Goal: Task Accomplishment & Management: Complete application form

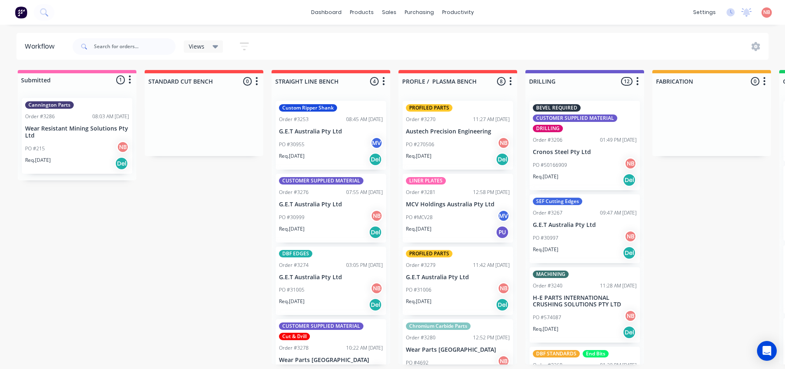
scroll to position [0, 428]
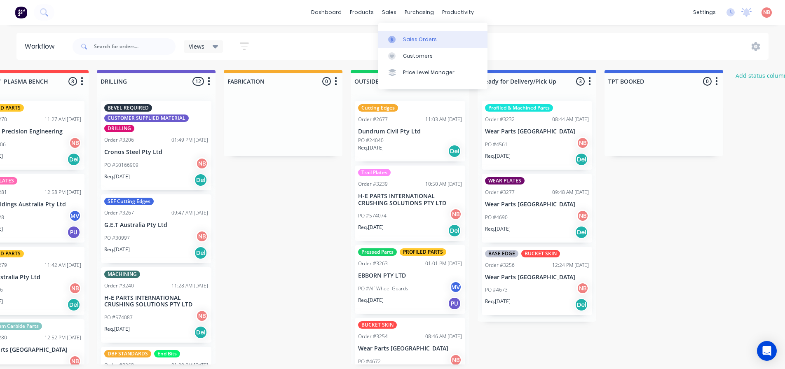
click at [398, 40] on div at bounding box center [394, 39] width 12 height 7
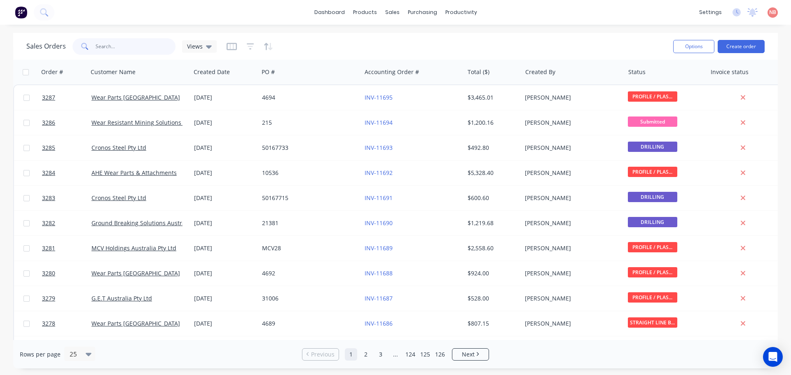
click at [112, 41] on input "text" at bounding box center [136, 46] width 80 height 16
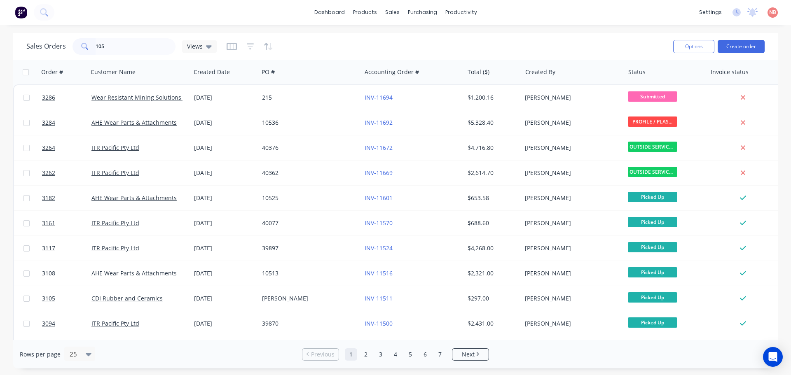
click at [94, 47] on span at bounding box center [83, 46] width 23 height 16
click at [96, 47] on input "105" at bounding box center [136, 46] width 80 height 16
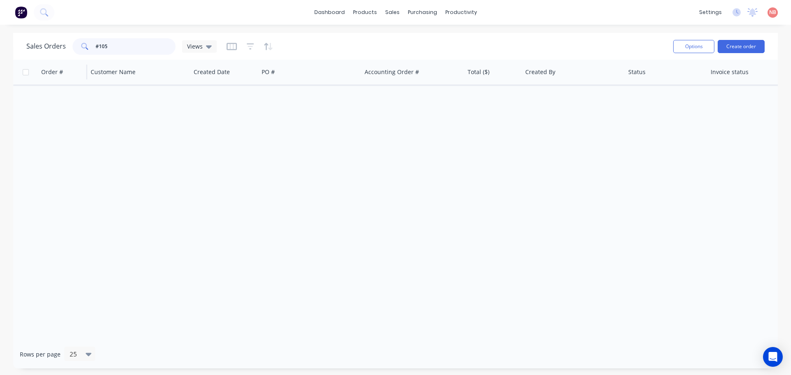
drag, startPoint x: 131, startPoint y: 45, endPoint x: 44, endPoint y: 61, distance: 88.0
click at [44, 61] on div "Sales Orders #105 Views Options Create order Order # Customer Name Created Date…" at bounding box center [395, 201] width 765 height 336
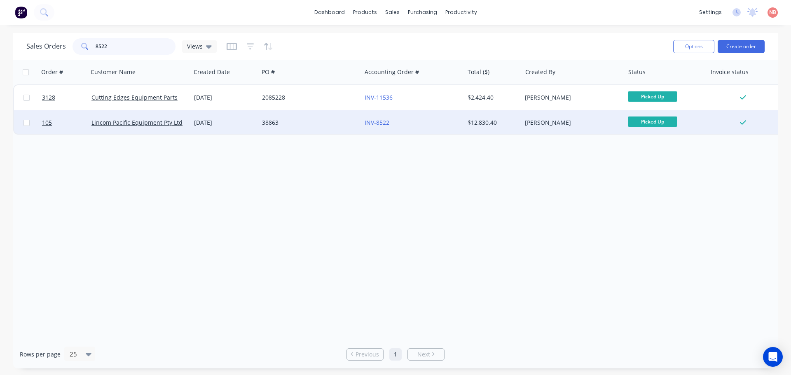
type input "8522"
click at [322, 122] on div "38863" at bounding box center [307, 123] width 91 height 8
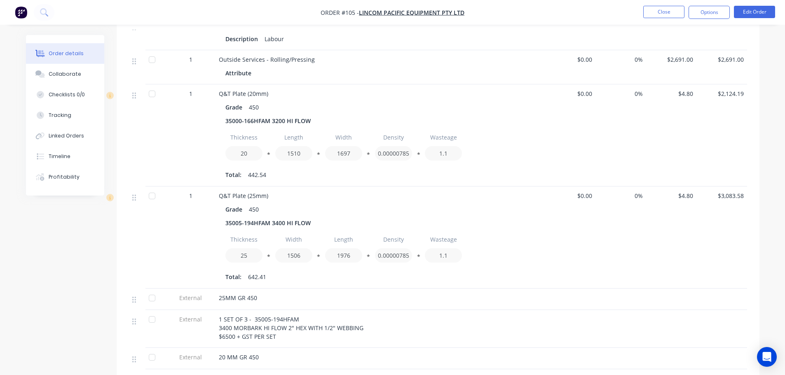
scroll to position [288, 0]
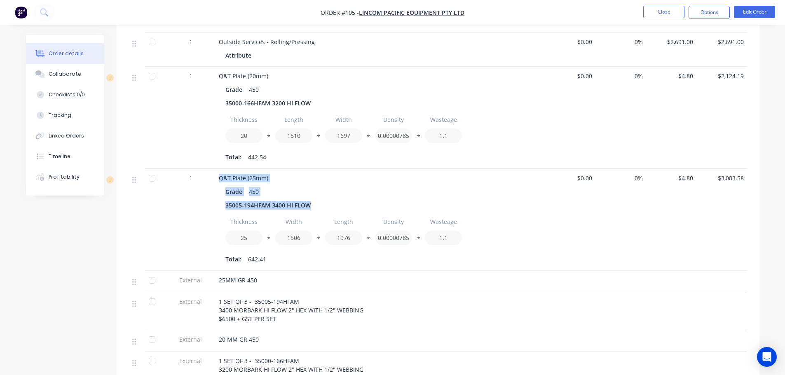
drag, startPoint x: 309, startPoint y: 186, endPoint x: 198, endPoint y: 184, distance: 111.2
click at [198, 184] on div "1 Q&T Plate (25mm) Grade 450 35005-194HFAM 3400 HI FLOW Thickness 25 * Width 15…" at bounding box center [438, 220] width 618 height 102
click at [196, 197] on div "1" at bounding box center [190, 220] width 49 height 102
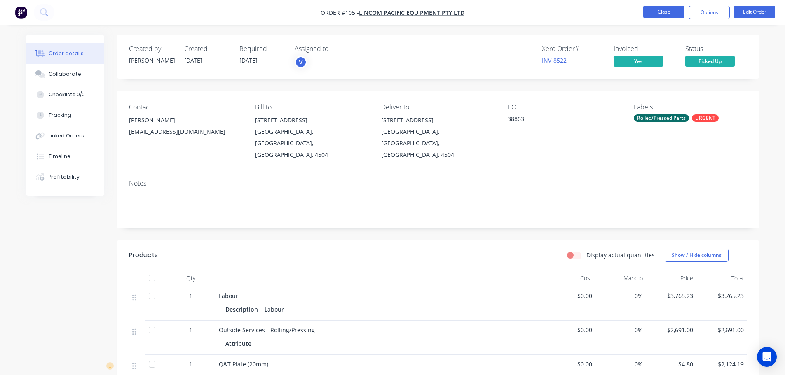
click at [659, 16] on button "Close" at bounding box center [663, 12] width 41 height 12
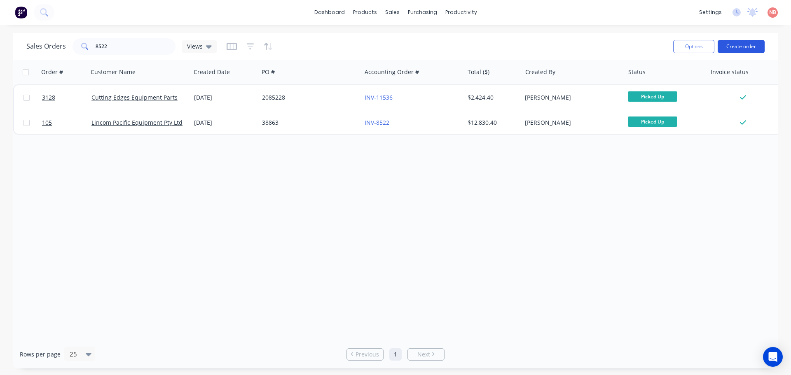
click at [731, 49] on button "Create order" at bounding box center [741, 46] width 47 height 13
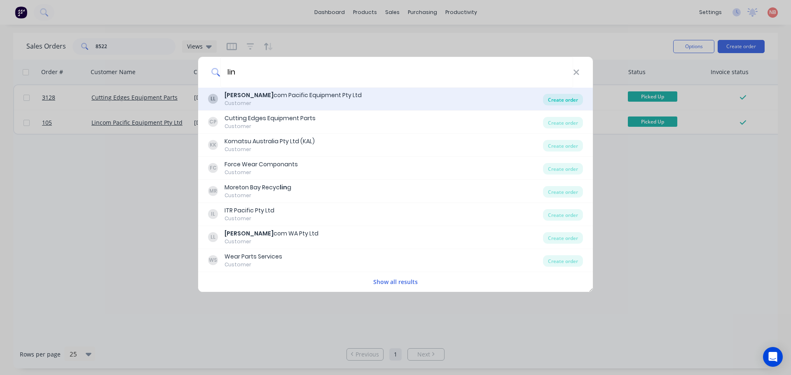
type input "lin"
click at [551, 97] on div "Create order" at bounding box center [563, 100] width 40 height 12
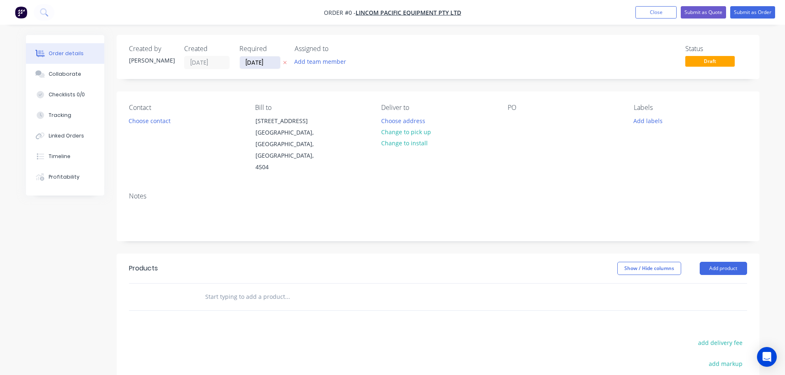
click at [262, 62] on input "[DATE]" at bounding box center [260, 62] width 40 height 12
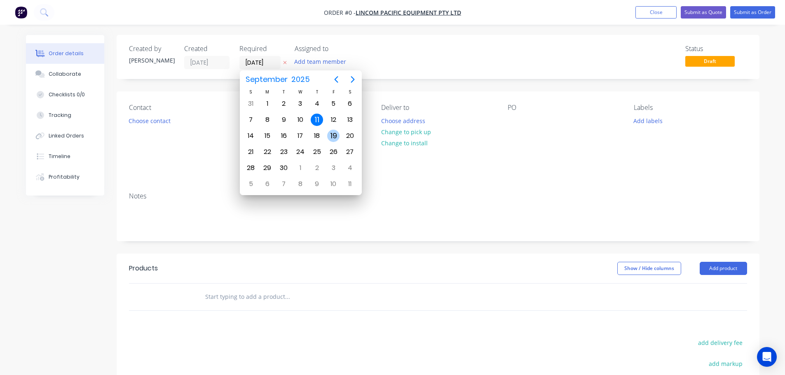
click at [334, 138] on div "19" at bounding box center [333, 136] width 12 height 12
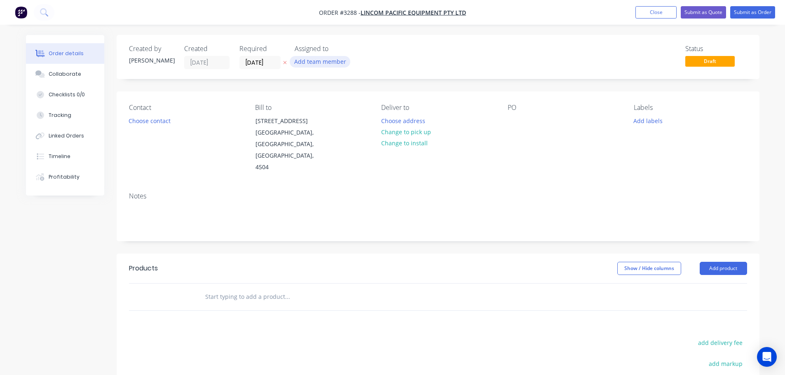
click at [314, 63] on button "Add team member" at bounding box center [320, 61] width 61 height 11
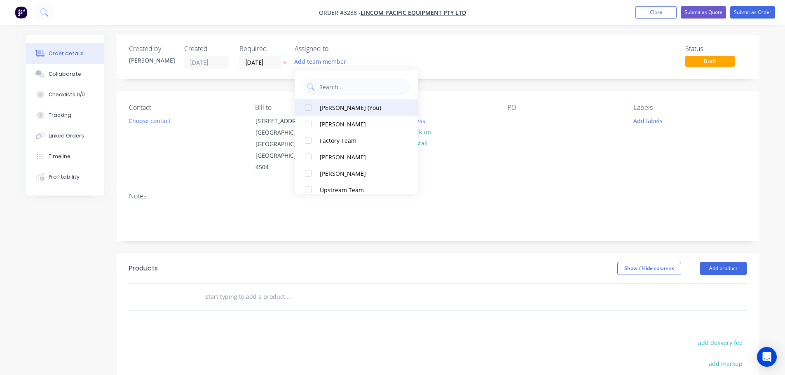
click at [334, 108] on div "[PERSON_NAME] (You)" at bounding box center [361, 107] width 82 height 9
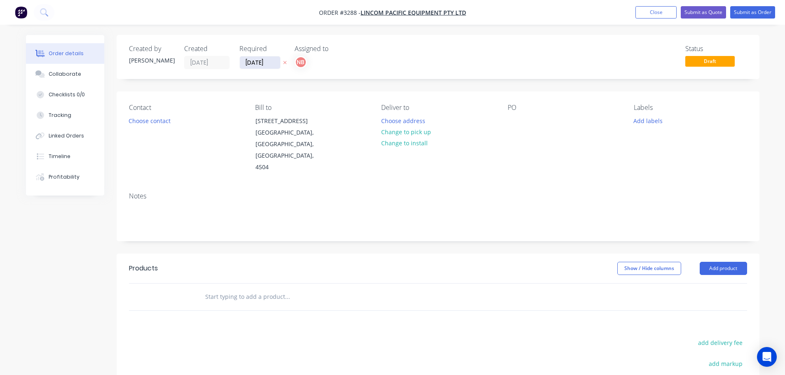
click at [256, 65] on input "[DATE]" at bounding box center [260, 62] width 40 height 12
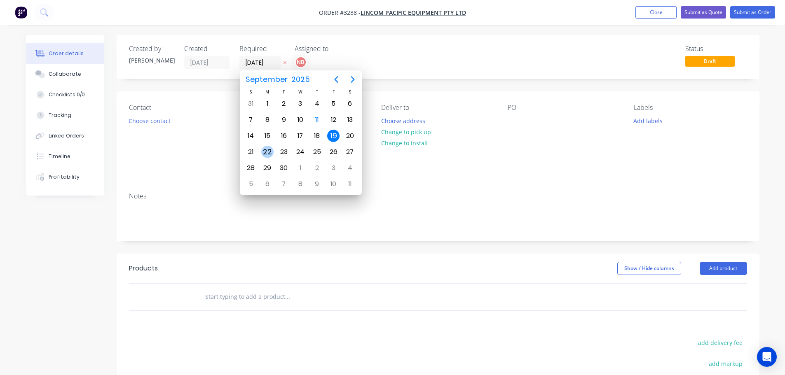
click at [274, 148] on div "22" at bounding box center [267, 152] width 16 height 16
type input "[DATE]"
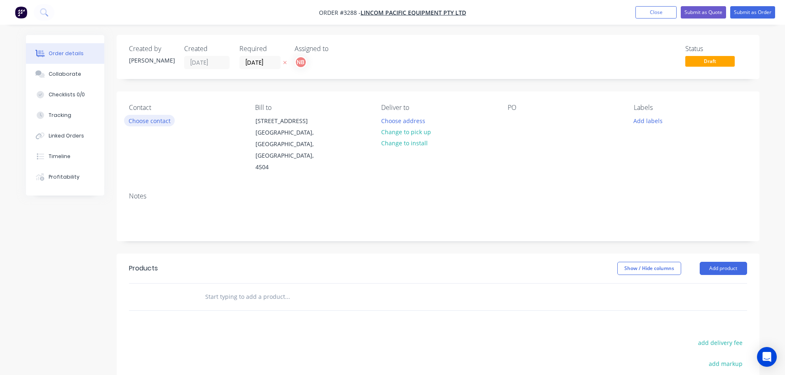
click at [144, 124] on button "Choose contact" at bounding box center [149, 120] width 51 height 11
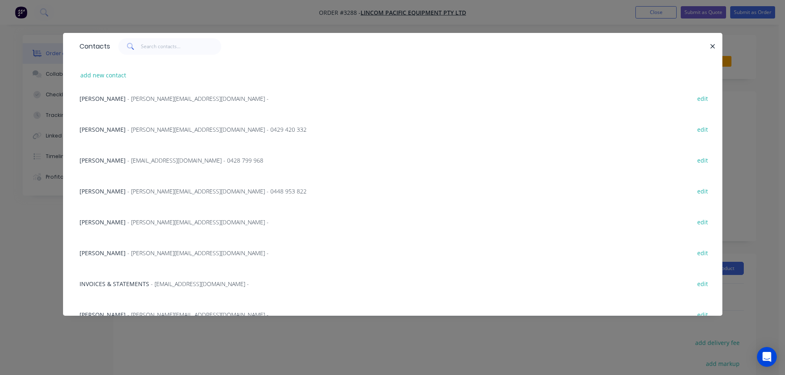
scroll to position [84, 0]
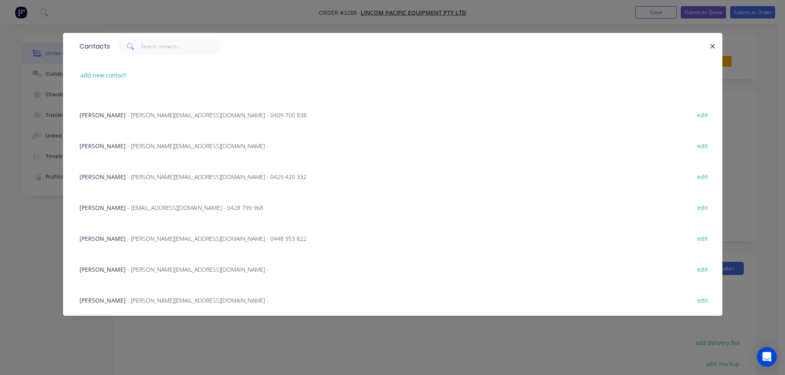
click at [110, 270] on span "[PERSON_NAME]" at bounding box center [102, 270] width 46 height 8
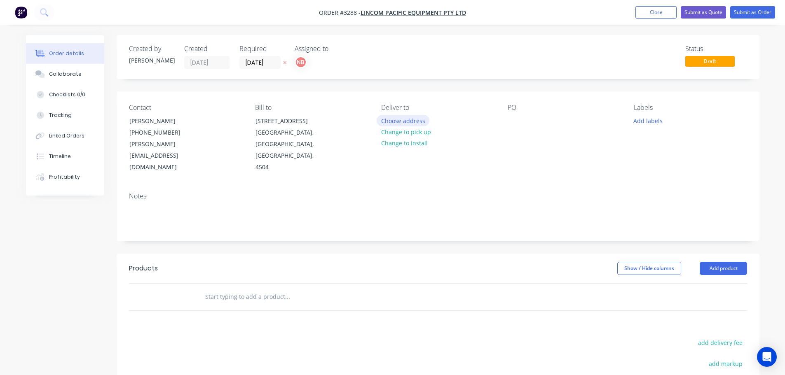
click at [414, 120] on button "Choose address" at bounding box center [402, 120] width 53 height 11
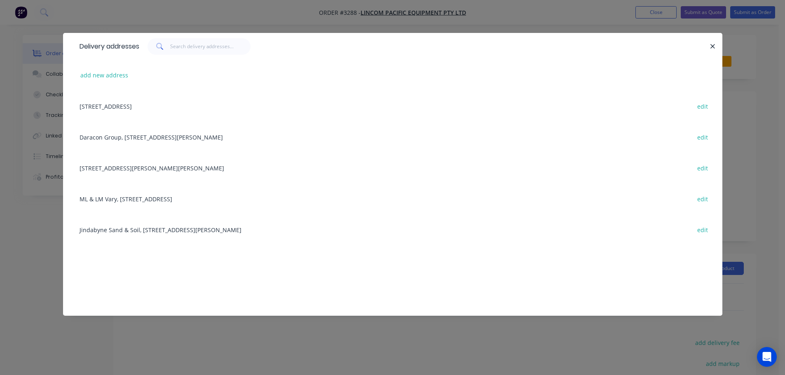
click at [125, 107] on div "[STREET_ADDRESS] edit" at bounding box center [392, 106] width 634 height 31
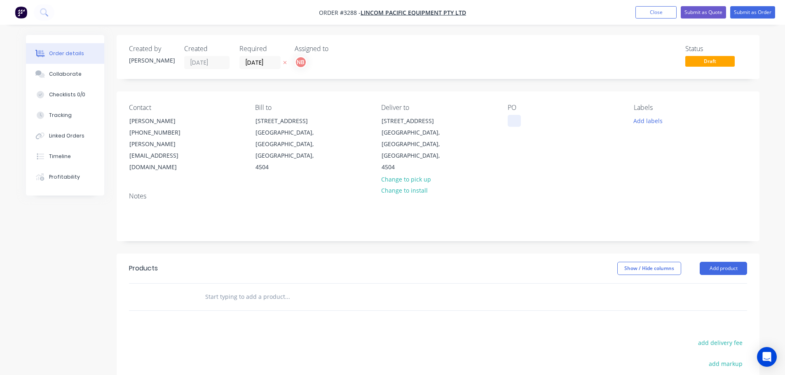
click at [512, 122] on div at bounding box center [513, 121] width 13 height 12
drag, startPoint x: 645, startPoint y: 117, endPoint x: 652, endPoint y: 124, distance: 9.0
click at [645, 117] on button "Add labels" at bounding box center [648, 120] width 38 height 11
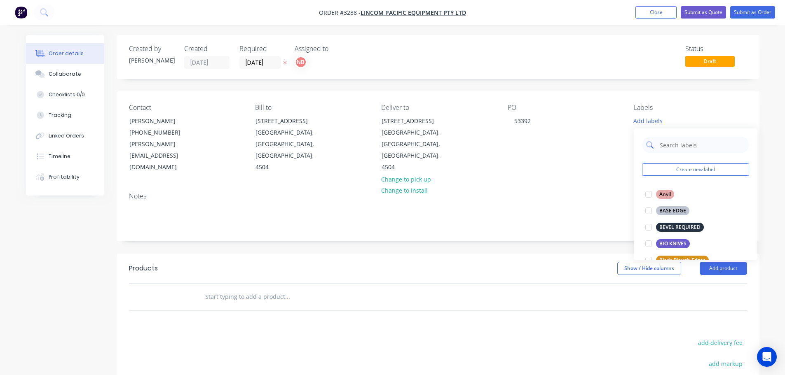
click at [672, 145] on input "text" at bounding box center [702, 145] width 86 height 16
type input "gr"
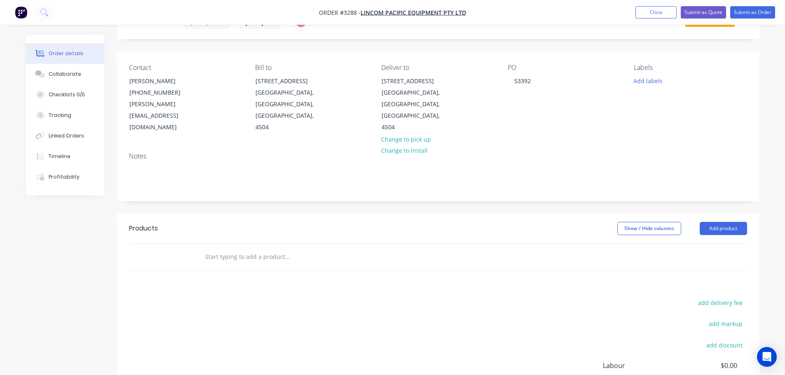
click at [669, 244] on div at bounding box center [438, 257] width 618 height 27
click at [649, 82] on button "Add labels" at bounding box center [648, 79] width 38 height 11
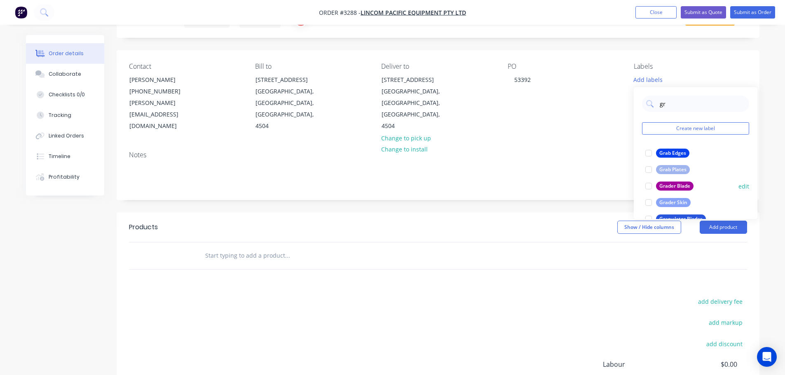
scroll to position [33, 0]
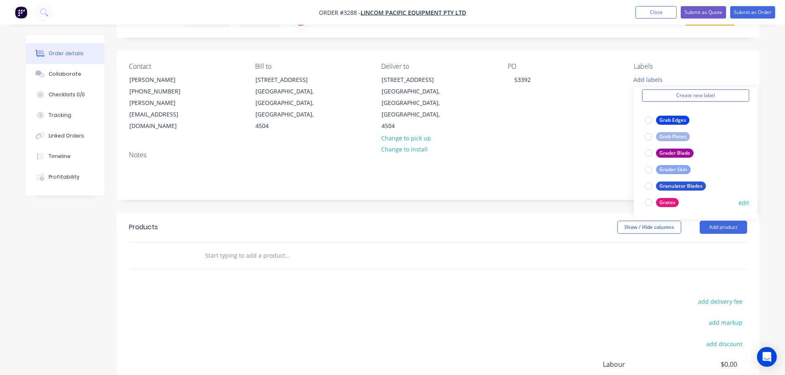
click at [667, 201] on div "Grates" at bounding box center [667, 202] width 23 height 9
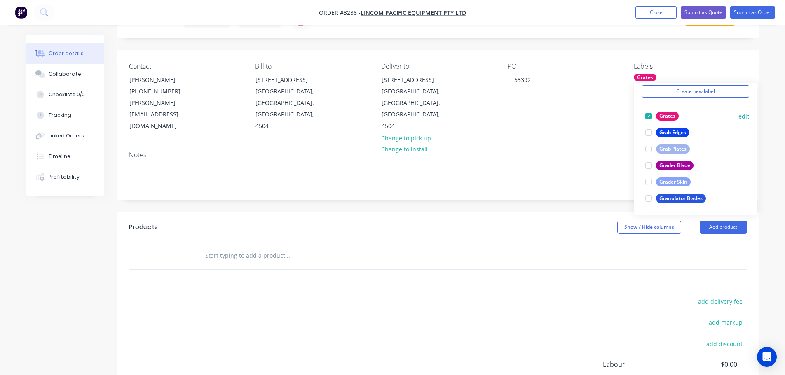
scroll to position [0, 0]
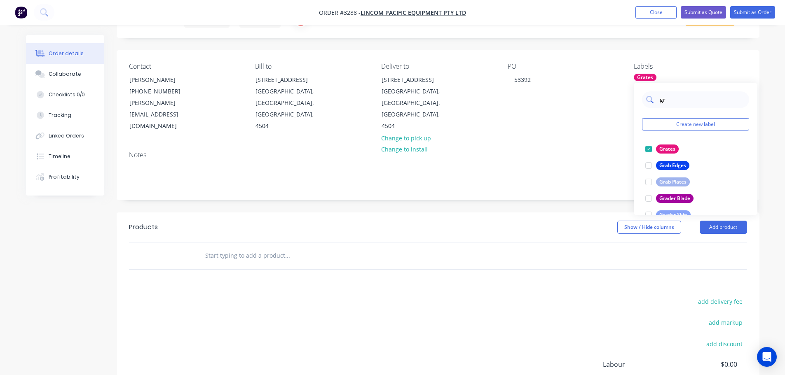
click at [664, 104] on input "gr" at bounding box center [702, 99] width 86 height 16
click at [666, 149] on div "URGENT" at bounding box center [669, 149] width 27 height 9
click at [670, 102] on input "urg" at bounding box center [702, 99] width 86 height 16
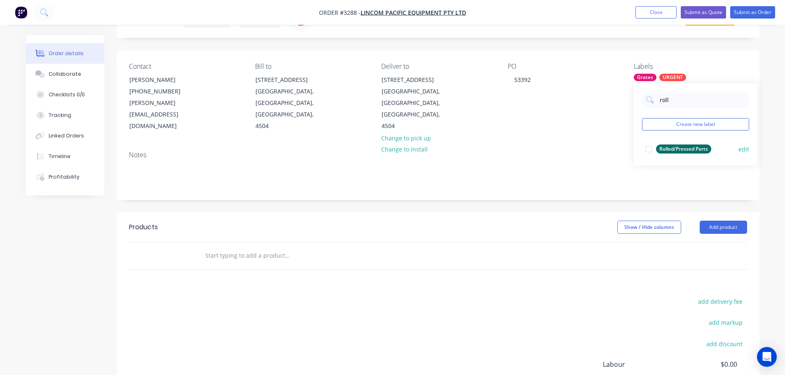
type input "roll"
click at [669, 153] on div "Rolled/Pressed Parts" at bounding box center [683, 149] width 55 height 9
click at [577, 213] on header "Products Show / Hide columns Add product" at bounding box center [438, 228] width 643 height 30
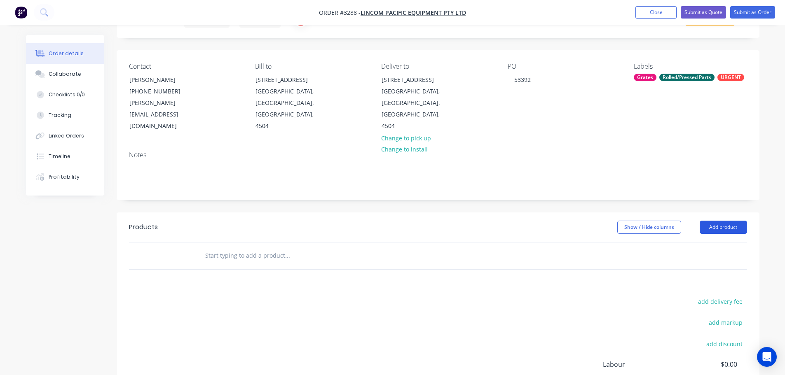
click at [700, 221] on button "Add product" at bounding box center [722, 227] width 47 height 13
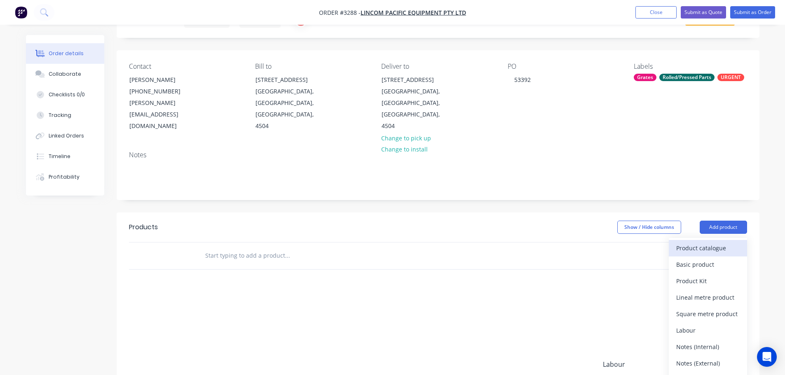
click at [695, 242] on div "Product catalogue" at bounding box center [707, 248] width 63 height 12
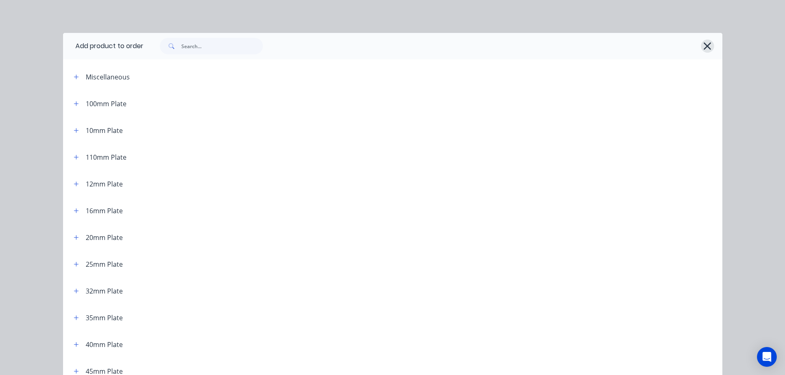
click at [703, 46] on icon "button" at bounding box center [707, 46] width 9 height 12
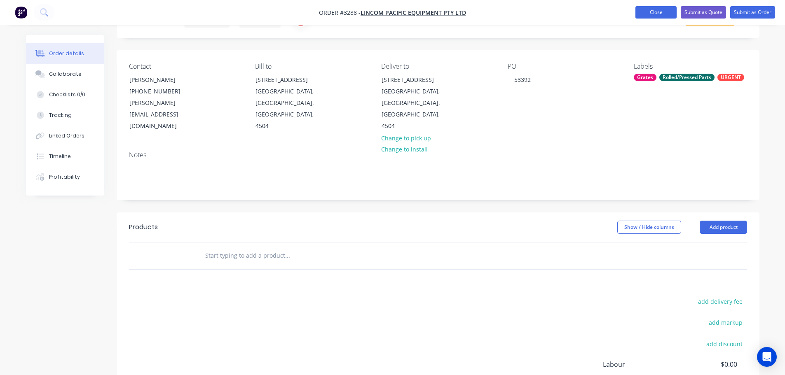
click at [649, 13] on button "Close" at bounding box center [655, 12] width 41 height 12
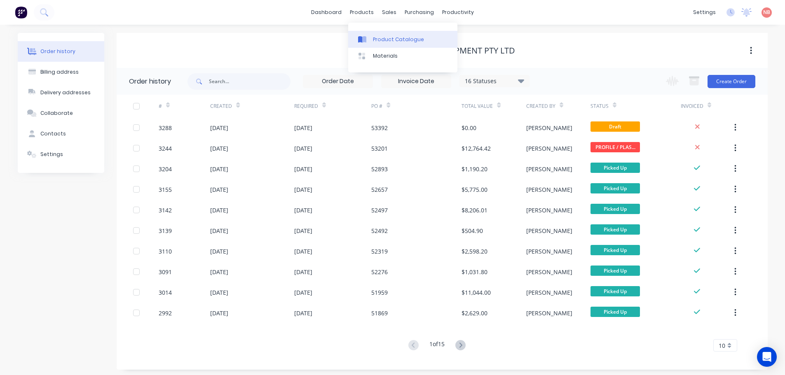
drag, startPoint x: 375, startPoint y: 42, endPoint x: 384, endPoint y: 39, distance: 9.6
click at [375, 42] on div "Product Catalogue" at bounding box center [398, 39] width 51 height 7
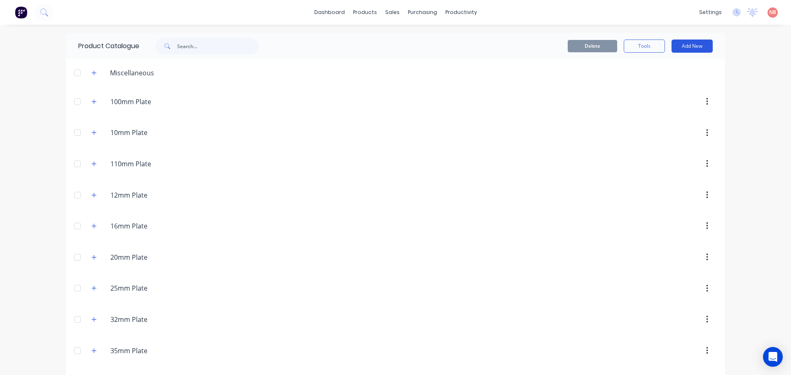
click at [699, 44] on button "Add New" at bounding box center [691, 46] width 41 height 13
click at [652, 99] on div "Product Kit" at bounding box center [673, 100] width 63 height 12
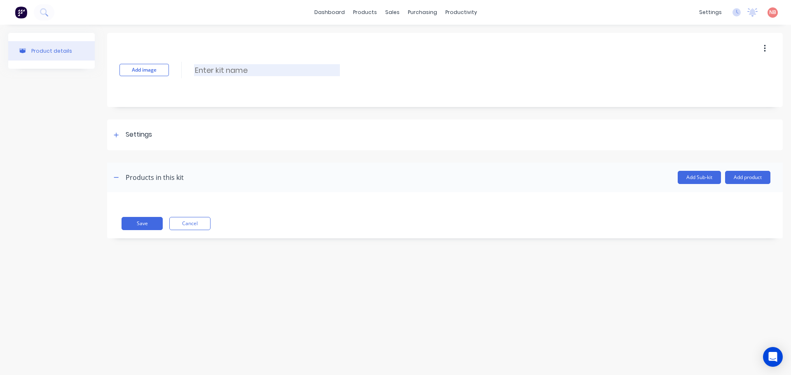
click at [240, 72] on input at bounding box center [267, 70] width 146 height 12
type input "LPE-35005-194HFAM"
click at [133, 138] on div "Settings" at bounding box center [139, 135] width 26 height 10
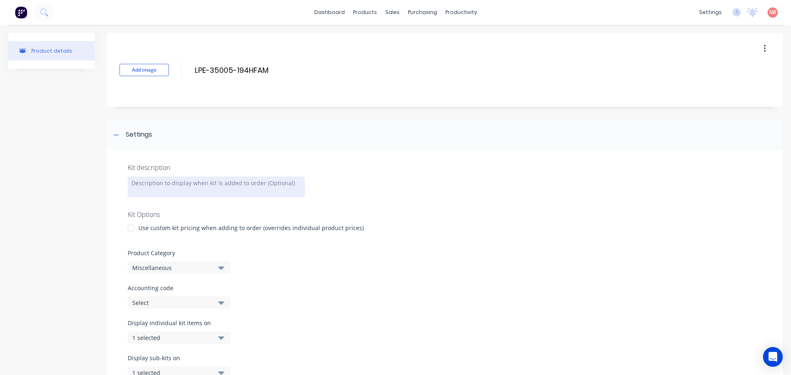
click at [140, 181] on div at bounding box center [216, 187] width 177 height 21
click at [258, 180] on div "1 set 3400 Morbark Hi Flow 2" Hex with 1/2"" at bounding box center [216, 187] width 177 height 21
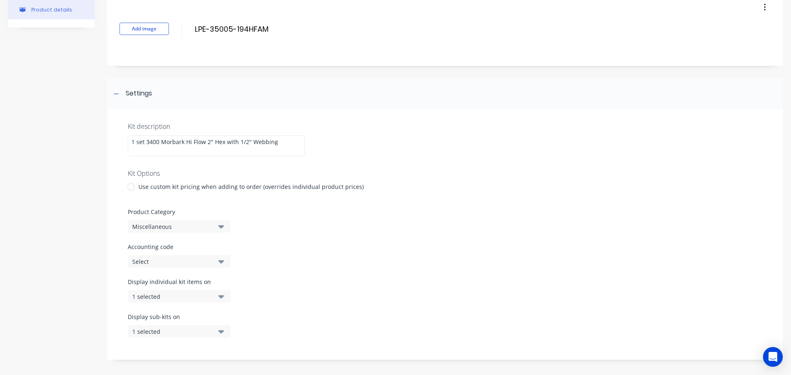
click at [172, 226] on div "Miscellaneous" at bounding box center [172, 226] width 80 height 9
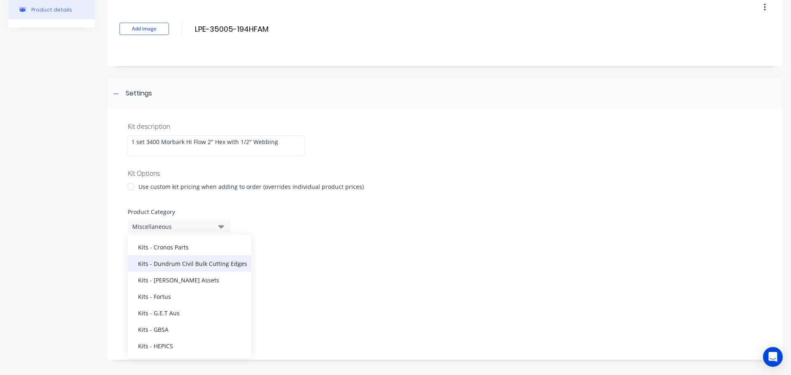
scroll to position [618, 0]
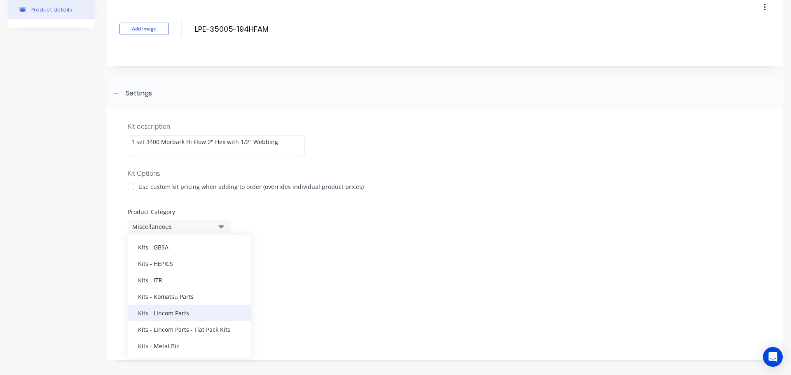
click at [185, 316] on div "Kits - Lincom Parts" at bounding box center [190, 313] width 124 height 16
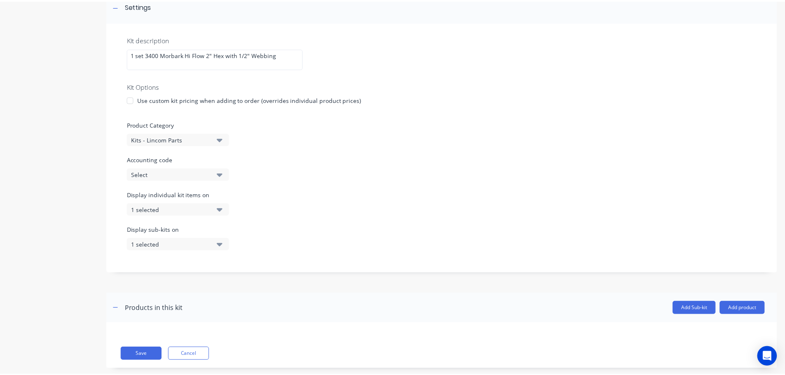
scroll to position [143, 0]
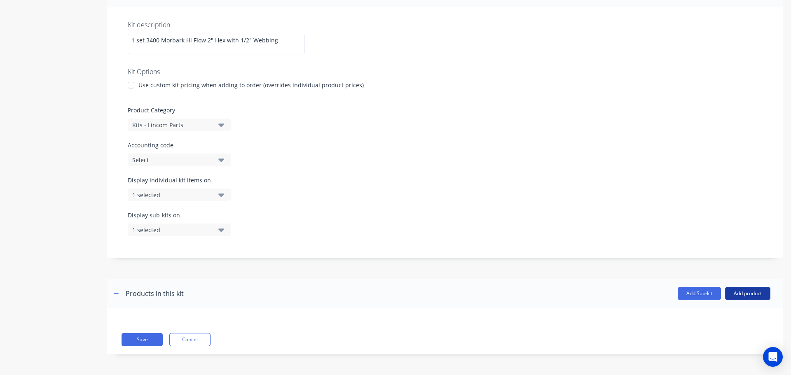
click at [749, 297] on button "Add product" at bounding box center [747, 293] width 45 height 13
click at [732, 312] on div "Product catalogue" at bounding box center [730, 315] width 63 height 12
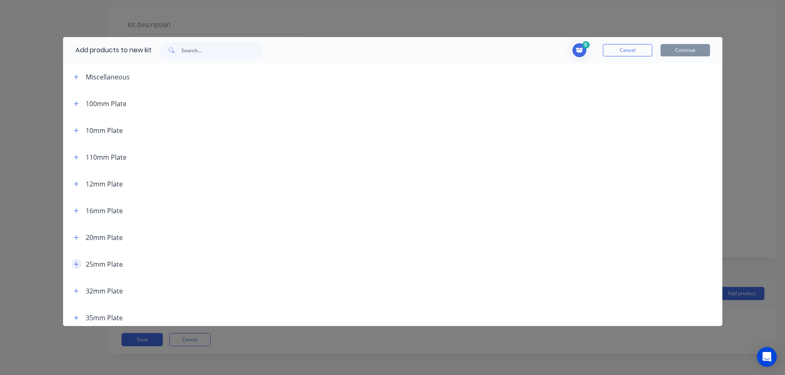
click at [79, 261] on button "button" at bounding box center [76, 264] width 10 height 10
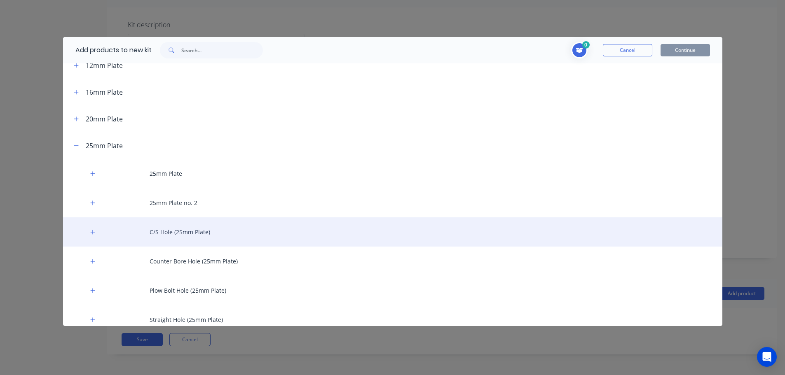
scroll to position [124, 0]
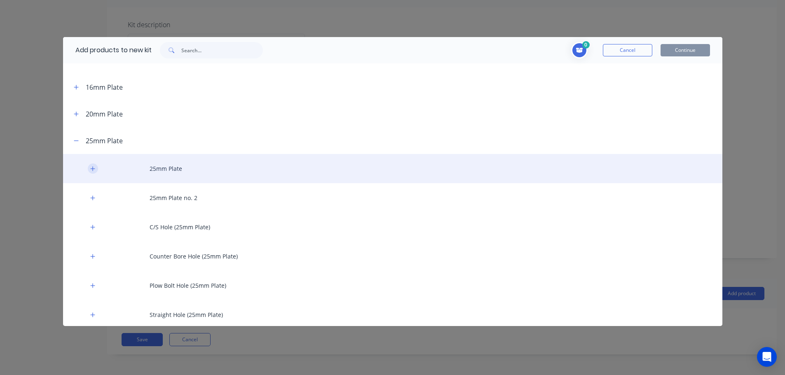
click at [93, 167] on icon "button" at bounding box center [92, 169] width 5 height 6
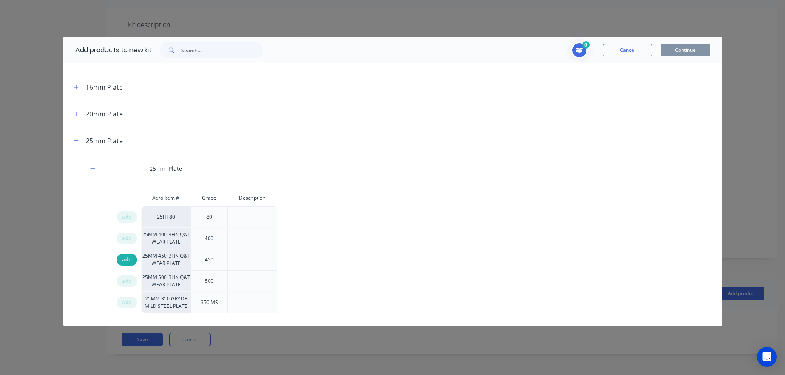
click at [129, 260] on span "add" at bounding box center [127, 260] width 10 height 8
click at [194, 56] on input "text" at bounding box center [222, 50] width 82 height 16
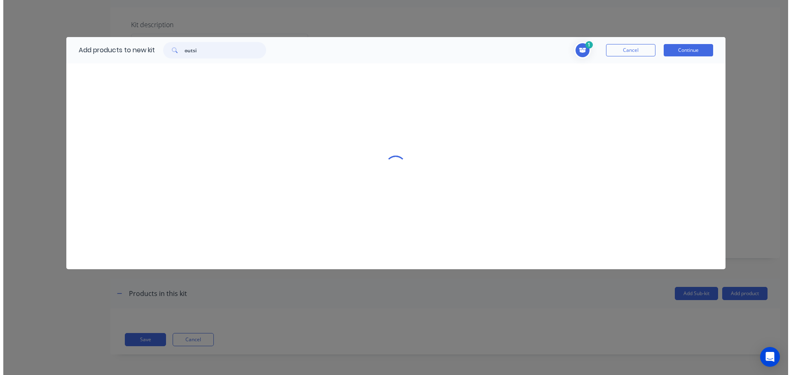
scroll to position [0, 0]
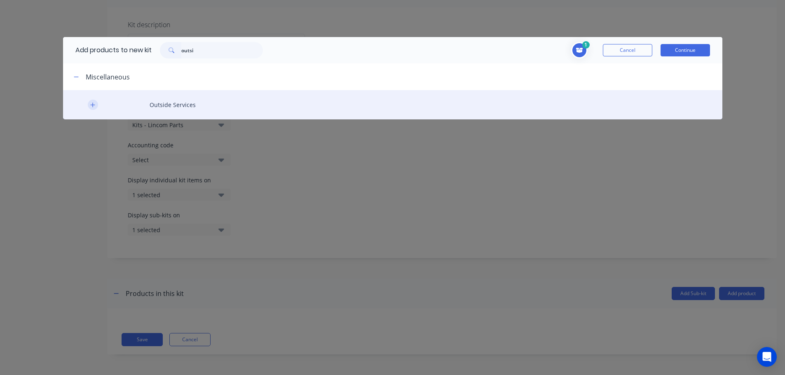
click at [91, 105] on icon "button" at bounding box center [92, 105] width 5 height 6
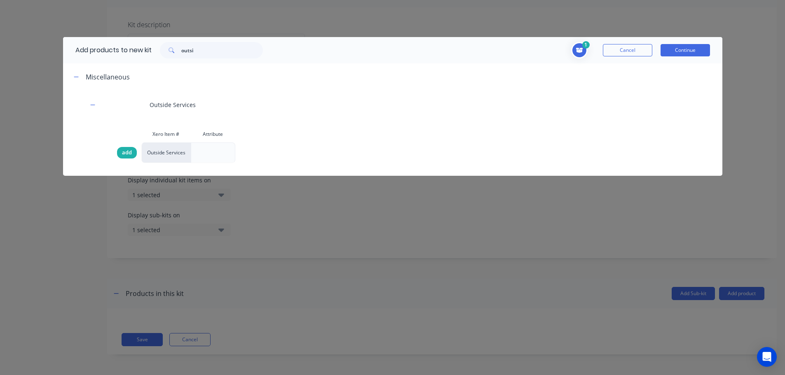
click at [123, 151] on span "add" at bounding box center [127, 153] width 10 height 8
drag, startPoint x: 206, startPoint y: 47, endPoint x: 161, endPoint y: 57, distance: 46.4
click at [161, 57] on div "outsi" at bounding box center [211, 50] width 103 height 16
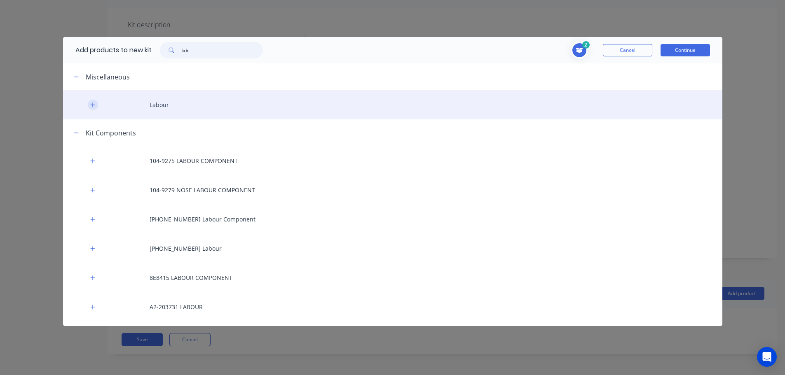
type input "lab"
click at [91, 103] on icon "button" at bounding box center [92, 105] width 5 height 6
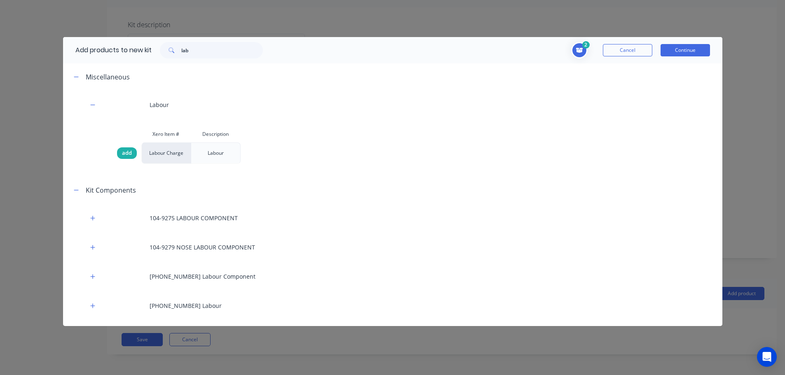
click at [126, 152] on span "add" at bounding box center [127, 153] width 10 height 8
click at [692, 53] on button "Continue" at bounding box center [684, 50] width 49 height 12
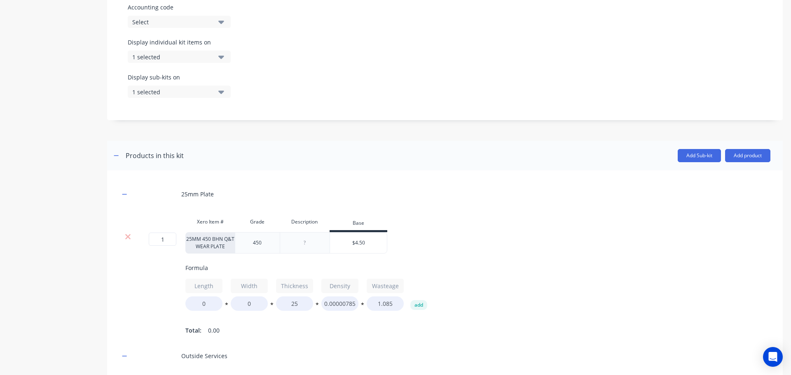
scroll to position [308, 0]
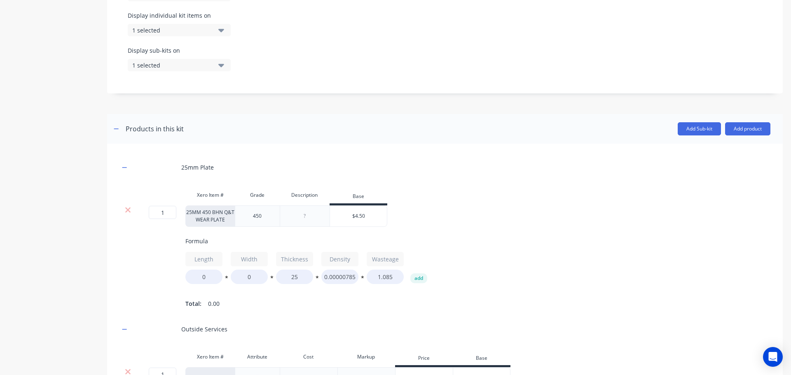
click at [302, 218] on div at bounding box center [304, 216] width 41 height 11
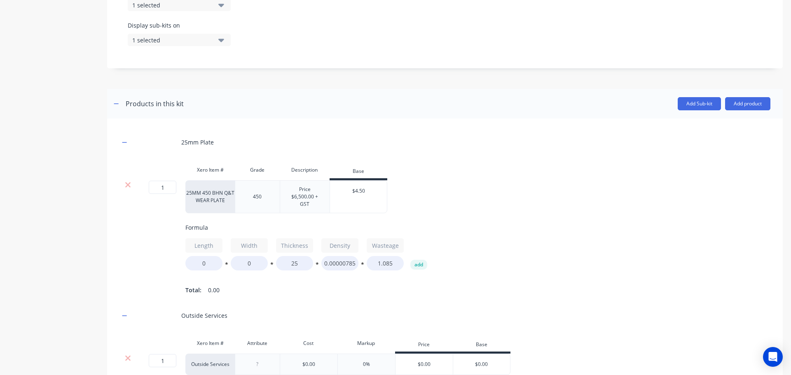
scroll to position [347, 0]
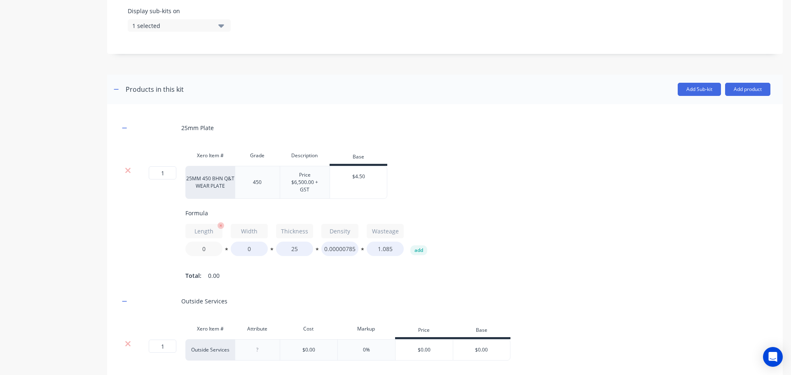
click at [205, 253] on div "Formula Length 0 * Width 0 * Thickness 25 * Density 0.00000785 * Wasteage 1.085…" at bounding box center [510, 245] width 651 height 73
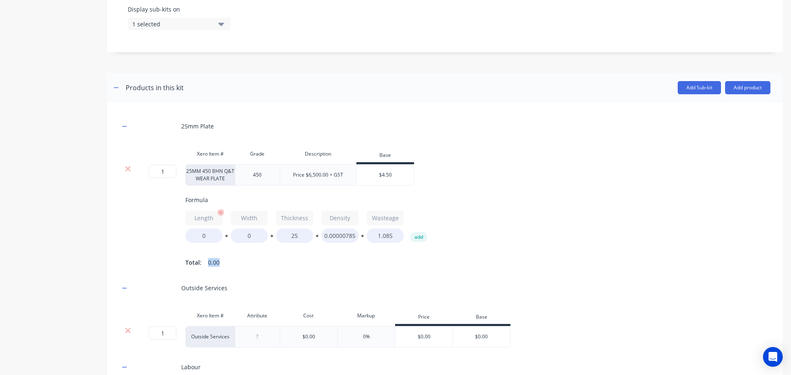
click at [205, 253] on div "Formula Length 0 * Width 0 * Thickness 25 * Density 0.00000785 * Wasteage 1.085…" at bounding box center [510, 232] width 651 height 73
click at [203, 236] on input "0" at bounding box center [203, 236] width 37 height 14
type input "1976"
click at [241, 238] on input "0" at bounding box center [249, 236] width 37 height 14
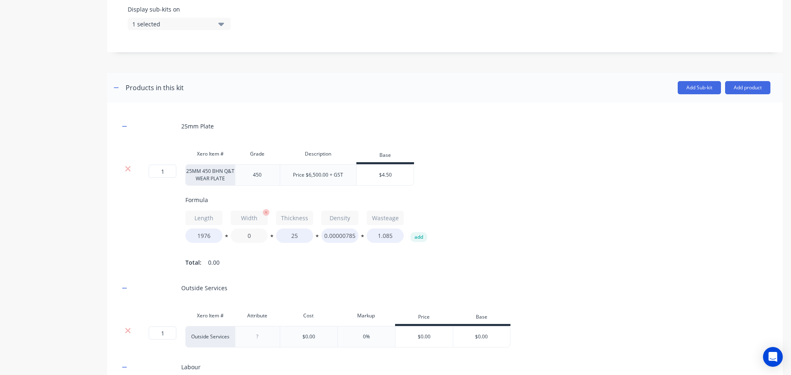
click at [241, 238] on input "0" at bounding box center [249, 236] width 37 height 14
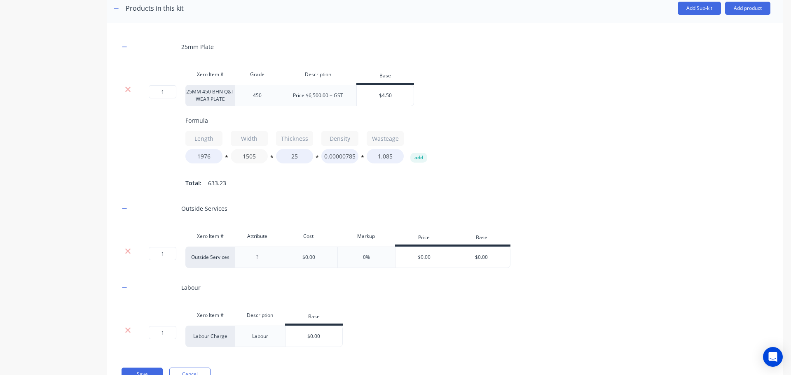
scroll to position [469, 0]
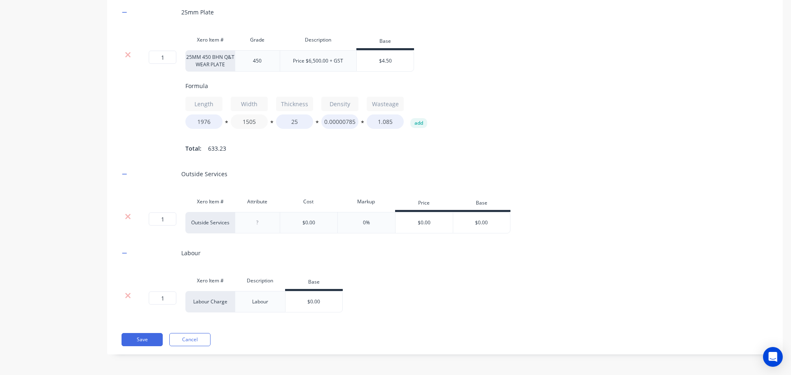
type input "1505"
click at [262, 221] on div at bounding box center [257, 222] width 41 height 11
click at [438, 222] on div "$0.00" at bounding box center [435, 223] width 58 height 21
click at [490, 220] on input "$0.00" at bounding box center [492, 222] width 57 height 7
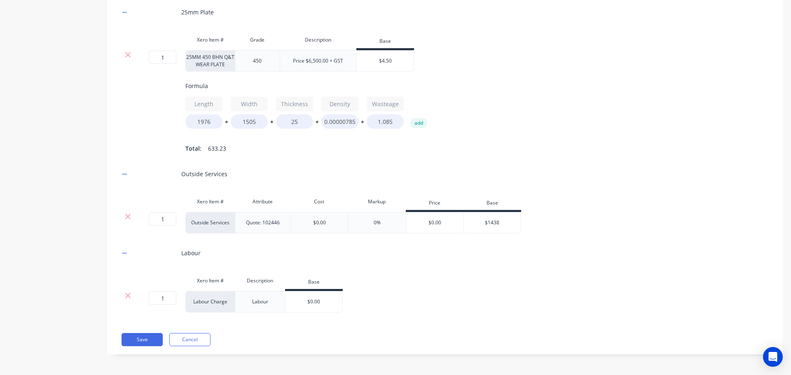
type input "$1438"
click at [319, 306] on div "$0.00" at bounding box center [313, 302] width 57 height 21
type input "$0.00"
click at [319, 306] on div "$0.00" at bounding box center [313, 302] width 57 height 21
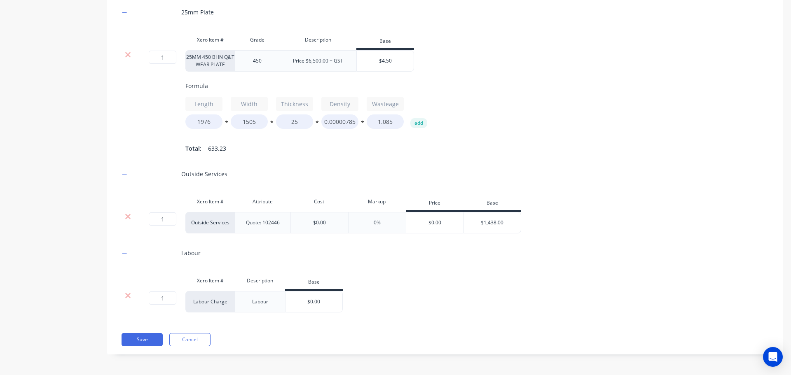
click at [317, 302] on input "$0.00" at bounding box center [313, 301] width 57 height 7
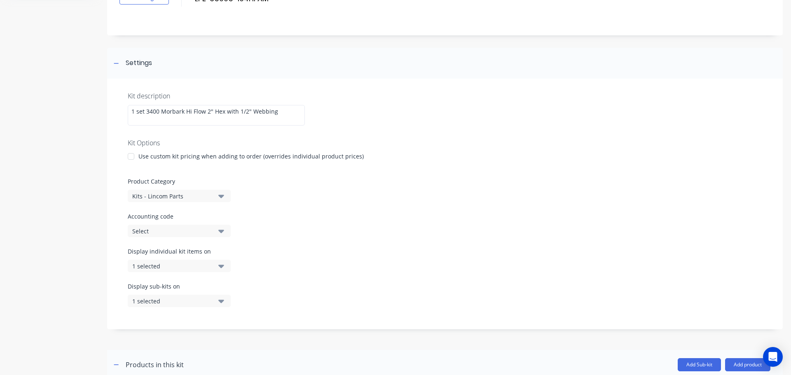
scroll to position [57, 0]
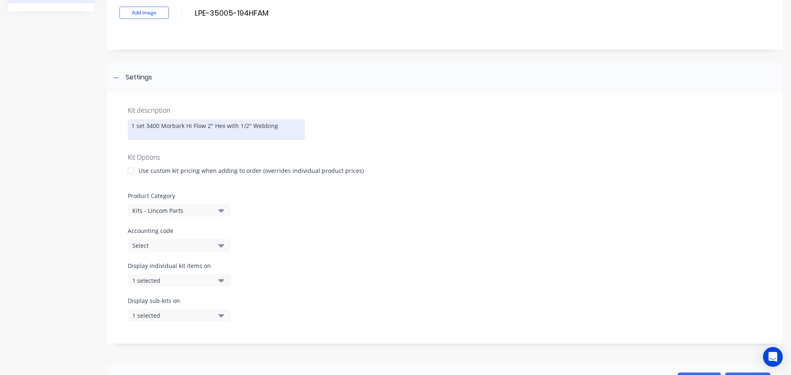
click at [146, 126] on div "1 set 3400 Morbark Hi Flow 2" Hex with 1/2" Webbing" at bounding box center [216, 129] width 177 height 21
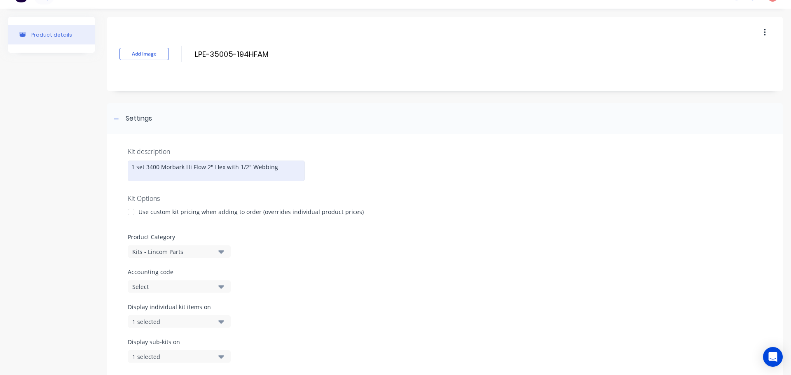
scroll to position [0, 0]
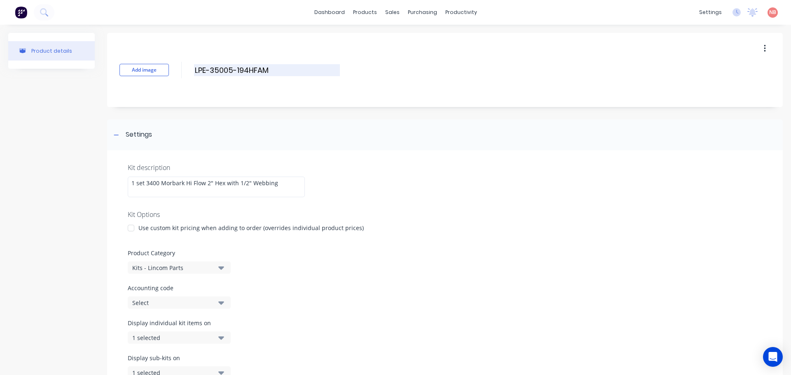
click at [295, 68] on input "LPE-35005-194HFAM" at bounding box center [267, 70] width 146 height 12
type input "LPE-35005-194HFAM MORBARK GRATES SET OF 3"
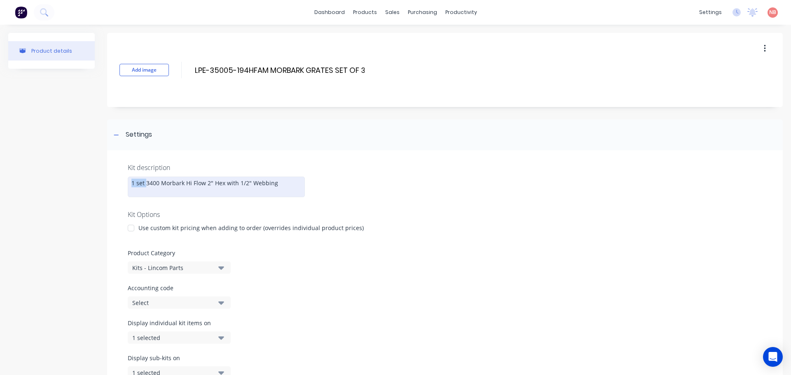
drag, startPoint x: 145, startPoint y: 183, endPoint x: 122, endPoint y: 182, distance: 23.9
click at [122, 182] on div "Kit description 1 set 3400 Morbark Hi Flow 2" Hex with 1/2" Webbing Kit Options…" at bounding box center [445, 275] width 676 height 251
click at [133, 182] on div "23400 Morbark Hi Flow 2" Hex with 1/2" Webbing" at bounding box center [216, 187] width 177 height 21
click at [136, 185] on div "2-3400 Morbark Hi Flow 2" Hex with 1/2" Webbing" at bounding box center [216, 187] width 177 height 21
click at [136, 184] on div "23400 Morbark Hi Flow 2" Hex with 1/2" Webbing" at bounding box center [216, 187] width 177 height 21
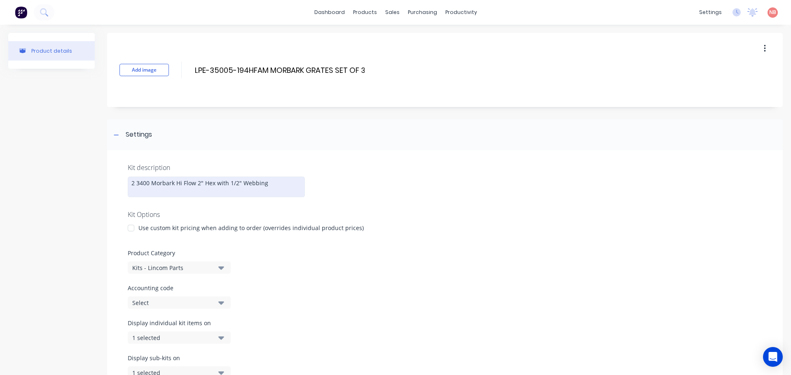
click at [136, 184] on div "2 3400 Morbark Hi Flow 2" Hex with 1/2" Webbing" at bounding box center [216, 187] width 177 height 21
drag, startPoint x: 239, startPoint y: 185, endPoint x: 138, endPoint y: 189, distance: 101.4
click at [138, 189] on div "2 3400 Morbark Hi Flow 2" Hex with 1/2" Webbing" at bounding box center [216, 187] width 177 height 21
copy div "3400 Morbark Hi Flow 2" Hex with 1/2" Webbing"
click at [142, 189] on div "2 3400 Morbark Hi Flow 2" Hex with 1/2" Webbing" at bounding box center [216, 187] width 177 height 21
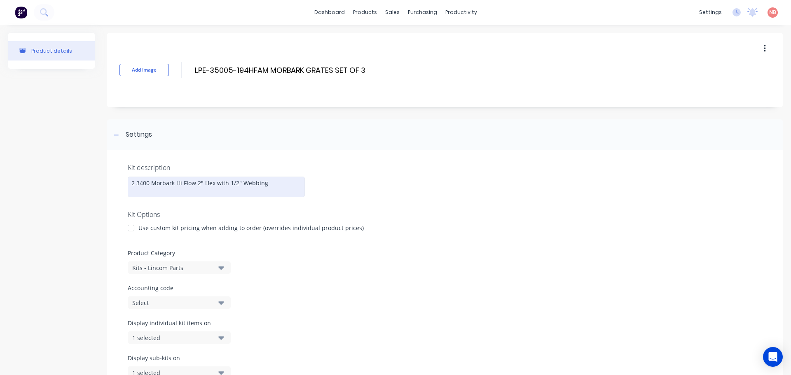
click at [140, 192] on div "2 3400 Morbark Hi Flow 2" Hex with 1/2" Webbing" at bounding box center [216, 187] width 177 height 21
drag, startPoint x: 211, startPoint y: 191, endPoint x: 120, endPoint y: 179, distance: 92.2
click at [120, 179] on div "Kit description 2 33400 Morbark Hi Flow 2" Hex with 1/2" Webbing 400 Morbark Hi…" at bounding box center [445, 276] width 676 height 252
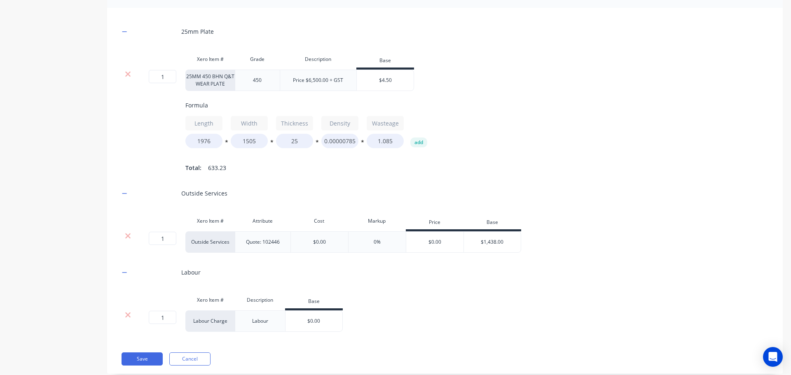
scroll to position [469, 0]
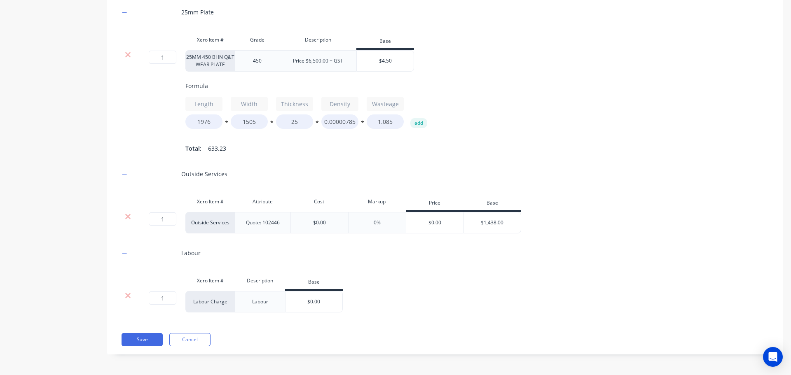
click at [317, 304] on input "$0.00" at bounding box center [313, 301] width 57 height 7
paste input "3400 Morbark Hi Flow 2" Hex with 1/2" Webbing"
type input "$"
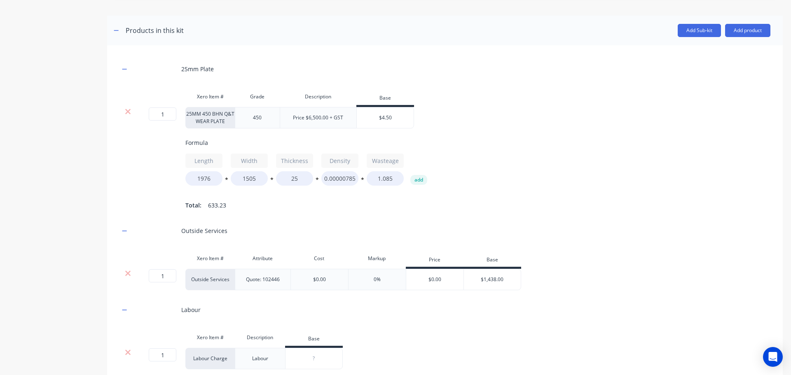
scroll to position [387, 0]
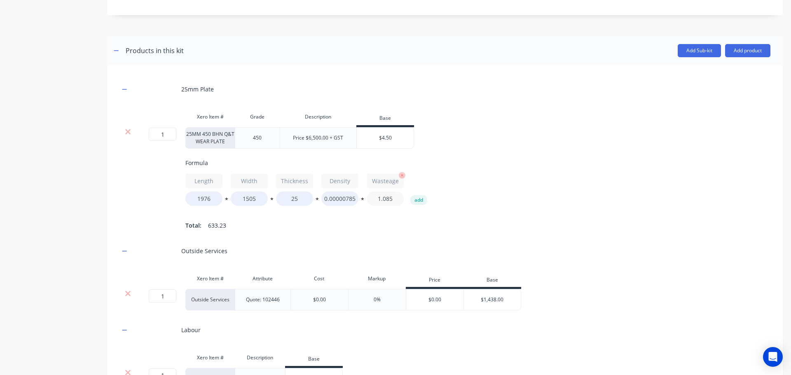
drag, startPoint x: 393, startPoint y: 197, endPoint x: 383, endPoint y: 196, distance: 10.3
click at [383, 196] on input "1.085" at bounding box center [385, 199] width 37 height 14
type input "1.2"
click at [524, 157] on div "1 1 ? 25MM 450 BHN Q&T WEAR PLATE 450 Price $6,500.00 + GST $4.50 Formula Lengt…" at bounding box center [444, 179] width 651 height 104
click at [395, 135] on input "$4.50" at bounding box center [385, 137] width 57 height 7
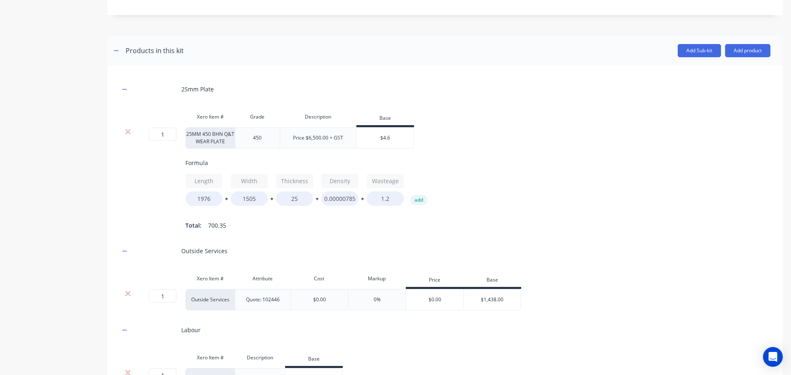
type input "$4.6"
click at [496, 155] on div "1 1 ? 25MM 450 BHN Q&T WEAR PLATE 450 Price $6,500.00 + GST $4.60 $4.6 Formula …" at bounding box center [444, 179] width 651 height 104
click at [390, 198] on input "1.2" at bounding box center [385, 199] width 37 height 14
type input "1.3"
click at [563, 200] on div "Length 1976 * Width 1505 * Thickness 25 * Density 0.00000785 * Wasteage 1.3 add" at bounding box center [510, 190] width 651 height 32
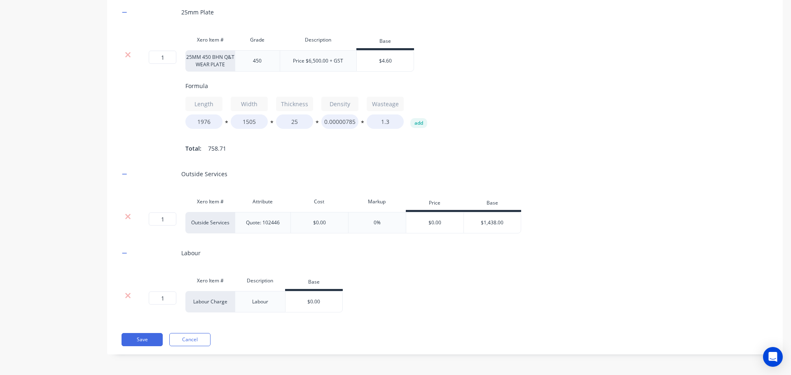
scroll to position [469, 0]
click at [315, 301] on input "$0.00" at bounding box center [313, 301] width 57 height 7
type input "$1646.5"
click at [445, 319] on div "25mm Plate Xero Item # Grade Description Base 1 1 ? 25MM 450 BHN Q&T WEAR PLATE…" at bounding box center [444, 161] width 651 height 320
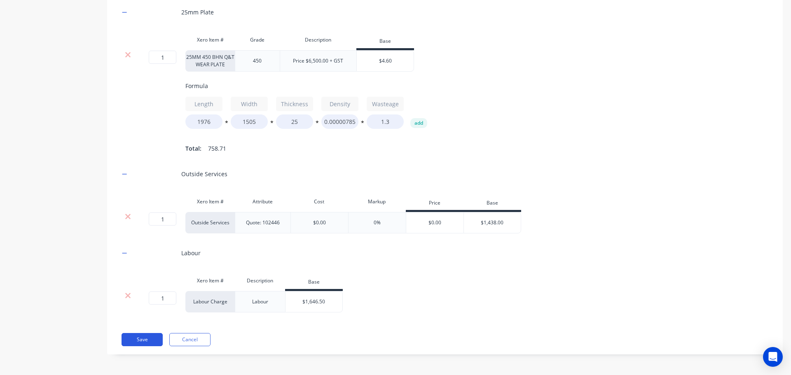
click at [146, 339] on button "Save" at bounding box center [142, 339] width 41 height 13
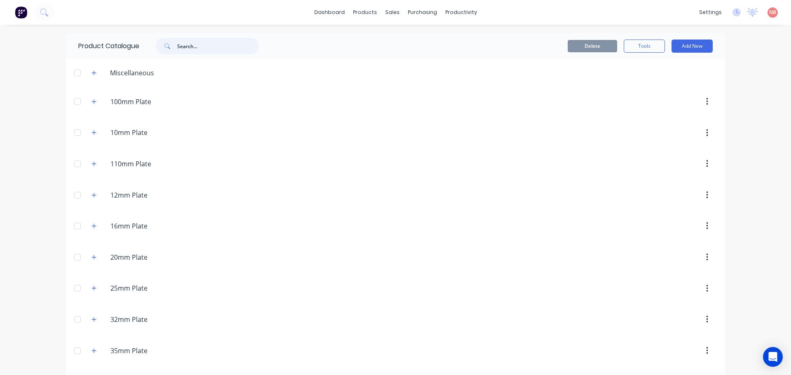
click at [243, 47] on input "text" at bounding box center [218, 46] width 82 height 16
type input "3400"
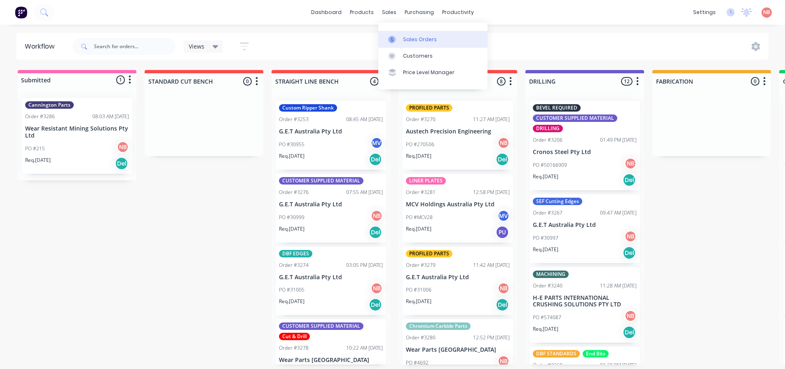
click at [402, 40] on link "Sales Orders" at bounding box center [432, 39] width 109 height 16
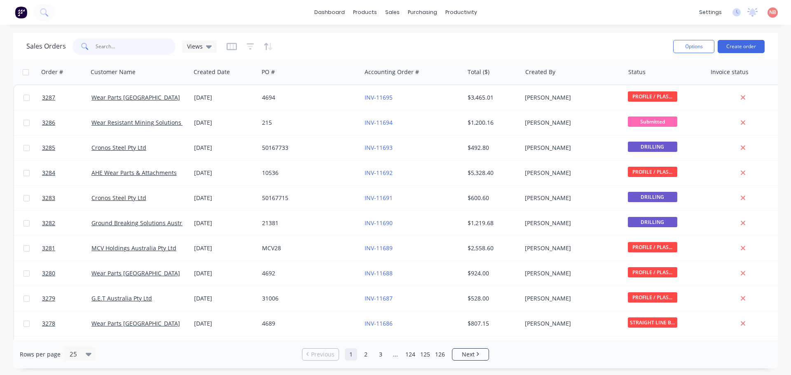
click at [116, 42] on input "text" at bounding box center [136, 46] width 80 height 16
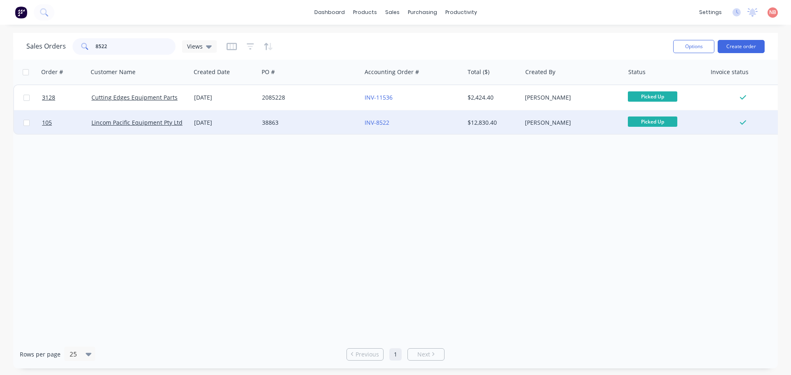
type input "8522"
click at [361, 126] on div "38863" at bounding box center [310, 122] width 103 height 25
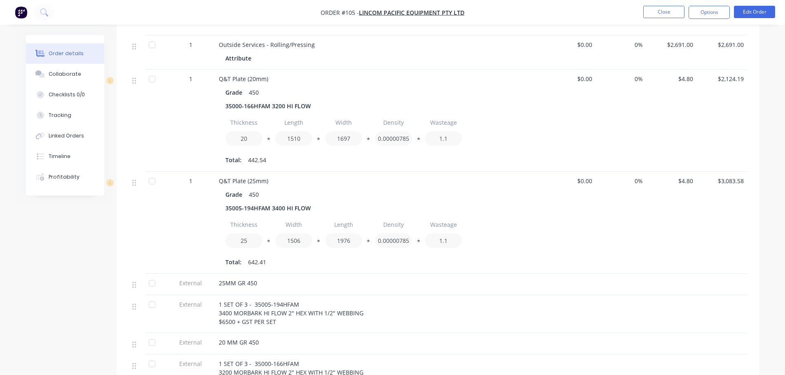
scroll to position [330, 0]
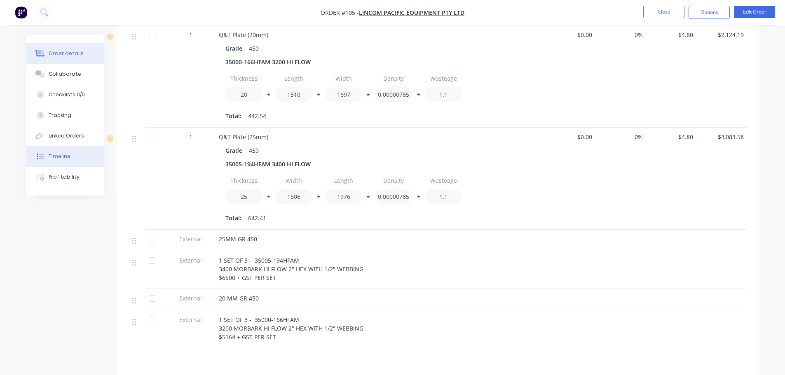
click at [48, 159] on button "Timeline" at bounding box center [65, 156] width 78 height 21
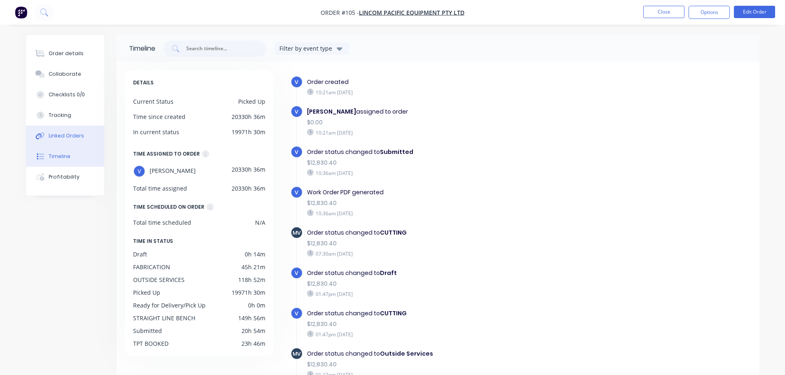
click at [45, 133] on div at bounding box center [40, 135] width 12 height 7
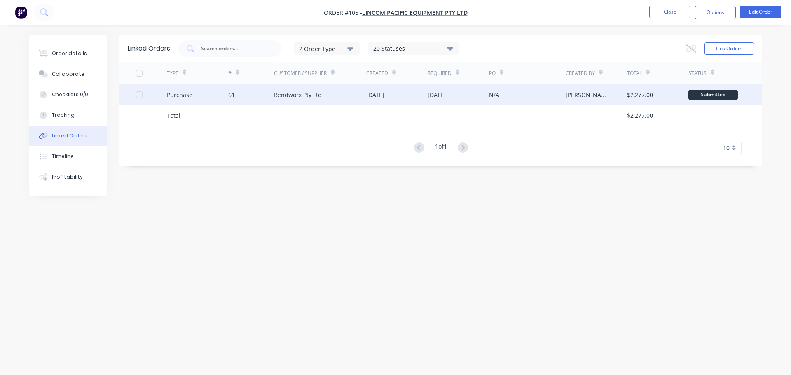
click at [438, 98] on div "[DATE]" at bounding box center [437, 95] width 18 height 9
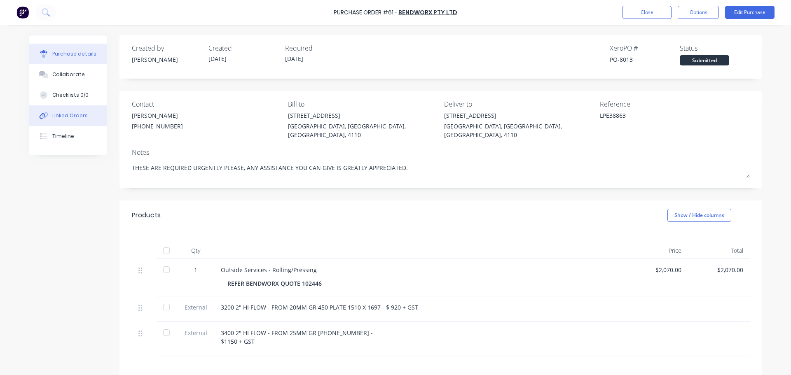
click at [56, 117] on div "Linked Orders" at bounding box center [69, 115] width 35 height 7
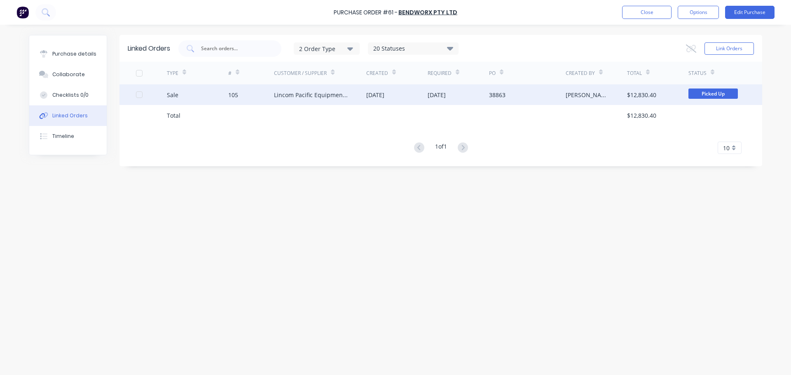
click at [324, 91] on div "Lincom Pacific Equipment Pty Ltd" at bounding box center [312, 95] width 76 height 9
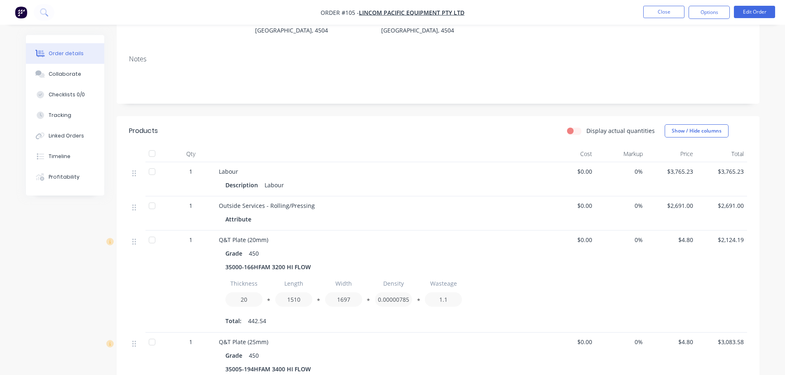
scroll to position [124, 0]
click at [54, 159] on div "Timeline" at bounding box center [60, 156] width 22 height 7
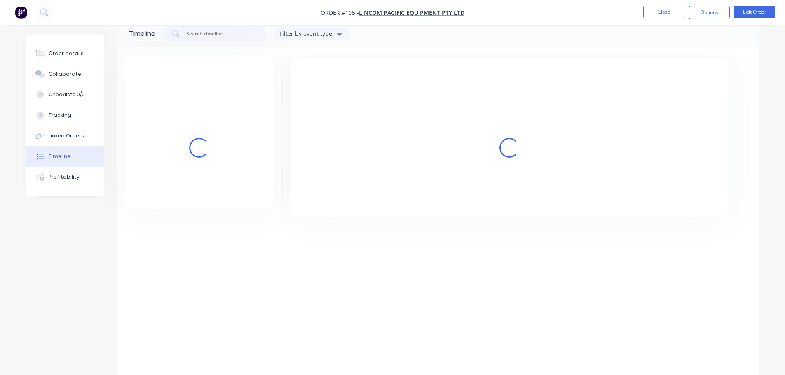
scroll to position [63, 0]
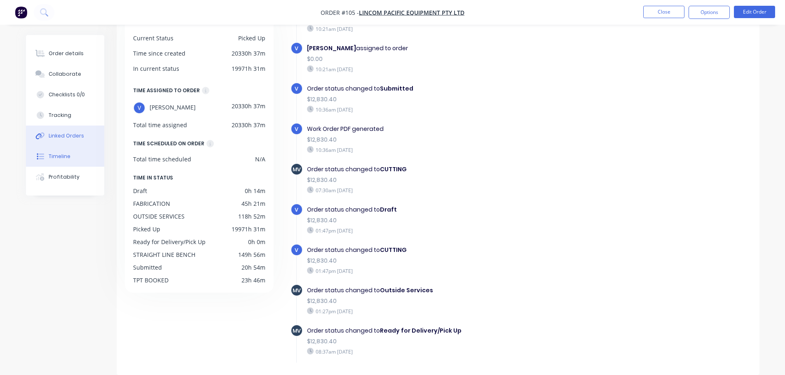
click at [54, 135] on div "Linked Orders" at bounding box center [66, 135] width 35 height 7
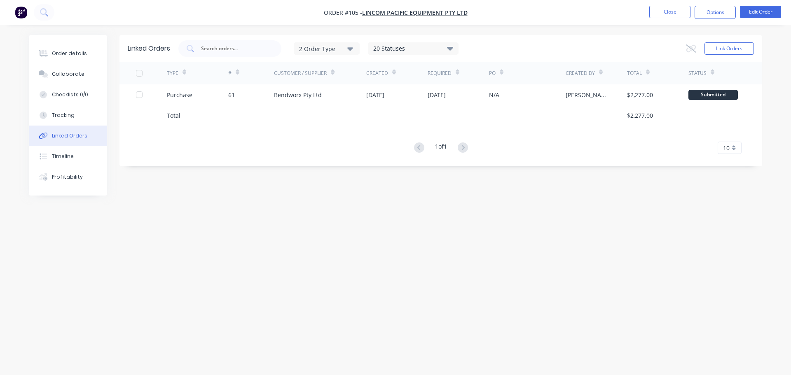
click at [293, 107] on div at bounding box center [320, 115] width 92 height 21
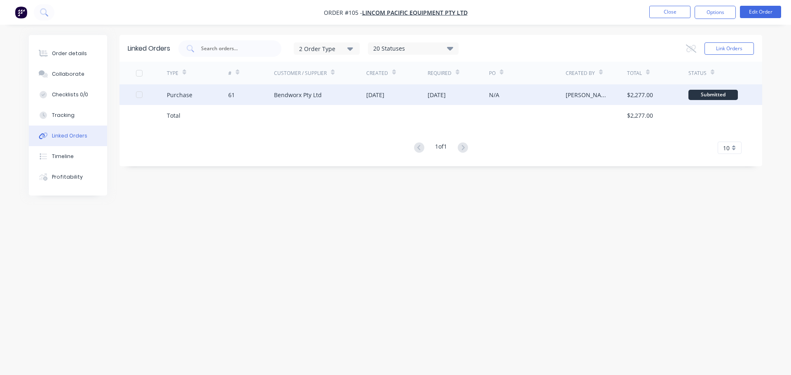
click at [296, 99] on div "Bendworx Pty Ltd" at bounding box center [320, 94] width 92 height 21
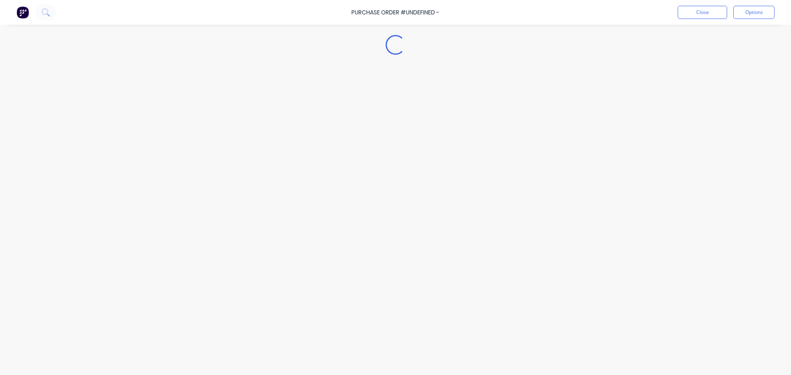
type textarea "x"
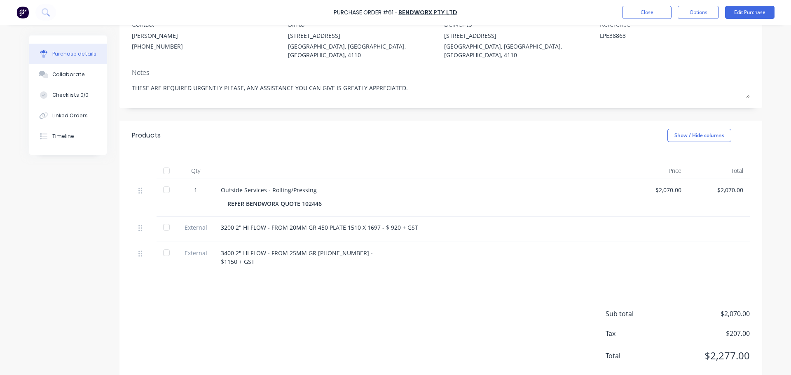
scroll to position [82, 0]
drag, startPoint x: 357, startPoint y: 251, endPoint x: 286, endPoint y: 249, distance: 70.5
click at [286, 249] on div "3400 2" HI FLOW - FROM 25MM GR 450 1505 X 1976 - $1150 + GST" at bounding box center [420, 254] width 399 height 17
copy div "25MM GR 450 1505 X 1976"
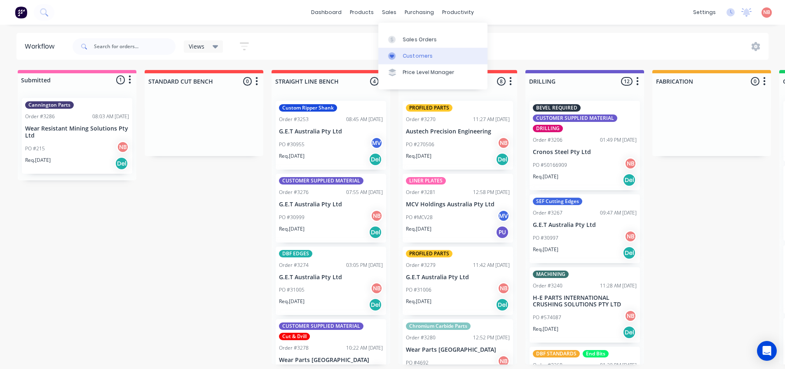
click at [398, 52] on div at bounding box center [394, 55] width 12 height 7
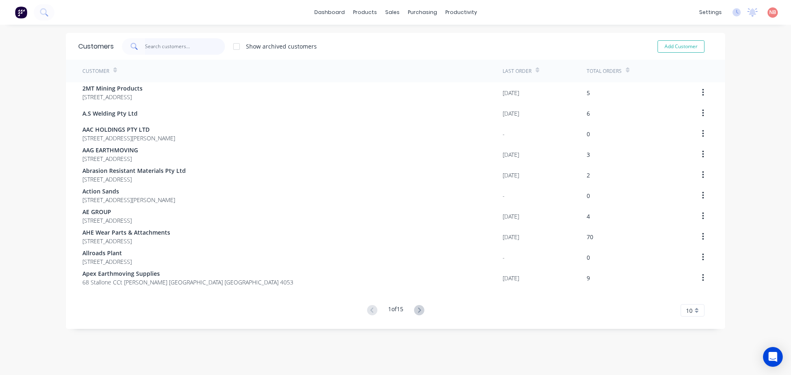
click at [187, 44] on input "text" at bounding box center [185, 46] width 80 height 16
click at [395, 33] on link "Sales Orders" at bounding box center [432, 39] width 109 height 16
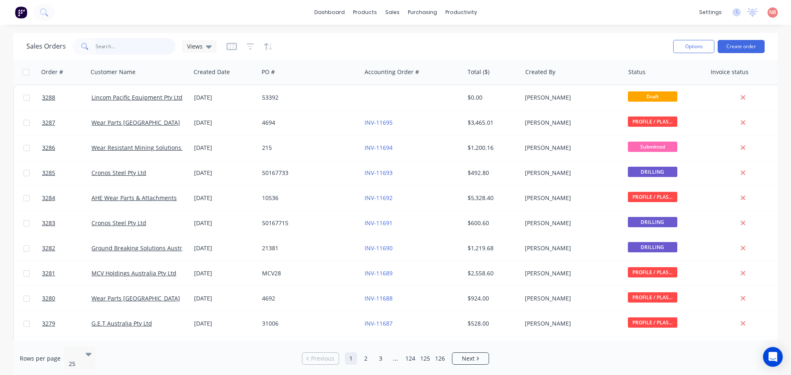
click at [137, 47] on input "text" at bounding box center [136, 46] width 80 height 16
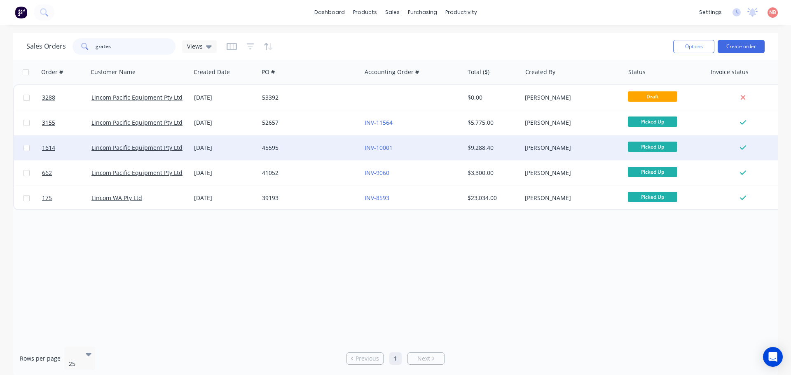
type input "grates"
click at [324, 150] on div "45595" at bounding box center [307, 148] width 91 height 8
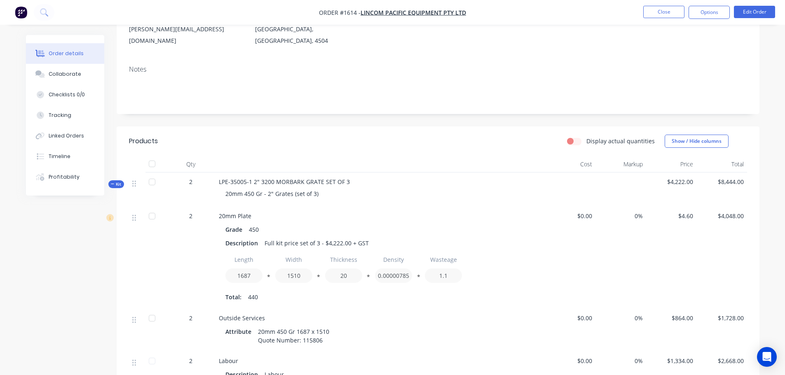
scroll to position [124, 0]
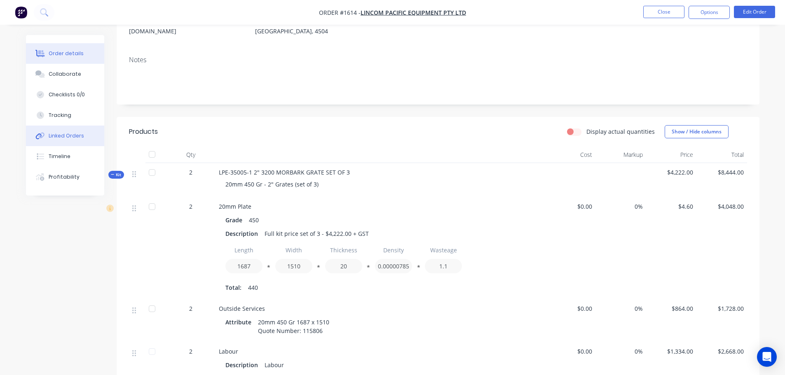
click at [61, 138] on div "Linked Orders" at bounding box center [66, 135] width 35 height 7
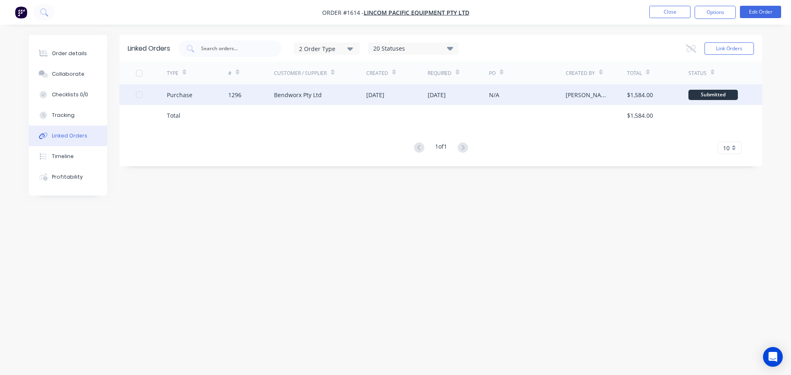
click at [311, 98] on div "Bendworx Pty Ltd" at bounding box center [298, 95] width 48 height 9
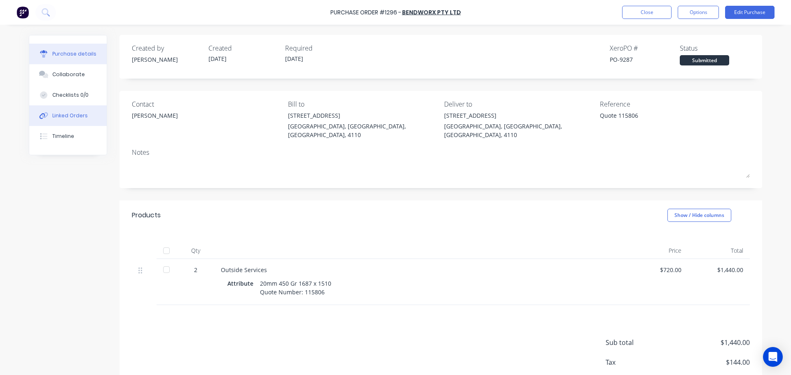
click at [52, 114] on div "Linked Orders" at bounding box center [69, 115] width 35 height 7
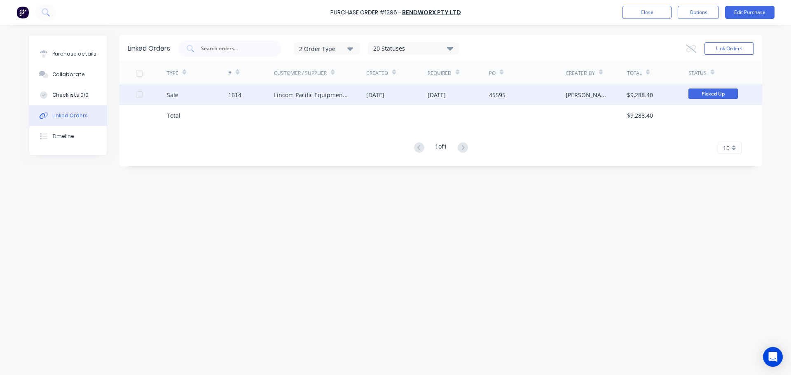
click at [335, 94] on div "Lincom Pacific Equipment Pty Ltd" at bounding box center [312, 95] width 76 height 9
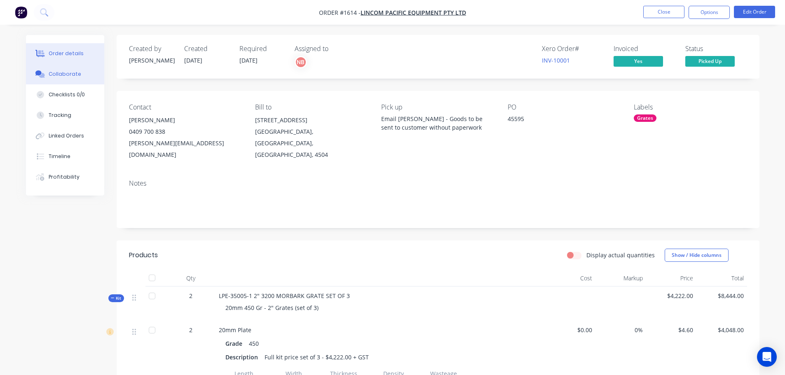
click at [69, 72] on div "Collaborate" at bounding box center [65, 73] width 33 height 7
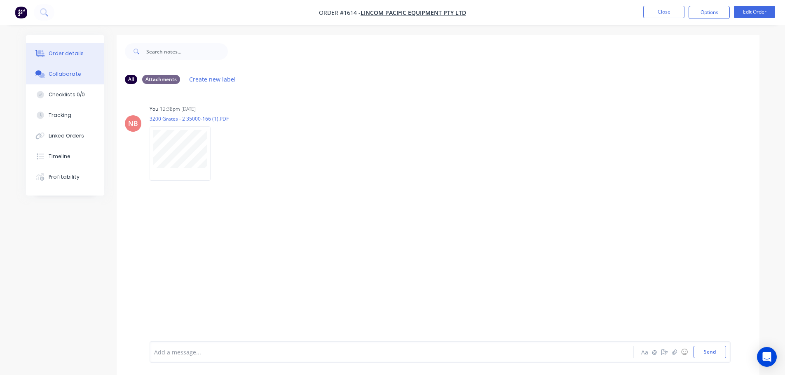
click at [82, 57] on button "Order details" at bounding box center [65, 53] width 78 height 21
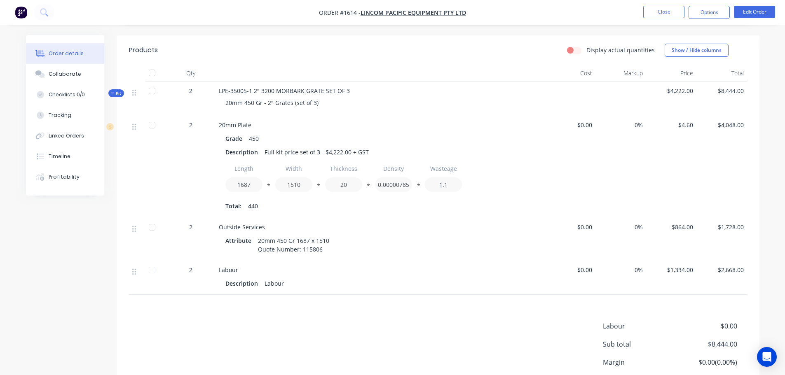
scroll to position [206, 0]
click at [645, 5] on nav "Order #1614 - Lincom Pacific Equipment Pty Ltd Close Options Edit Order" at bounding box center [392, 12] width 785 height 25
click at [645, 8] on button "Close" at bounding box center [663, 12] width 41 height 12
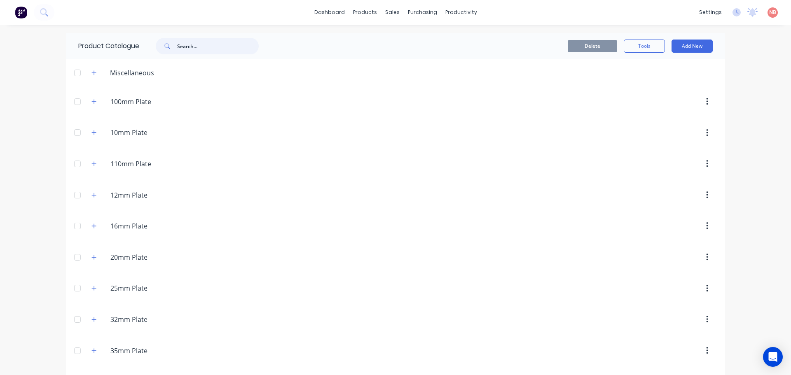
click at [225, 50] on input "text" at bounding box center [218, 46] width 82 height 16
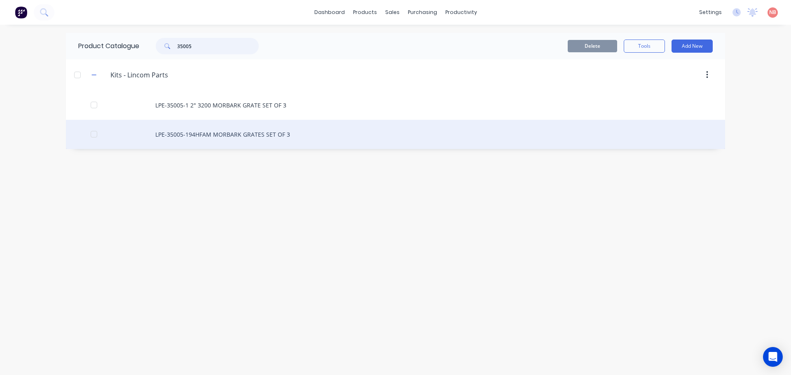
type input "35005"
click at [199, 139] on div "LPE-35005-194HFAM MORBARK GRATES SET OF 3" at bounding box center [395, 134] width 659 height 29
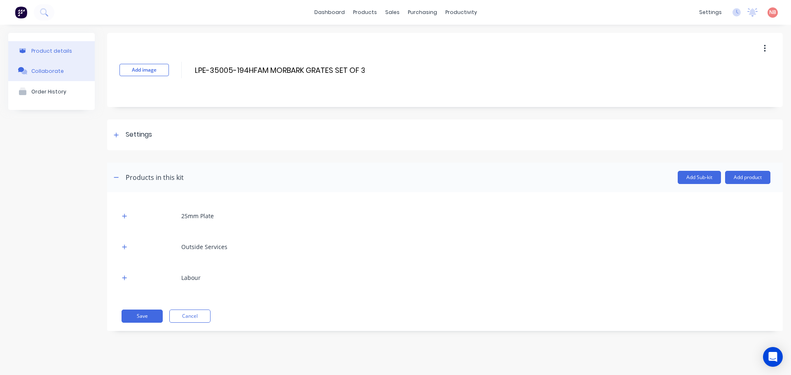
click at [75, 75] on button "Collaborate" at bounding box center [51, 71] width 87 height 21
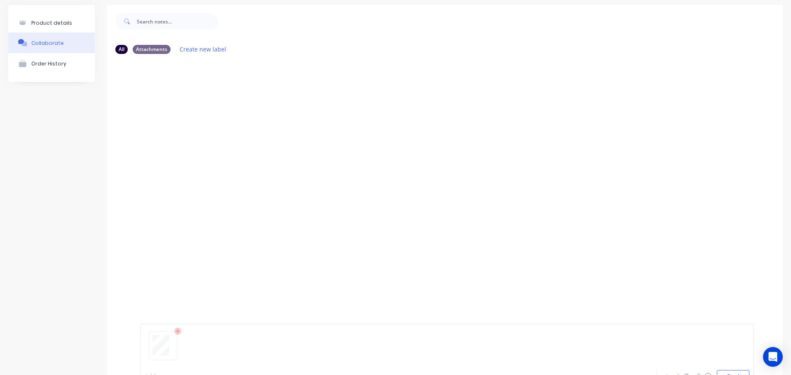
scroll to position [61, 0]
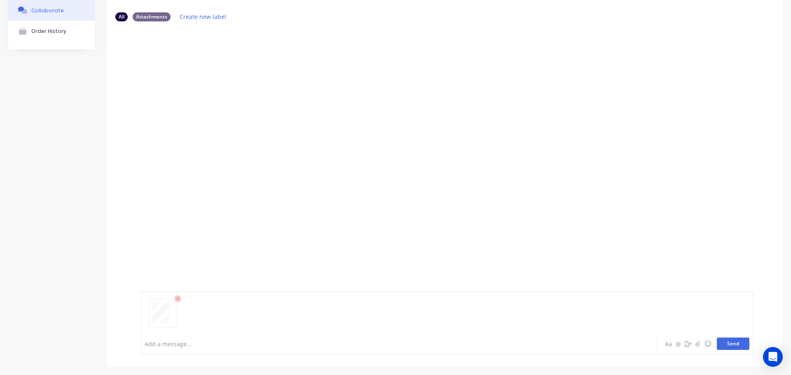
click at [730, 342] on button "Send" at bounding box center [733, 344] width 33 height 12
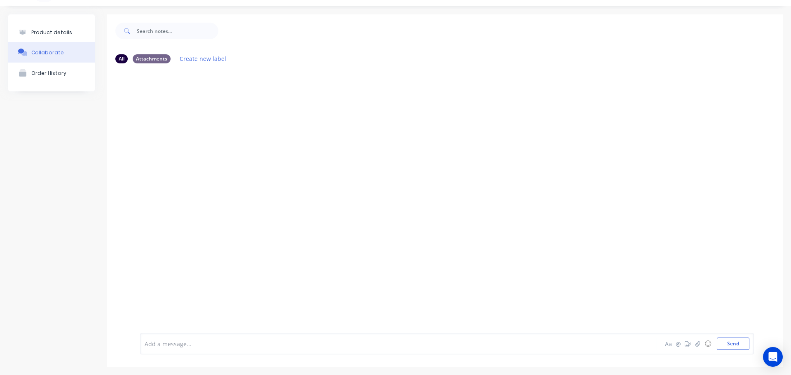
scroll to position [19, 0]
click at [206, 138] on icon "button" at bounding box center [206, 133] width 2 height 9
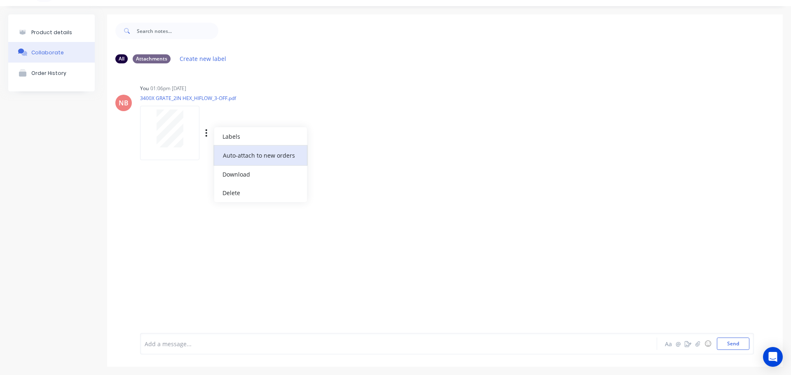
click at [252, 157] on button "Auto-attach to new orders" at bounding box center [260, 155] width 93 height 19
click at [340, 151] on label at bounding box center [340, 151] width 0 height 0
click at [327, 155] on input "checkbox" at bounding box center [323, 155] width 7 height 8
checkbox input "true"
click at [340, 169] on label at bounding box center [340, 169] width 0 height 0
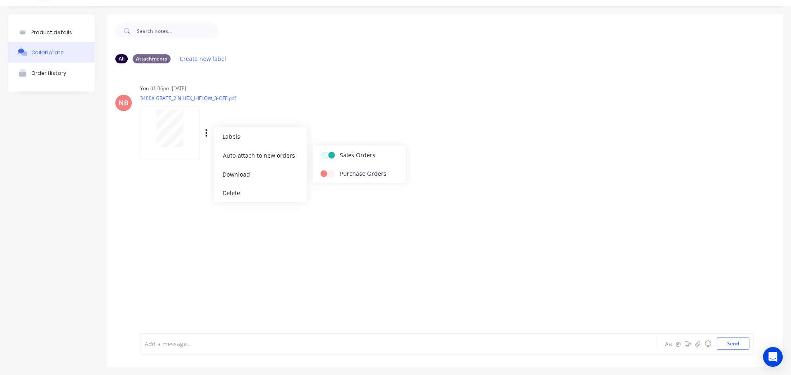
click at [327, 175] on input "checkbox" at bounding box center [323, 173] width 7 height 8
checkbox input "true"
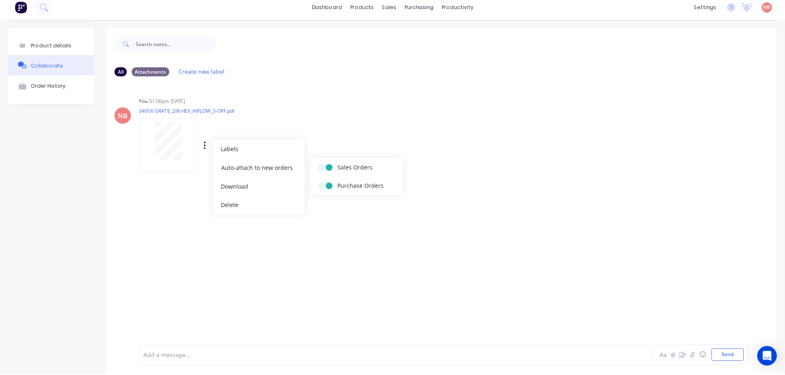
scroll to position [0, 0]
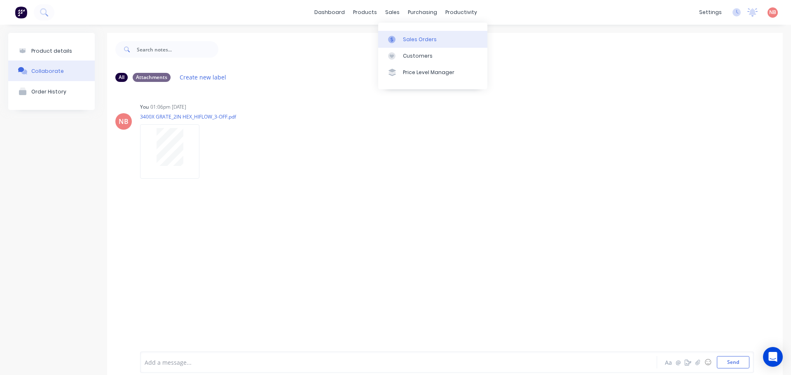
click at [403, 42] on div "Sales Orders" at bounding box center [420, 39] width 34 height 7
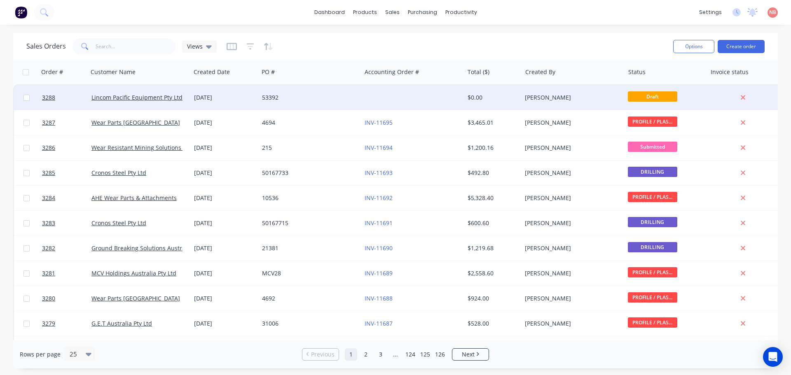
click at [336, 101] on div "53392" at bounding box center [307, 98] width 91 height 8
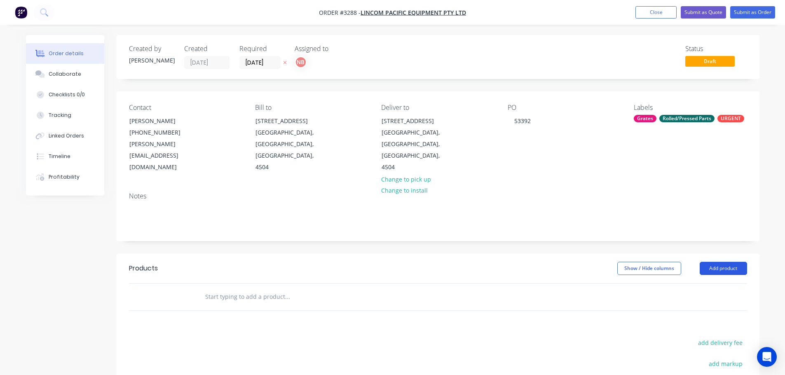
click at [727, 262] on button "Add product" at bounding box center [722, 268] width 47 height 13
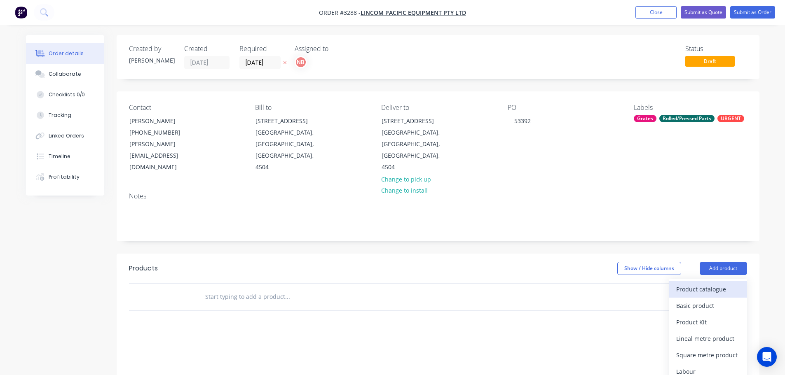
click at [709, 281] on button "Product catalogue" at bounding box center [708, 289] width 78 height 16
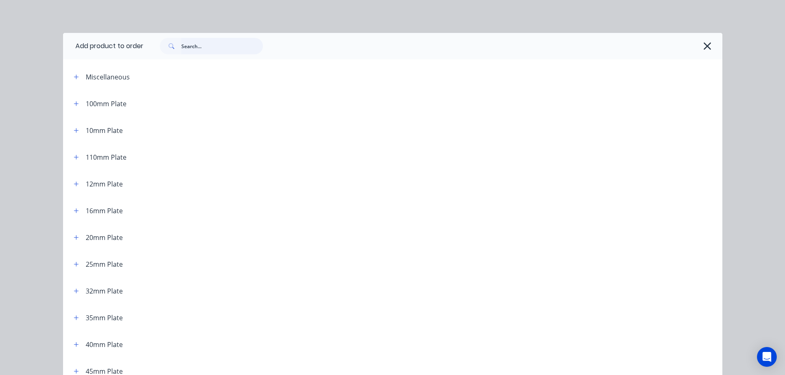
click at [242, 52] on input "text" at bounding box center [222, 46] width 82 height 16
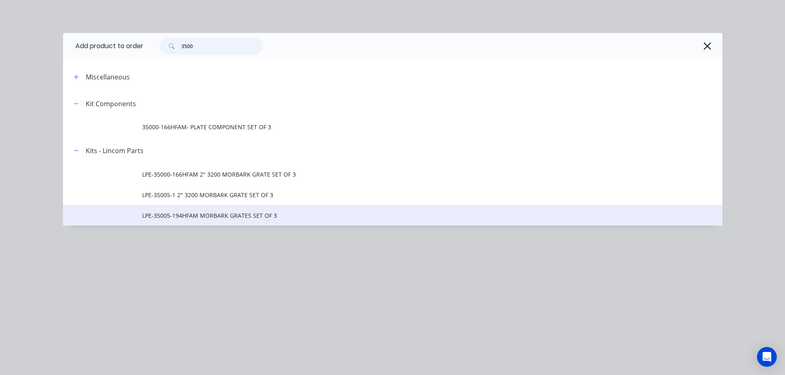
type input "3500"
click at [217, 217] on span "LPE-35005-194HFAM MORBARK GRATES SET OF 3" at bounding box center [374, 215] width 464 height 9
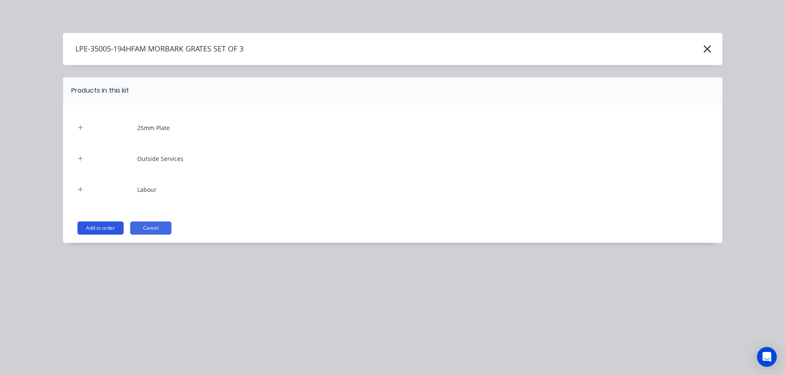
click at [107, 228] on button "Add to order" at bounding box center [100, 228] width 46 height 13
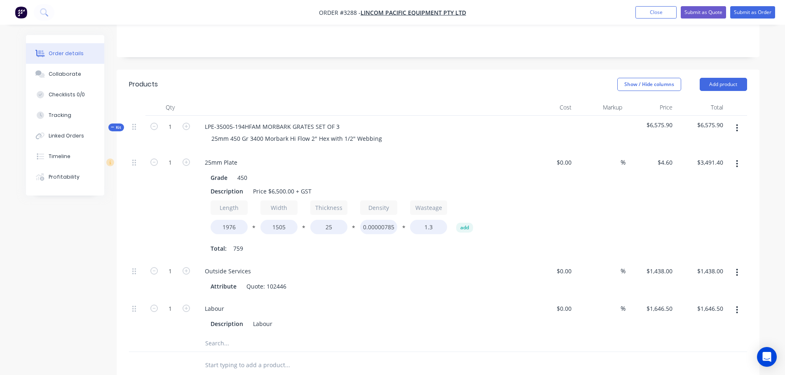
scroll to position [165, 0]
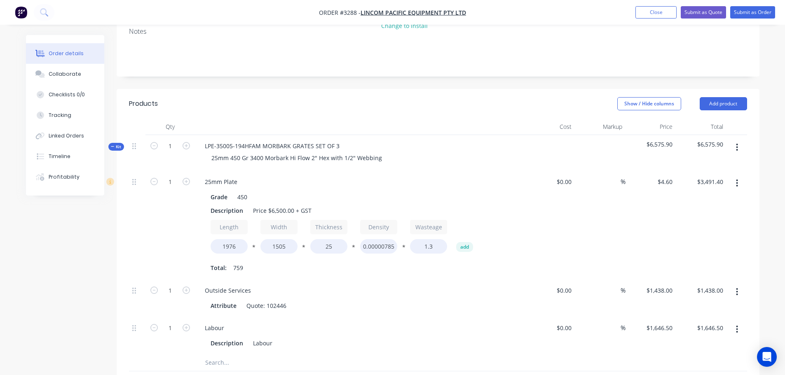
click at [658, 19] on nav "Order #3288 - Lincom Pacific Equipment Pty Ltd Add product Close Submit as Quot…" at bounding box center [392, 12] width 785 height 25
click at [655, 14] on button "Close" at bounding box center [655, 12] width 41 height 12
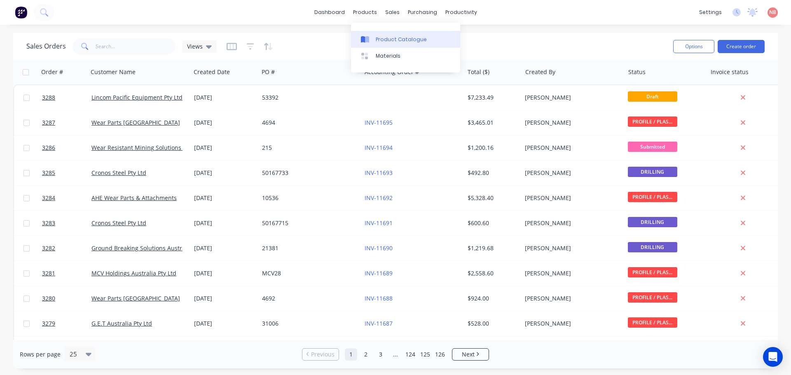
click at [384, 40] on div "Product Catalogue" at bounding box center [401, 39] width 51 height 7
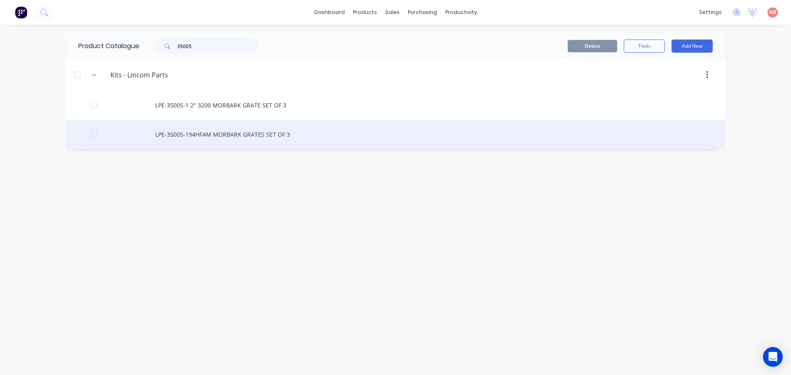
click at [220, 136] on div "LPE-35005-194HFAM MORBARK GRATES SET OF 3" at bounding box center [395, 134] width 659 height 29
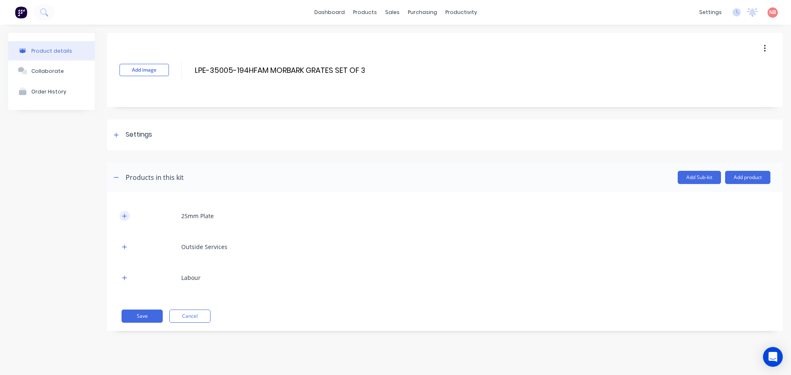
click at [123, 219] on button "button" at bounding box center [124, 216] width 10 height 10
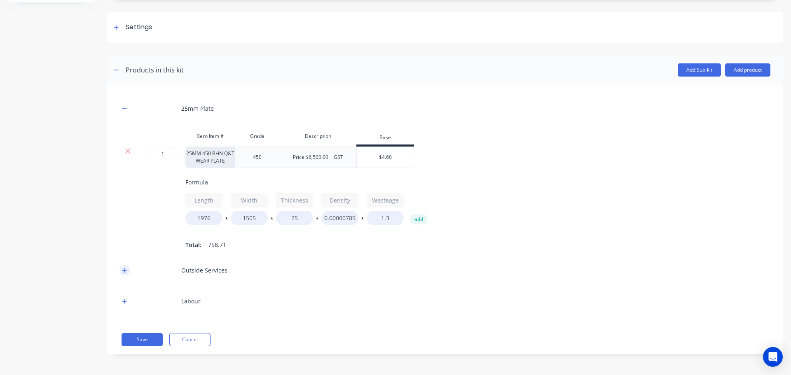
click at [128, 273] on button "button" at bounding box center [124, 270] width 10 height 10
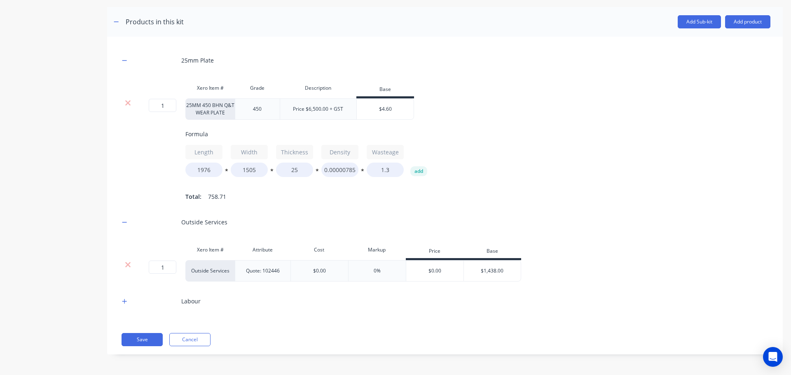
scroll to position [162, 0]
click at [123, 303] on icon "button" at bounding box center [124, 302] width 5 height 6
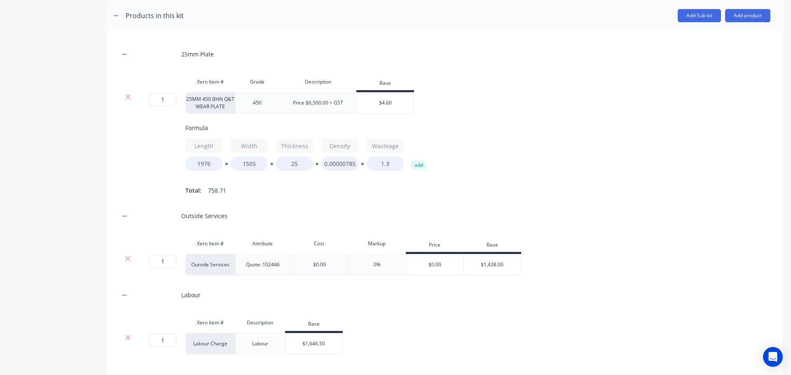
click at [321, 346] on div "$1,646.50" at bounding box center [313, 344] width 57 height 21
click at [320, 348] on input "$1,646.50" at bounding box center [313, 343] width 57 height 7
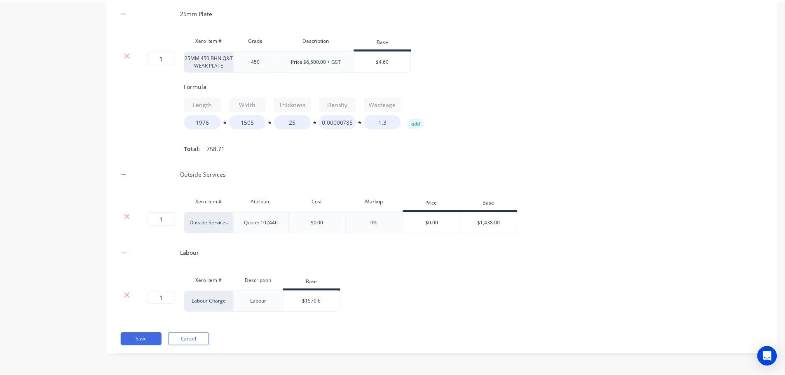
scroll to position [210, 0]
type input "$1570.6"
click at [129, 342] on button "Save" at bounding box center [142, 339] width 41 height 13
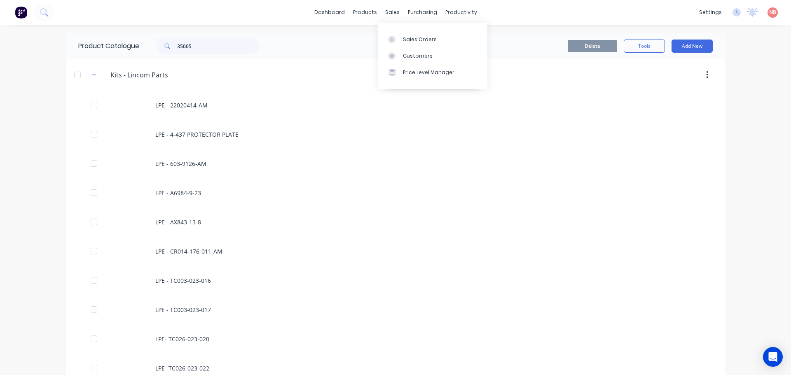
click at [390, 29] on div "Sales Orders Customers Price Level Manager" at bounding box center [432, 56] width 109 height 66
click at [394, 34] on link "Sales Orders" at bounding box center [432, 39] width 109 height 16
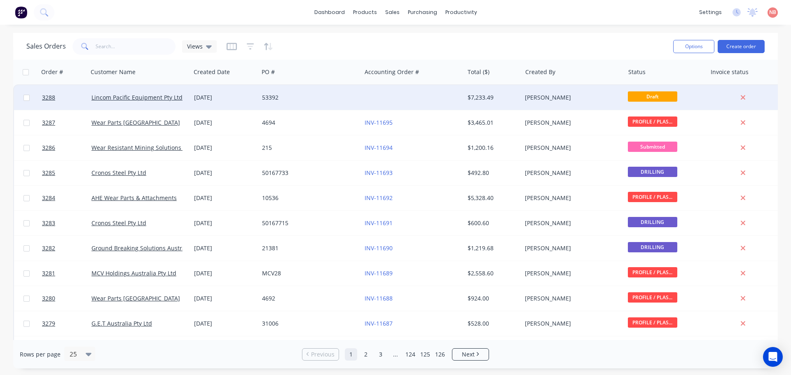
click at [351, 98] on div "53392" at bounding box center [307, 98] width 91 height 8
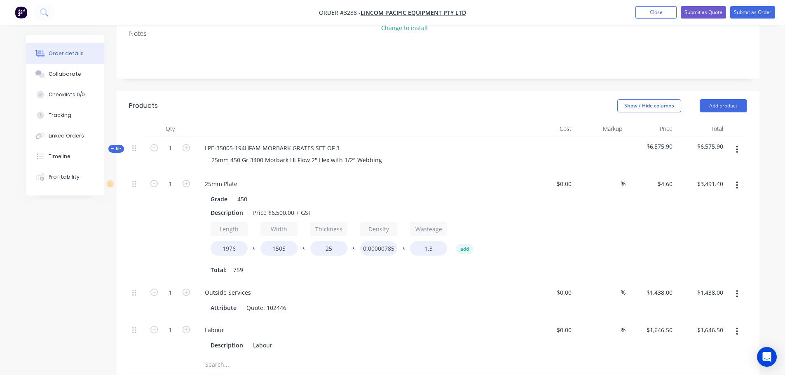
scroll to position [206, 0]
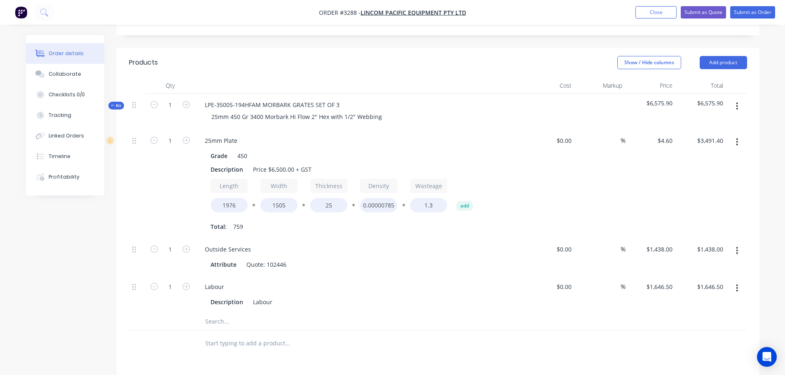
click at [737, 103] on icon "button" at bounding box center [737, 106] width 2 height 7
click at [699, 171] on div "Delete" at bounding box center [707, 177] width 63 height 12
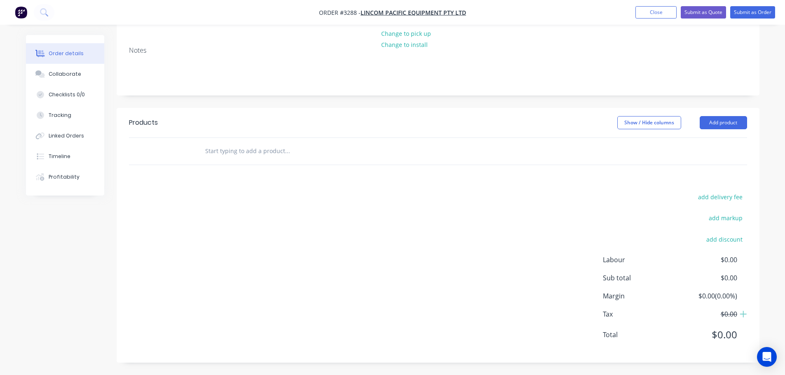
scroll to position [123, 0]
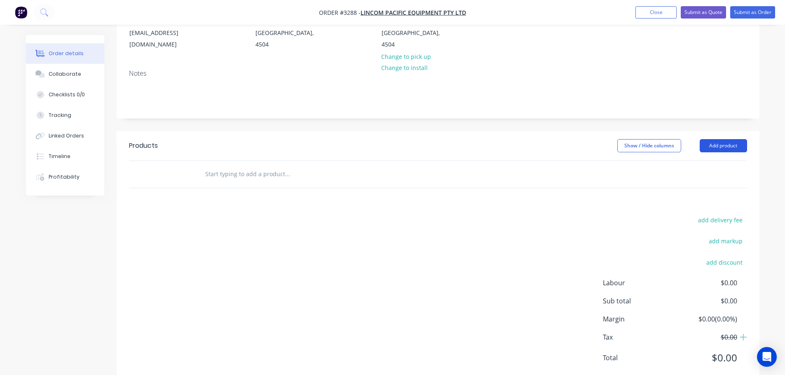
click at [722, 139] on button "Add product" at bounding box center [722, 145] width 47 height 13
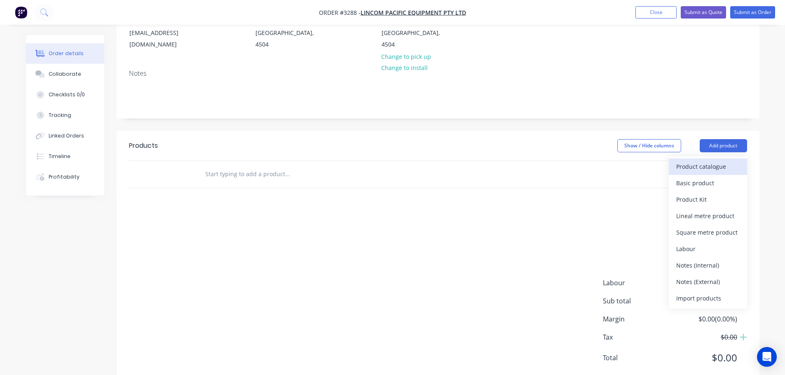
click at [709, 161] on div "Product catalogue" at bounding box center [707, 167] width 63 height 12
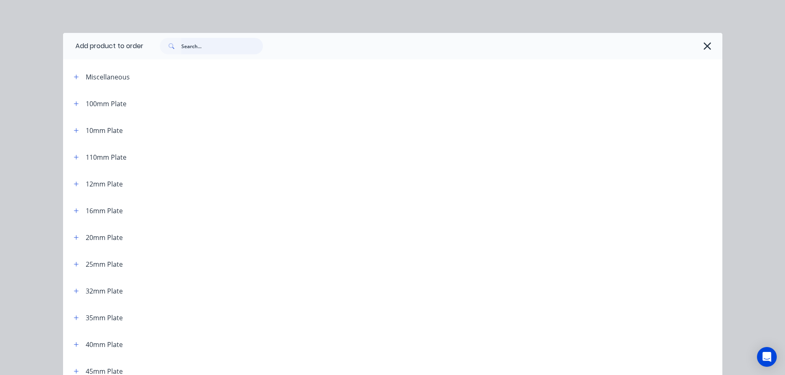
click at [197, 47] on input "text" at bounding box center [222, 46] width 82 height 16
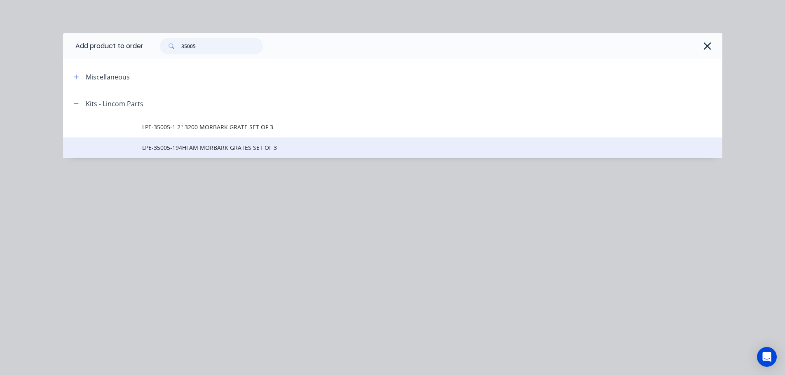
type input "35005"
click at [209, 146] on span "LPE-35005-194HFAM MORBARK GRATES SET OF 3" at bounding box center [374, 147] width 464 height 9
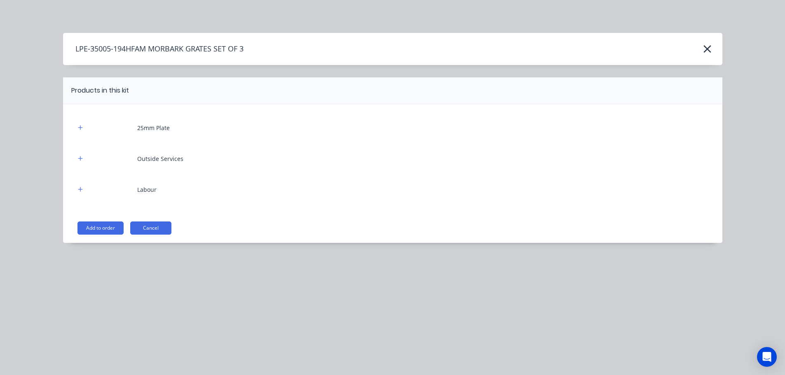
click at [107, 231] on button "Add to order" at bounding box center [100, 228] width 46 height 13
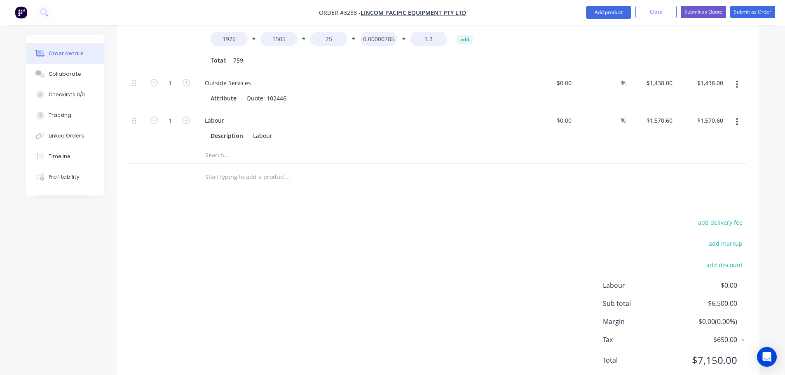
scroll to position [375, 0]
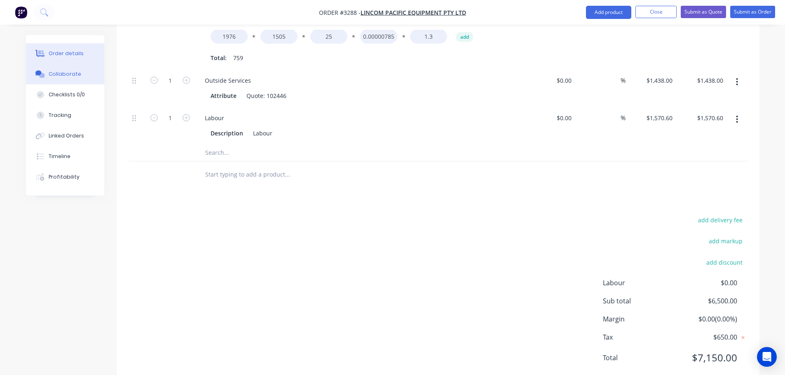
click at [88, 75] on button "Collaborate" at bounding box center [65, 74] width 78 height 21
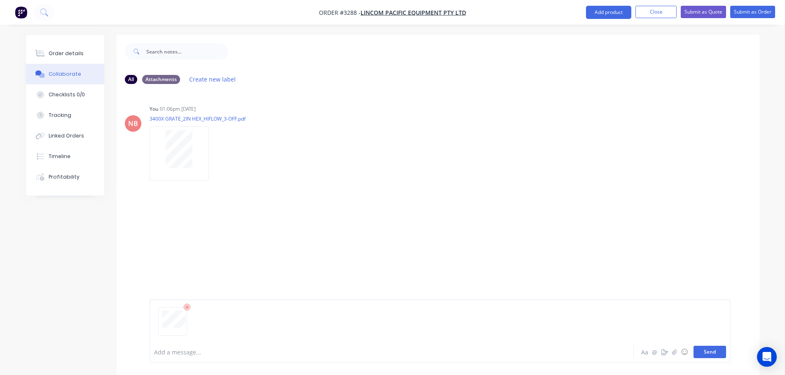
click at [718, 352] on button "Send" at bounding box center [709, 352] width 33 height 12
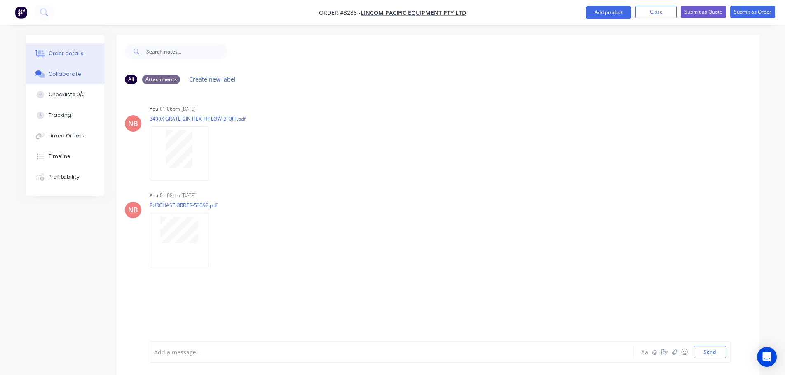
click at [63, 53] on div "Order details" at bounding box center [66, 53] width 35 height 7
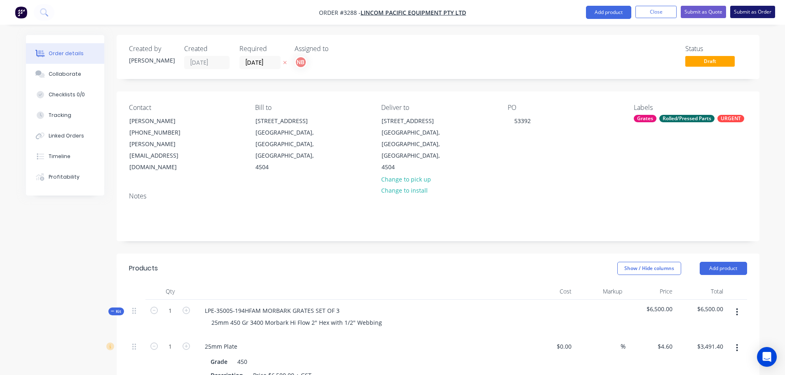
click at [738, 11] on button "Submit as Order" at bounding box center [752, 12] width 45 height 12
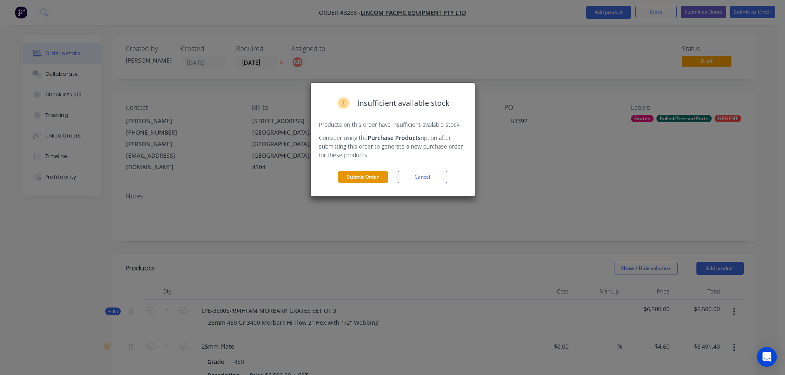
click at [366, 178] on button "Submit Order" at bounding box center [362, 177] width 49 height 12
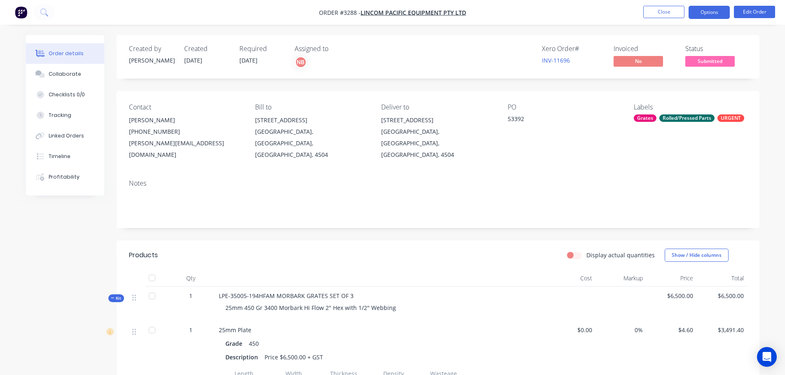
click at [708, 14] on button "Options" at bounding box center [708, 12] width 41 height 13
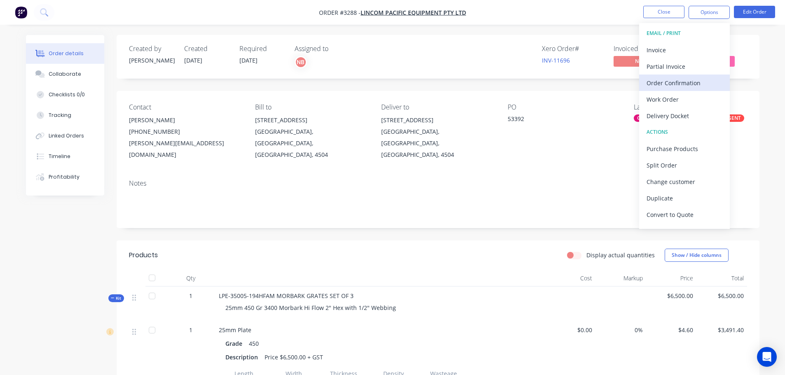
click at [679, 78] on div "Order Confirmation" at bounding box center [684, 83] width 76 height 12
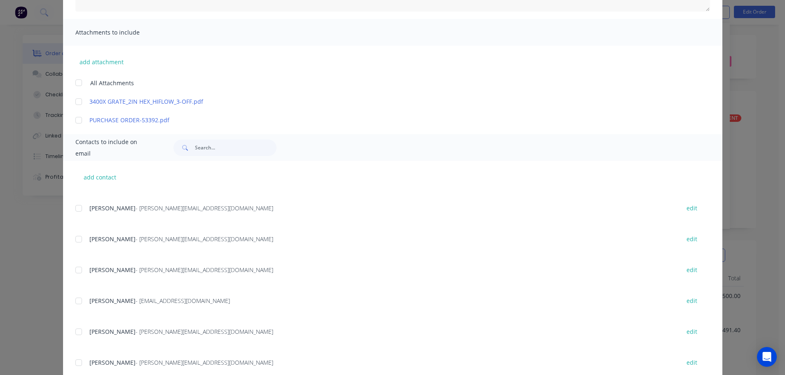
scroll to position [124, 0]
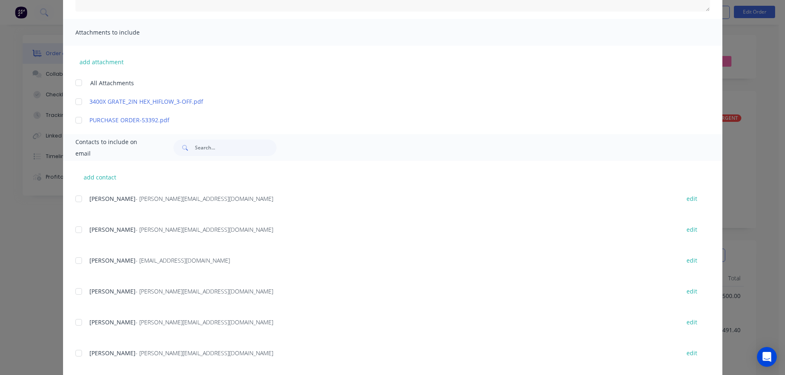
click at [76, 323] on div at bounding box center [78, 322] width 16 height 16
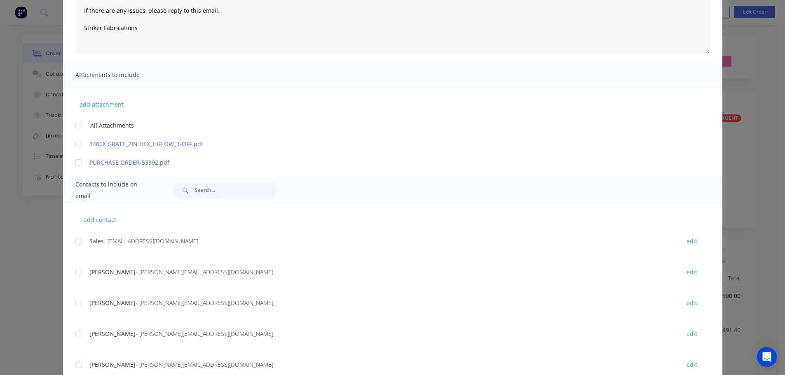
type textarea "Thank you for your order! Click 'view my order' to see your order confirmation.…"
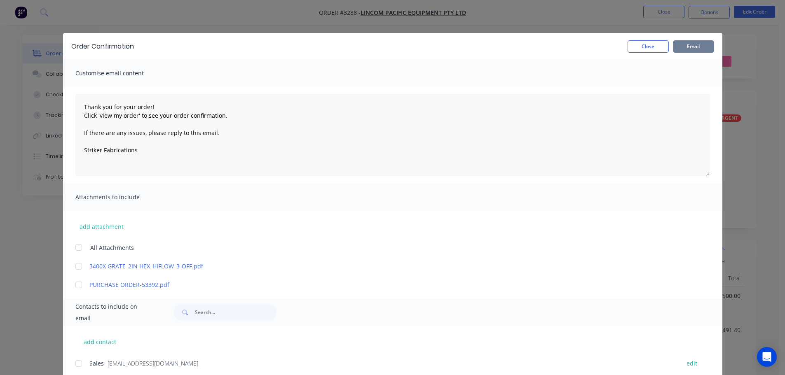
click at [686, 46] on button "Email" at bounding box center [693, 46] width 41 height 12
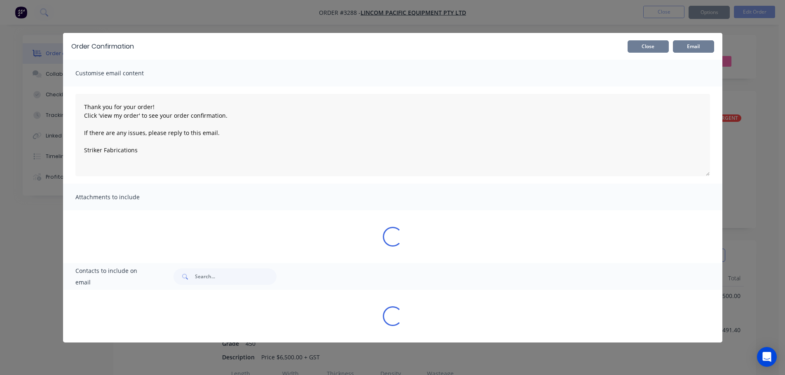
type textarea "Thank you for your order! Click 'view my order' to see your order confirmation.…"
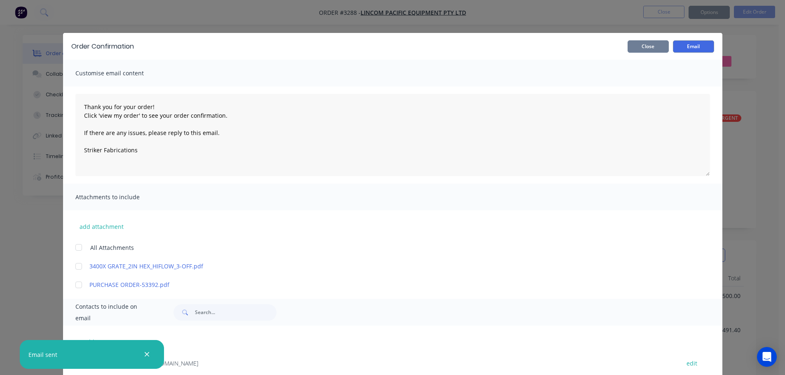
click at [654, 45] on button "Close" at bounding box center [647, 46] width 41 height 12
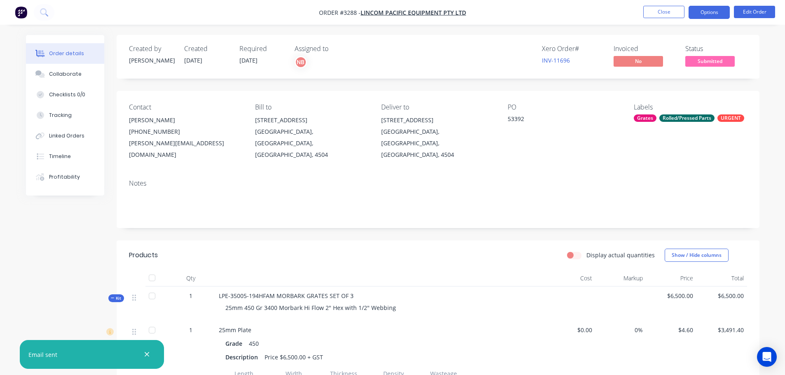
click at [719, 12] on button "Options" at bounding box center [708, 12] width 41 height 13
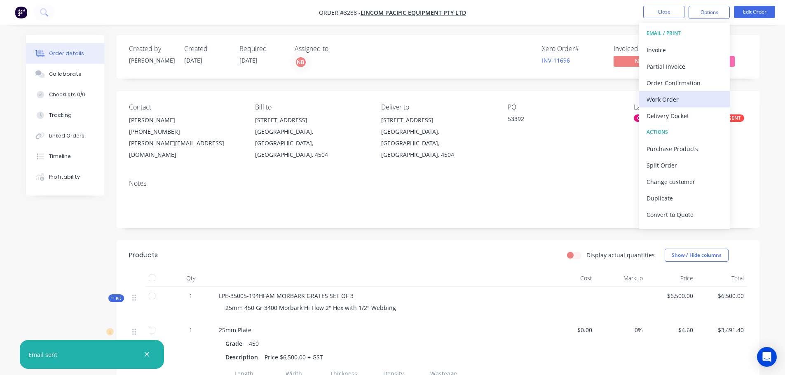
click at [678, 96] on div "Work Order" at bounding box center [684, 100] width 76 height 12
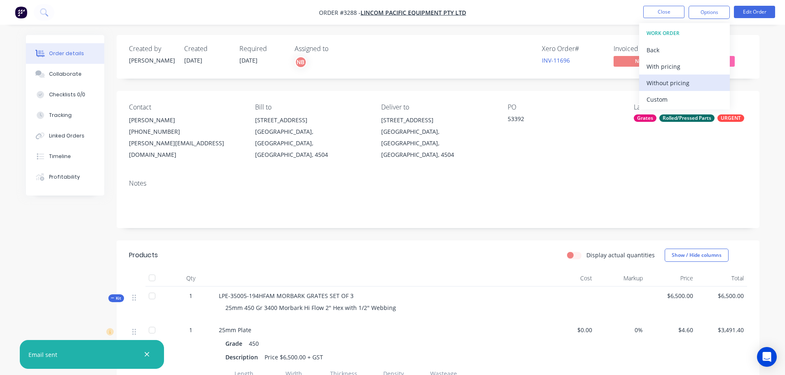
click at [678, 82] on div "Without pricing" at bounding box center [684, 83] width 76 height 12
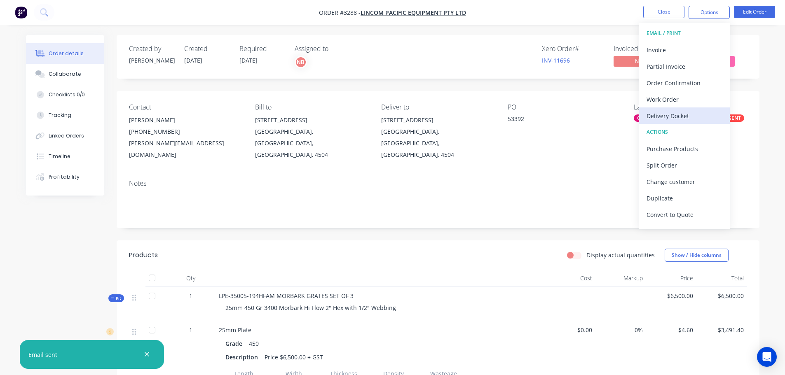
click at [673, 118] on div "Delivery Docket" at bounding box center [684, 116] width 76 height 12
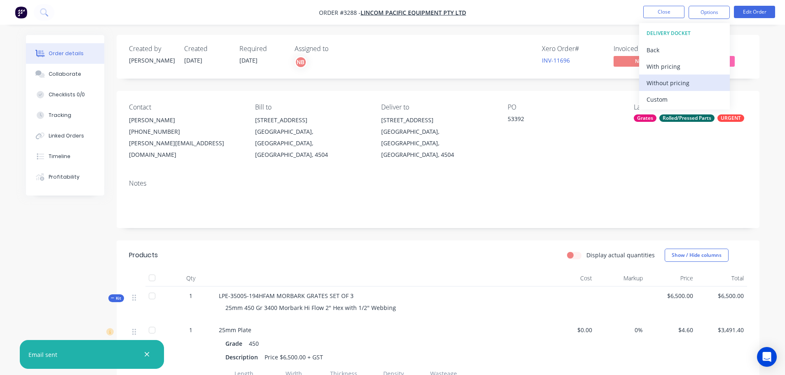
click at [664, 83] on div "Without pricing" at bounding box center [684, 83] width 76 height 12
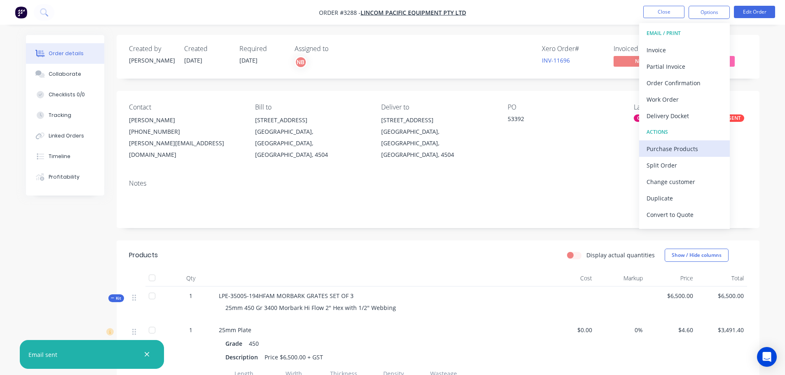
click at [671, 147] on div "Purchase Products" at bounding box center [684, 149] width 76 height 12
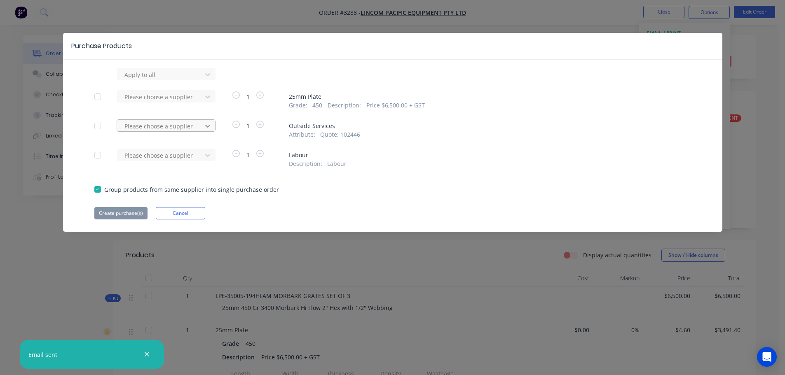
click at [208, 126] on icon at bounding box center [207, 126] width 5 height 3
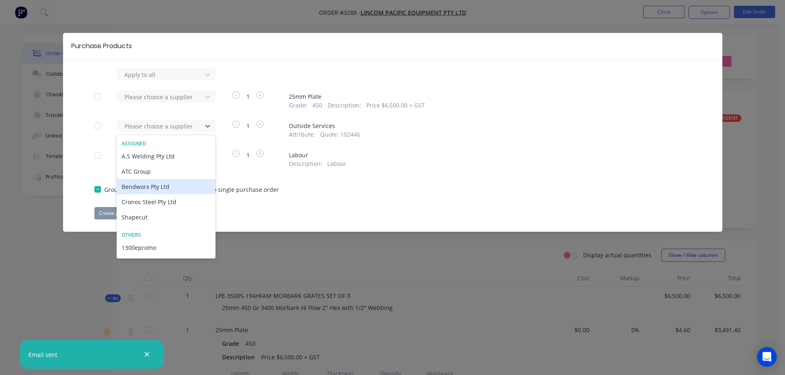
click at [159, 190] on div "Bendworx Pty Ltd" at bounding box center [166, 186] width 99 height 15
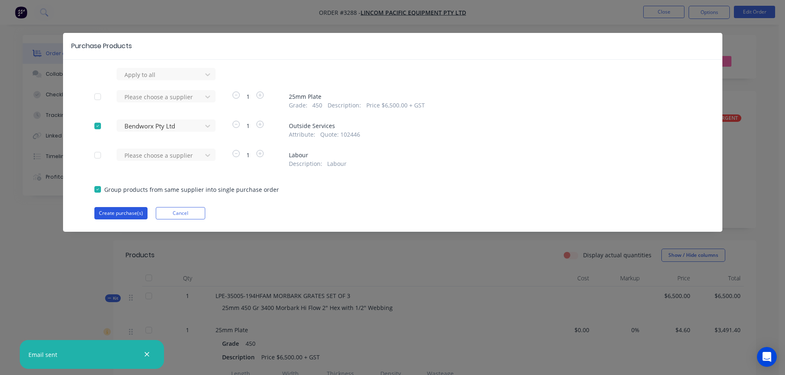
click at [131, 217] on button "Create purchase(s)" at bounding box center [120, 213] width 53 height 12
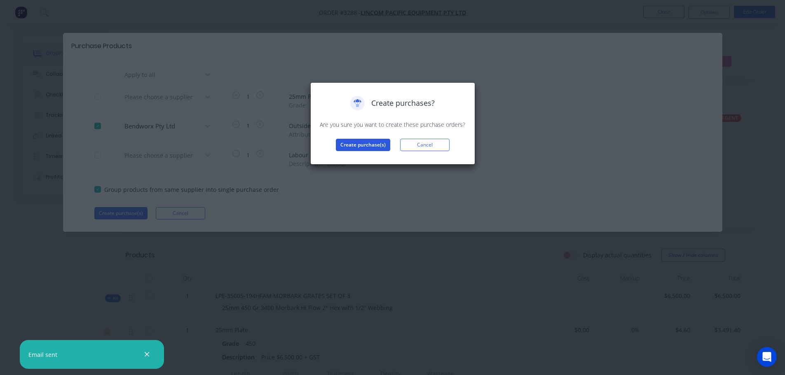
click at [376, 146] on button "Create purchase(s)" at bounding box center [363, 145] width 54 height 12
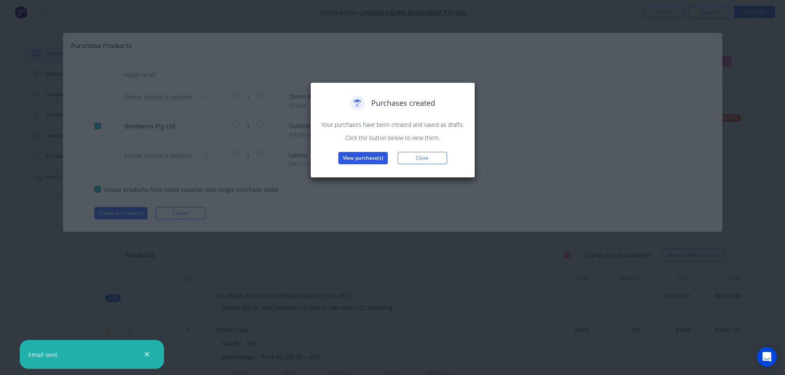
click at [376, 162] on button "View purchase(s)" at bounding box center [362, 158] width 49 height 12
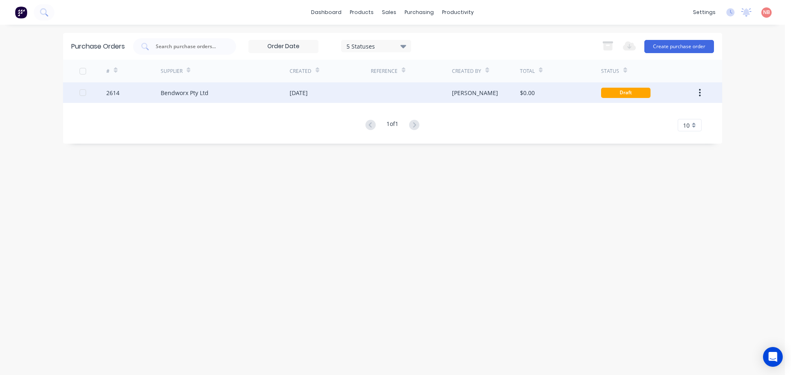
click at [334, 99] on div "[DATE]" at bounding box center [330, 92] width 81 height 21
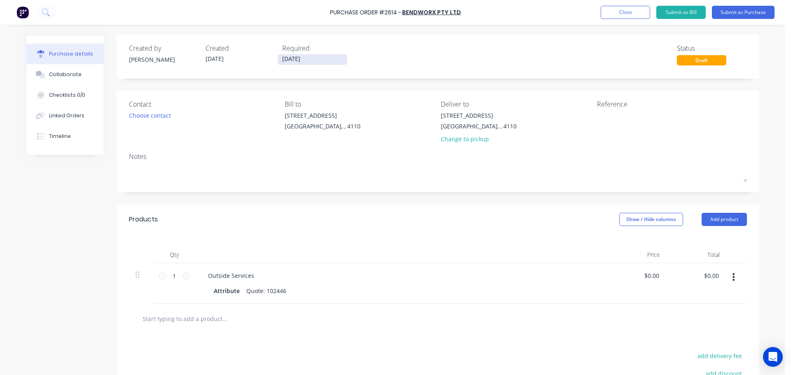
click at [289, 59] on input "[DATE]" at bounding box center [312, 59] width 69 height 10
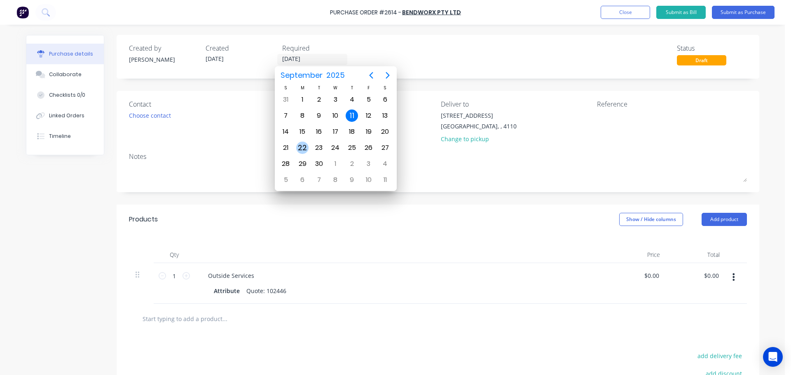
click at [305, 145] on div "22" at bounding box center [302, 148] width 12 height 12
type input "[DATE]"
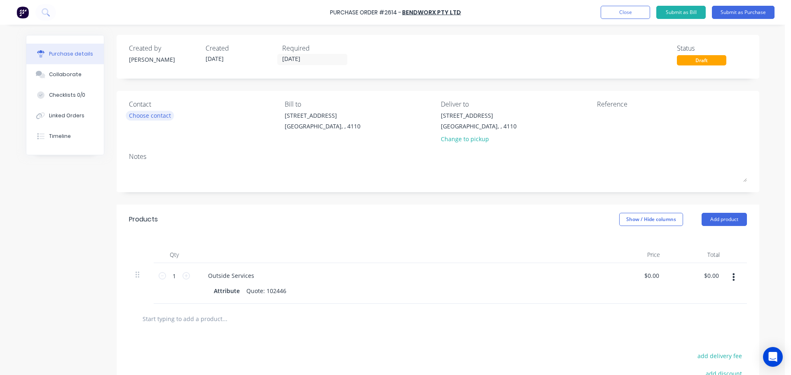
click at [152, 119] on div "Choose contact" at bounding box center [150, 115] width 42 height 9
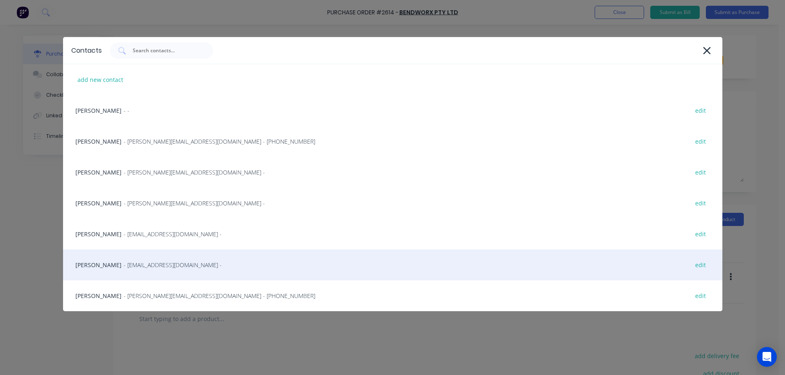
drag, startPoint x: 152, startPoint y: 119, endPoint x: 97, endPoint y: 271, distance: 161.7
click at [97, 271] on div "Naomi Badrick - sales@strikerfabrications.com.au - edit" at bounding box center [392, 265] width 659 height 31
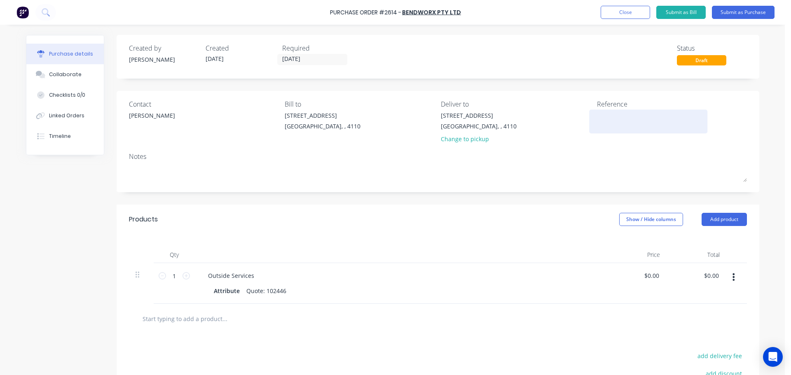
click at [598, 115] on textarea at bounding box center [648, 120] width 103 height 19
type textarea "Morbark Grates"
type textarea "x"
type textarea "Morbark Grates"
type input "0.00"
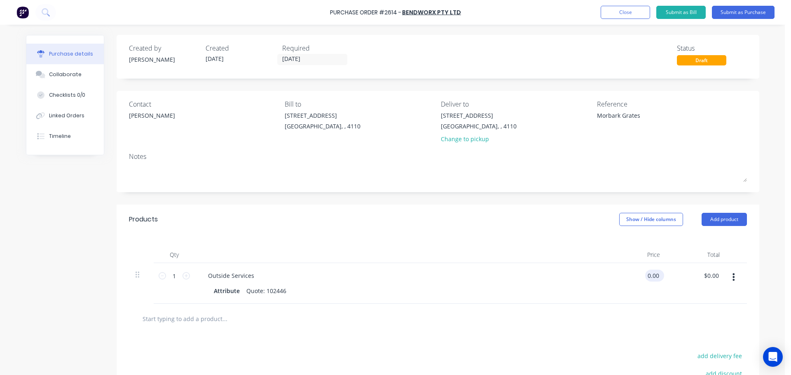
click at [650, 272] on input "0.00" at bounding box center [653, 276] width 16 height 12
type textarea "x"
type input "0.00"
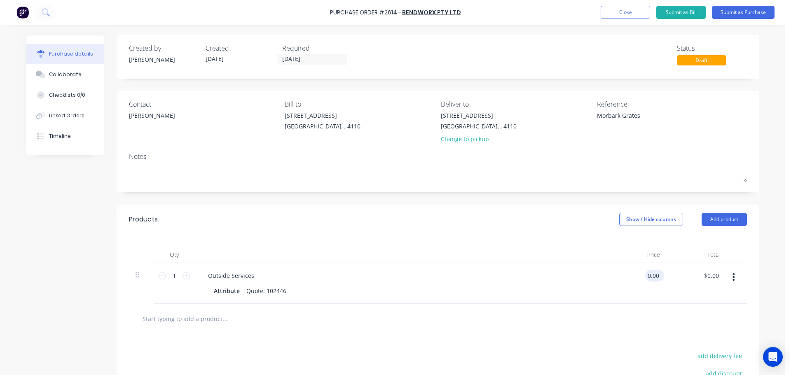
click at [655, 278] on input "0.00" at bounding box center [653, 276] width 16 height 12
type textarea "x"
click at [655, 278] on input "0.00" at bounding box center [653, 276] width 16 height 12
type input "1150"
type textarea "x"
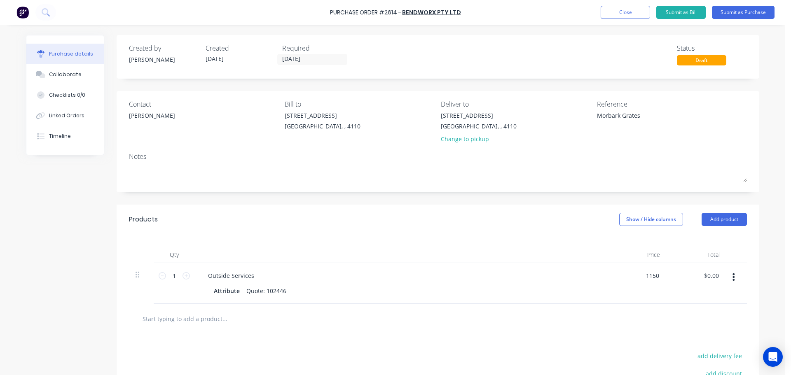
type input "$1,150.00"
click at [581, 323] on div at bounding box center [438, 319] width 605 height 16
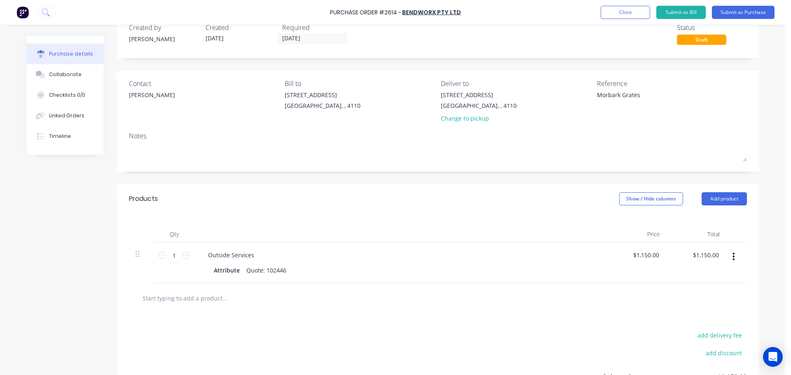
scroll to position [20, 0]
click at [225, 273] on div "Attribute" at bounding box center [226, 271] width 33 height 12
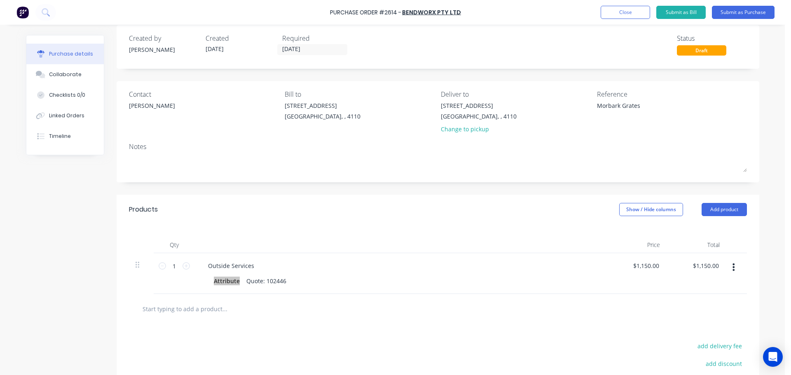
scroll to position [0, 0]
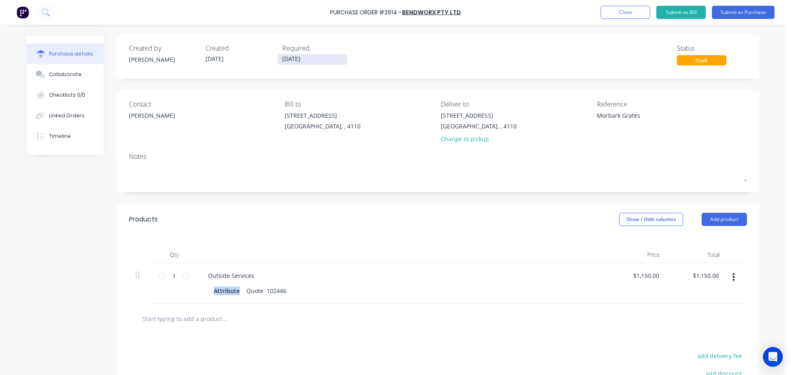
click at [291, 57] on input "[DATE]" at bounding box center [312, 59] width 69 height 10
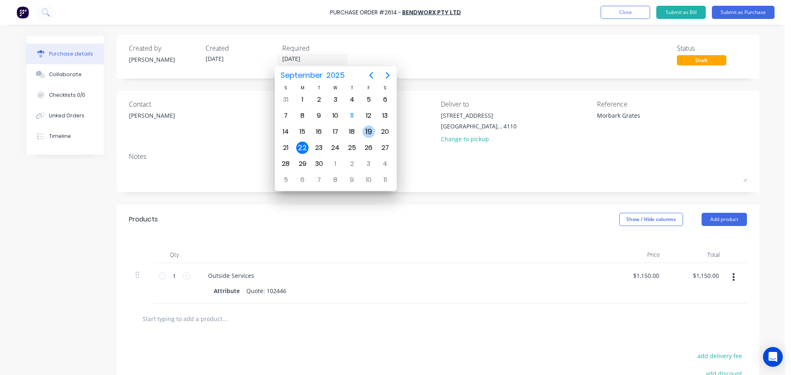
click at [365, 130] on div "19" at bounding box center [368, 132] width 12 height 12
type textarea "x"
type input "[DATE]"
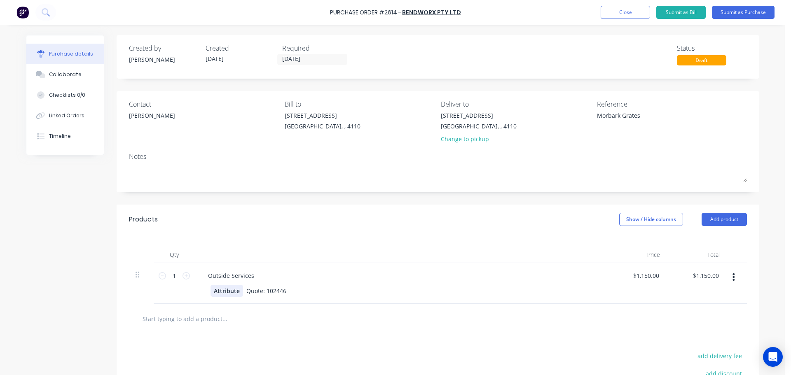
click at [223, 292] on div "Attribute" at bounding box center [226, 291] width 33 height 12
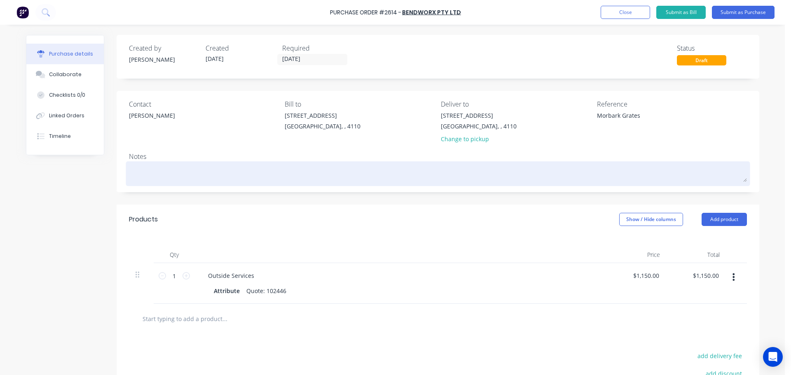
click at [172, 166] on textarea at bounding box center [438, 173] width 618 height 19
type textarea "x"
type textarea "T"
type textarea "x"
type textarea "Th"
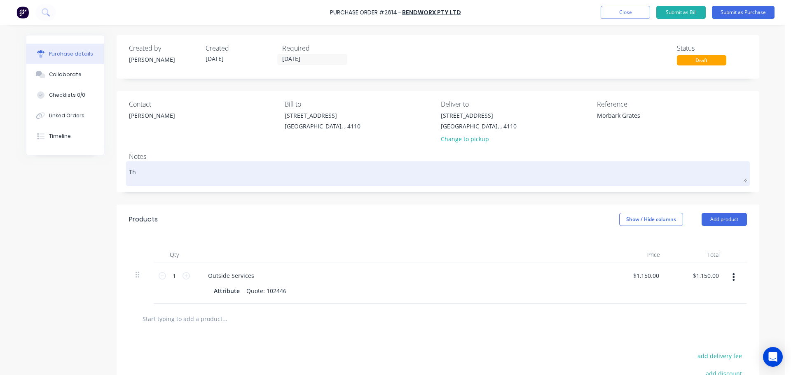
type textarea "x"
type textarea "Thi"
type textarea "x"
type textarea "This"
type textarea "x"
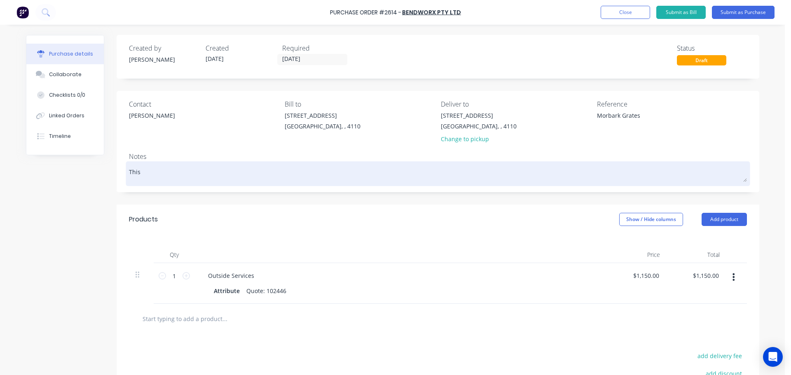
type textarea "This"
type textarea "x"
type textarea "This o"
type textarea "x"
type textarea "This on"
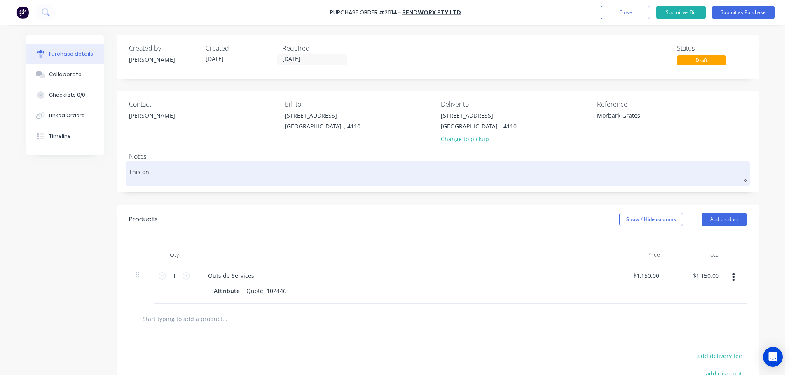
type textarea "x"
type textarea "This one"
type textarea "x"
type textarea "This one"
type textarea "x"
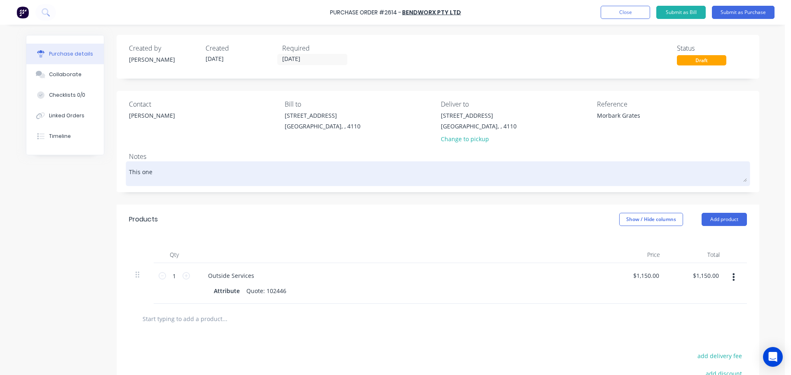
type textarea "This one i"
type textarea "x"
type textarea "This one is"
type textarea "x"
type textarea "This one is"
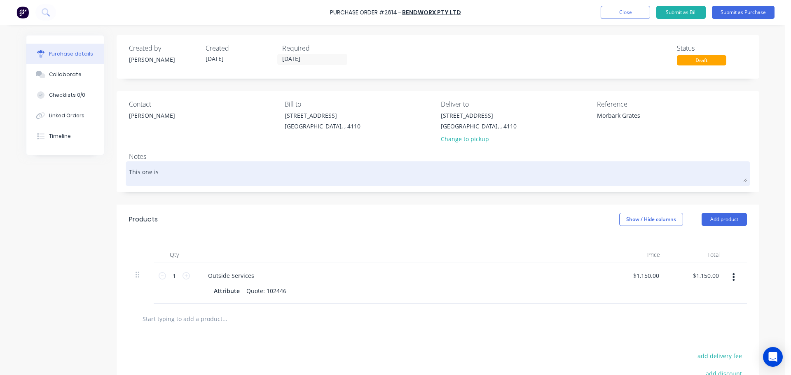
type textarea "x"
type textarea "This one is f"
type textarea "x"
type textarea "This one is fi"
type textarea "x"
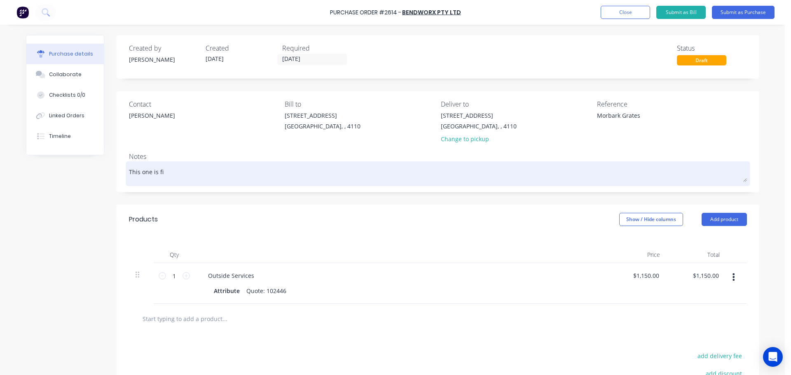
type textarea "This one is fia"
type textarea "x"
type textarea "This one is fiar"
type textarea "x"
type textarea "This one is fia"
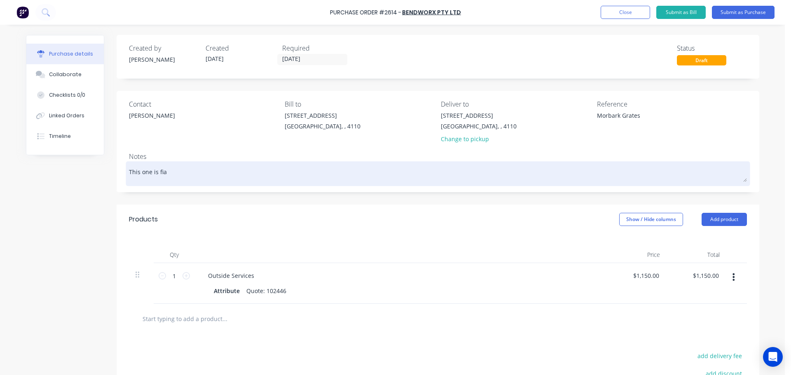
type textarea "x"
type textarea "This one is fi"
type textarea "x"
type textarea "This one is f"
type textarea "x"
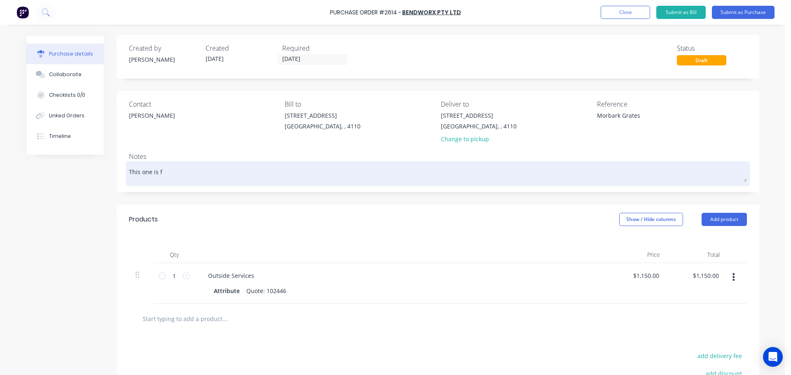
type textarea "This one is fa"
type textarea "x"
type textarea "This one is fai"
type textarea "x"
type textarea "This one is fair"
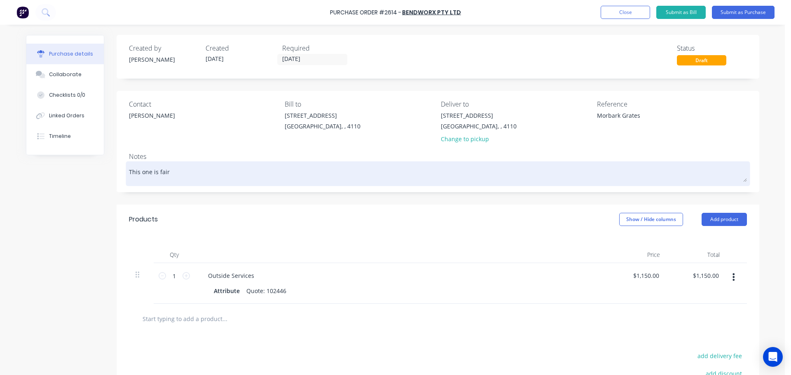
type textarea "x"
type textarea "This one is fairl"
type textarea "x"
type textarea "This one is fairly"
type textarea "x"
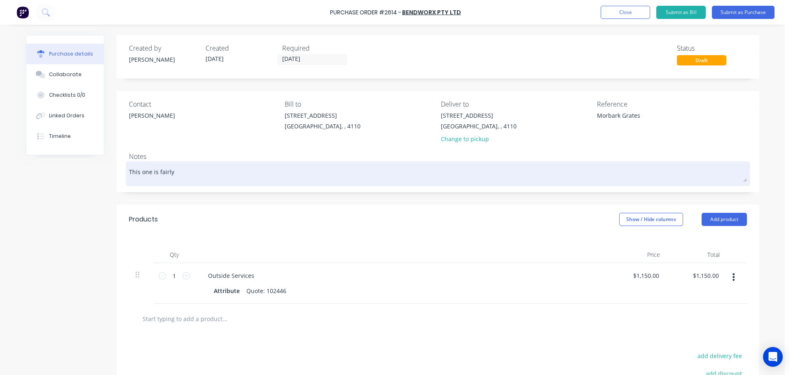
type textarea "This one is fairly"
type textarea "x"
type textarea "This one is fairly u"
type textarea "x"
type textarea "This one is fairly ur"
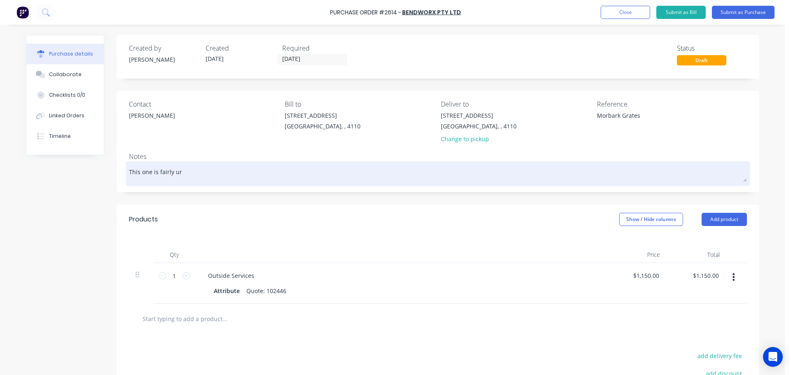
type textarea "x"
type textarea "This one is fairly urg"
type textarea "x"
type textarea "This one is fairly urge"
type textarea "x"
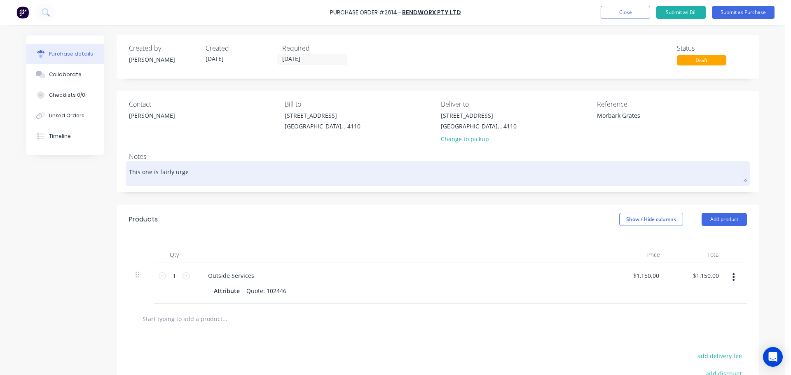
type textarea "This one is fairly urgen"
type textarea "x"
type textarea "This one is fairly urgent"
type textarea "x"
type textarea "This one is fairly urgent"
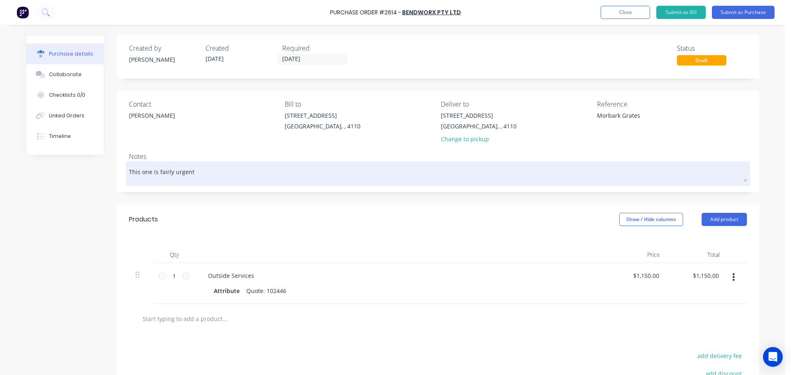
type textarea "x"
type textarea "This one is fairly urgent p"
type textarea "x"
type textarea "This one is fairly urgent pl"
type textarea "x"
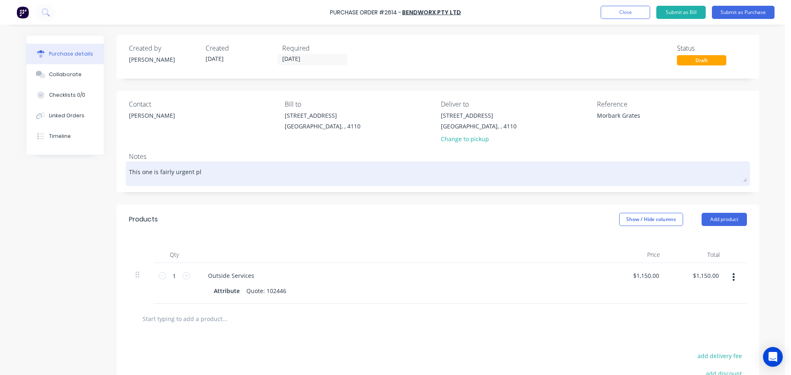
type textarea "This one is fairly urgent ple"
type textarea "x"
type textarea "This one is fairly urgent plea"
type textarea "x"
type textarea "This one is fairly urgent pleas"
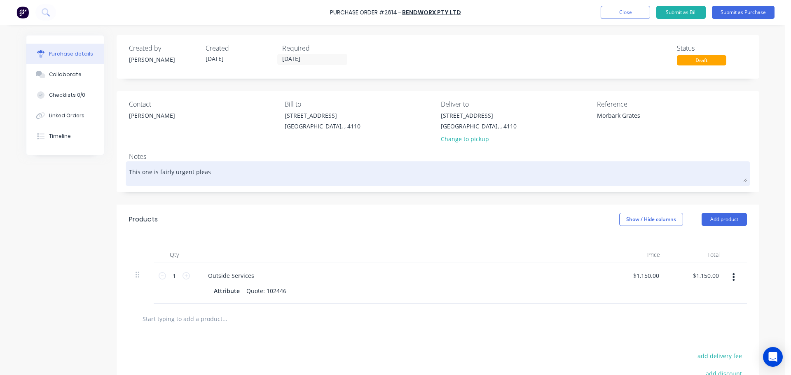
type textarea "x"
type textarea "This one is fairly urgent please"
type textarea "x"
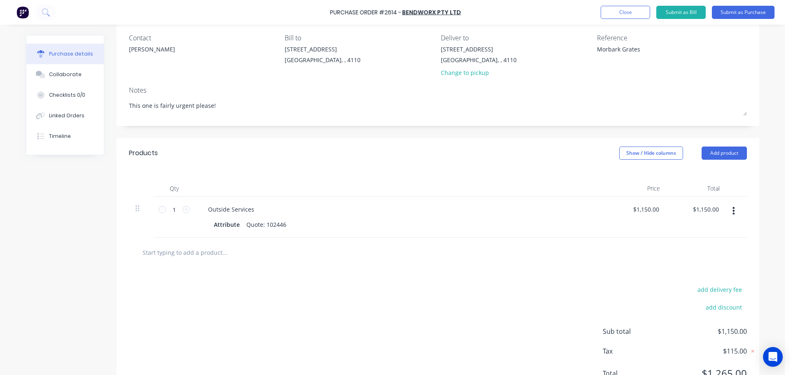
scroll to position [82, 0]
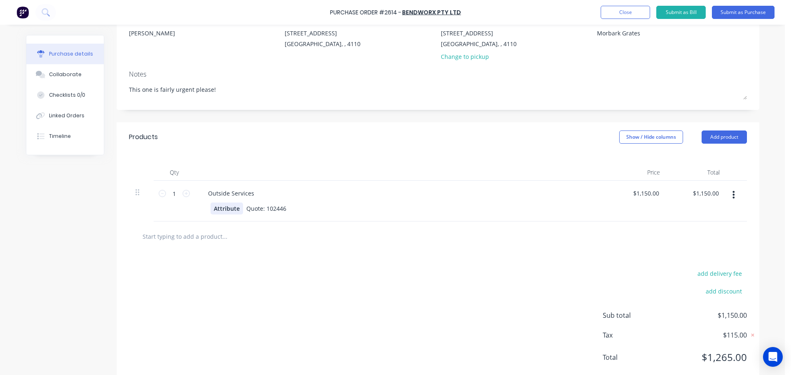
type textarea "This one is fairly urgent please!"
type textarea "x"
type textarea "This one is fairly urgent please!"
click at [218, 210] on div "Attribute" at bounding box center [226, 209] width 33 height 12
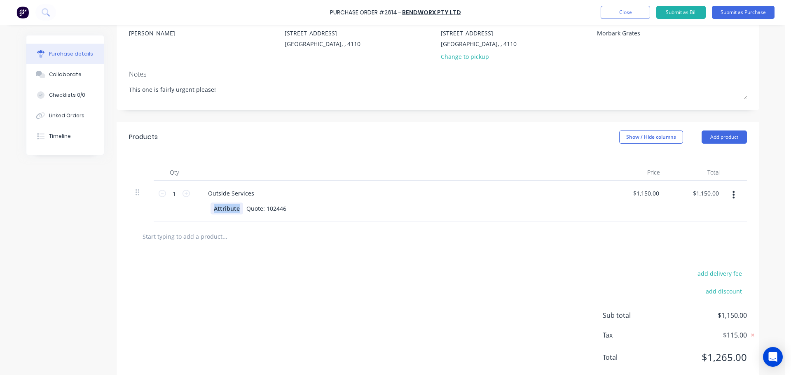
scroll to position [0, 0]
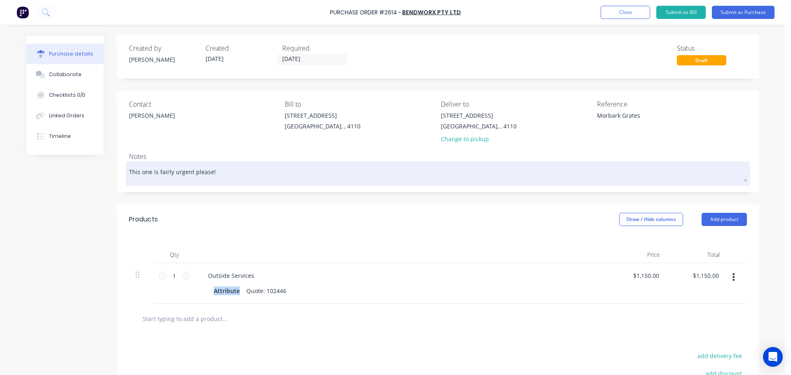
click at [347, 176] on textarea "This one is fairly urgent please!" at bounding box center [438, 173] width 618 height 19
type textarea "x"
type textarea "This one is fairly urgent please!"
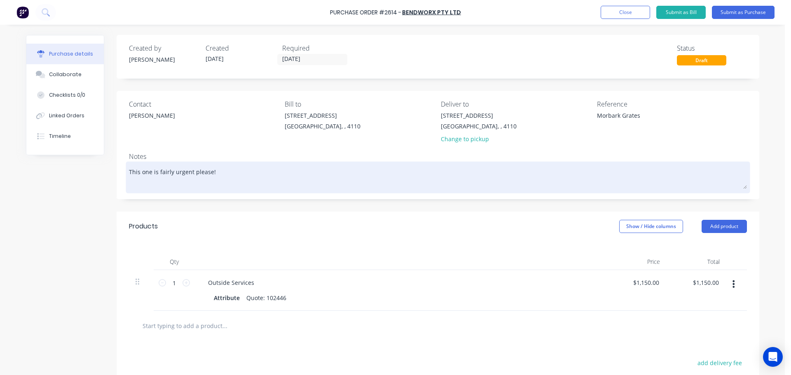
type textarea "x"
type textarea "This one is fairly urgent please! L"
type textarea "x"
type textarea "This one is fairly urgent please! La"
type textarea "x"
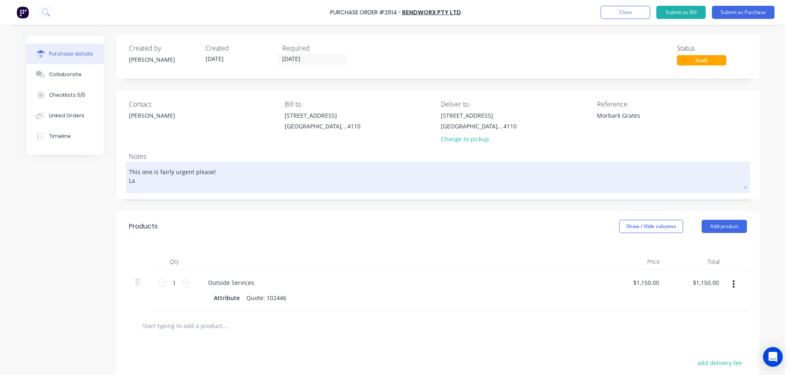
type textarea "This one is fairly urgent please! Las"
type textarea "x"
type textarea "This one is fairly urgent please! Last"
type textarea "x"
type textarea "This one is fairly urgent please! Last"
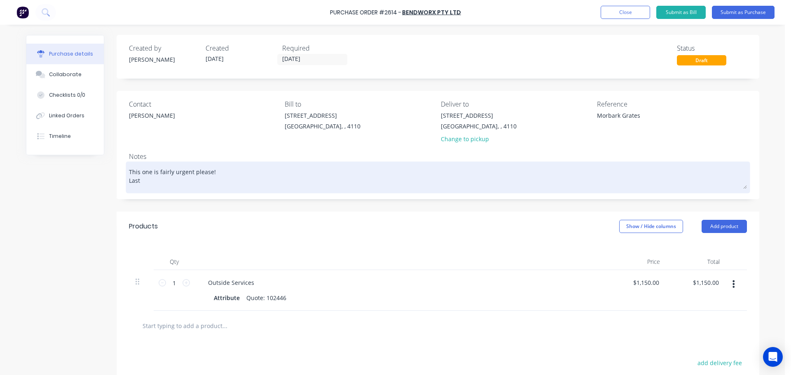
type textarea "x"
type textarea "This one is fairly urgent please! Last o"
type textarea "x"
type textarea "This one is fairly urgent please! Last or"
type textarea "x"
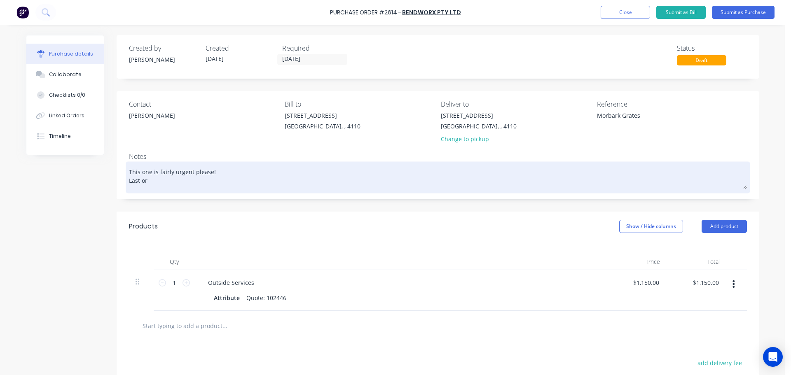
type textarea "This one is fairly urgent please! Last ord"
type textarea "x"
type textarea "This one is fairly urgent please! Last orde"
type textarea "x"
type textarea "This one is fairly urgent please! Last order"
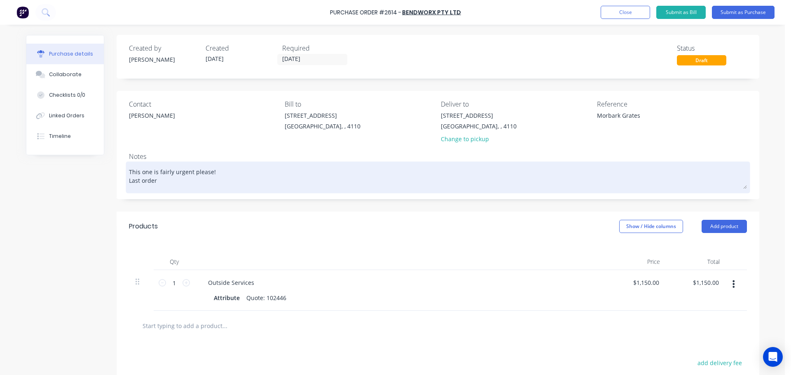
type textarea "x"
type textarea "This one is fairly urgent please! Last order"
type textarea "x"
type textarea "This one is fairly urgent please! Last order P"
type textarea "x"
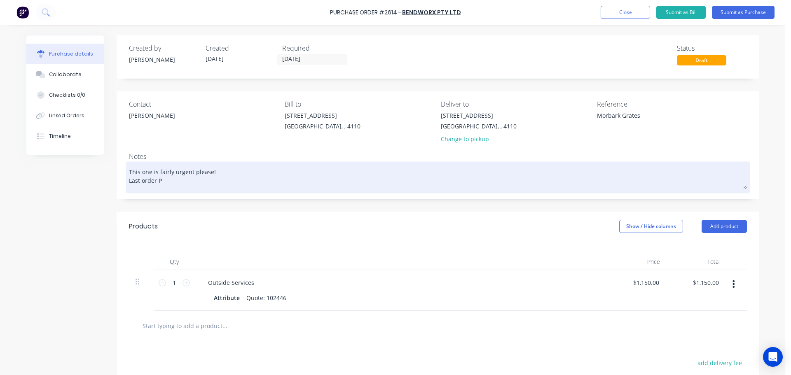
type textarea "This one is fairly urgent please! Last order PO"
type textarea "x"
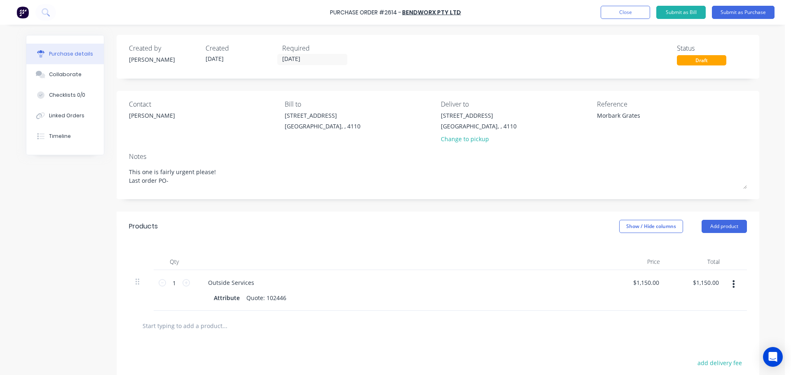
type textarea "This one is fairly urgent please! Last order PO-"
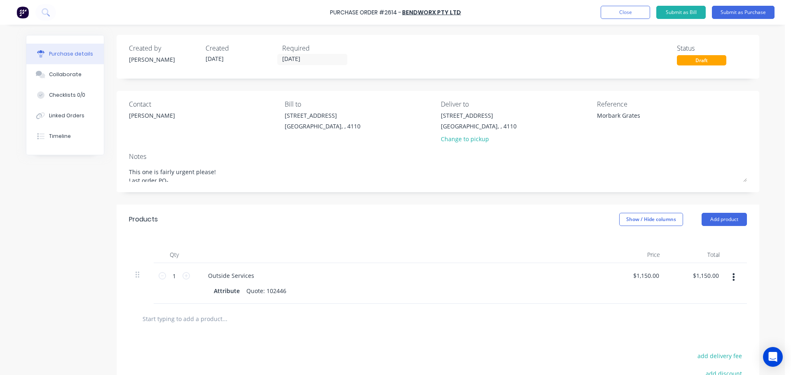
type textarea "x"
type textarea "This one is fairly urgent please! Last order PO-"
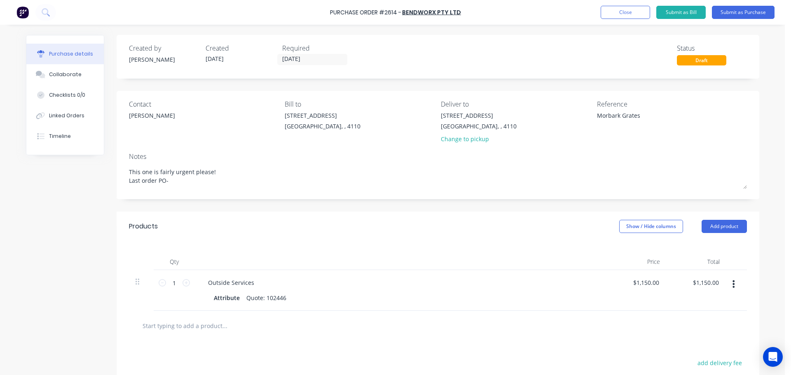
type textarea "x"
type textarea "This one is fairly urgent please! Last order PO-8"
type textarea "x"
type textarea "This one is fairly urgent please! Last order PO-80"
type textarea "x"
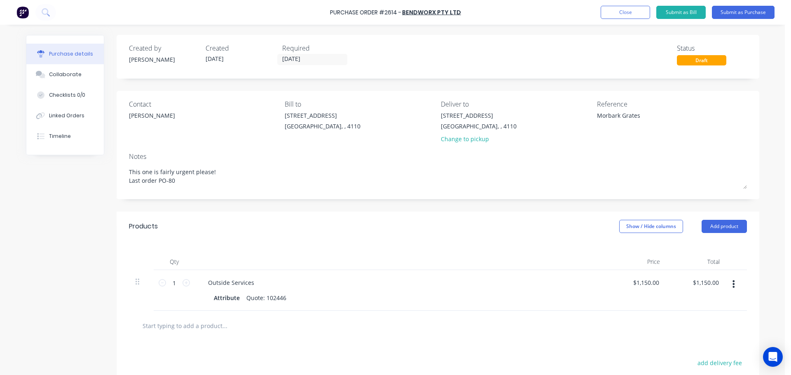
type textarea "This one is fairly urgent please! Last order PO-801"
type textarea "x"
type textarea "This one is fairly urgent please! Last order PO-8013"
type textarea "x"
type textarea "This one is fairly urgent please! Last order PO-8013"
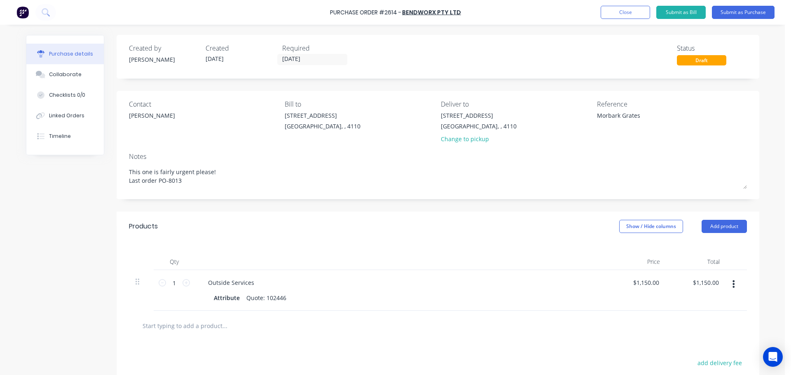
click at [238, 217] on div "Products Show / Hide columns Add product" at bounding box center [438, 227] width 643 height 30
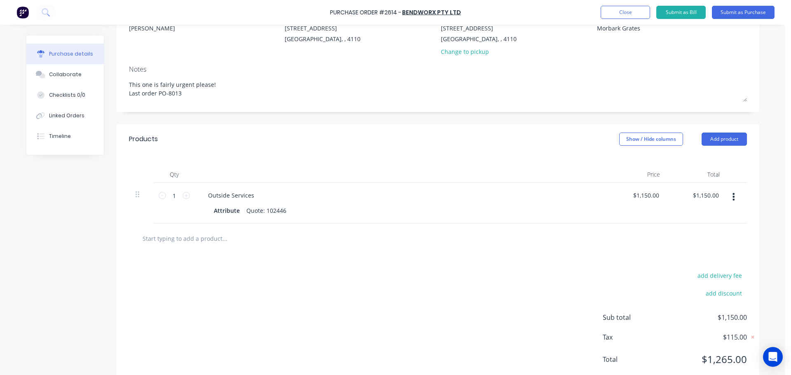
scroll to position [68, 0]
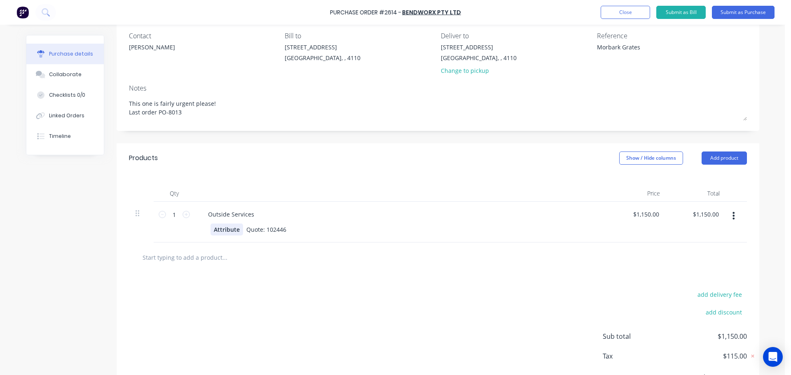
click at [227, 231] on div "Attribute" at bounding box center [226, 230] width 33 height 12
type textarea "x"
paste div
click at [231, 230] on div "25MM GR 450 1505 X 1976" at bounding box center [253, 230] width 87 height 12
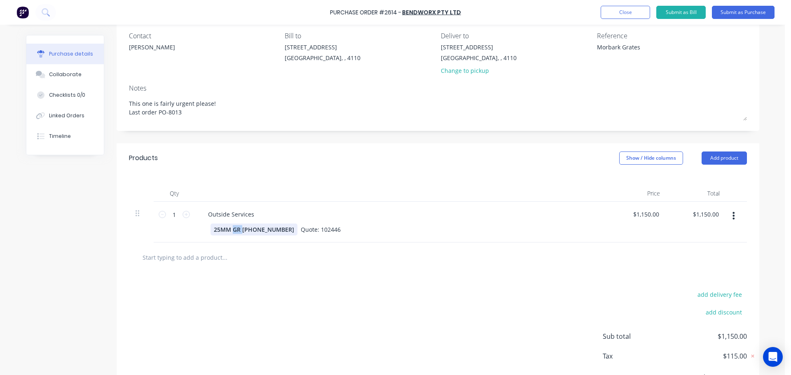
click at [231, 230] on div "25MM GR 450 1505 X 1976" at bounding box center [253, 230] width 87 height 12
click at [226, 231] on div "25MM Gr450 1505 X 1976" at bounding box center [248, 230] width 77 height 12
click at [235, 231] on div "25mm Gr450 1505 X 1976" at bounding box center [248, 230] width 77 height 12
drag, startPoint x: 245, startPoint y: 230, endPoint x: 237, endPoint y: 230, distance: 7.8
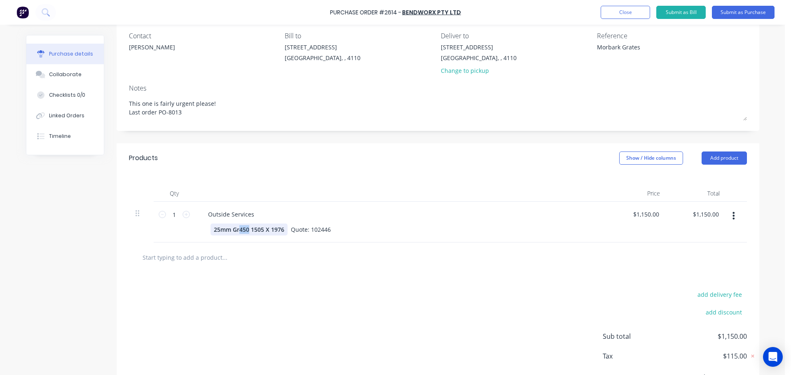
click at [237, 230] on div "25mm Gr450 1505 X 1976" at bounding box center [248, 230] width 77 height 12
click at [228, 231] on div "25mm Gr 1505 X 1976" at bounding box center [243, 230] width 67 height 12
click at [271, 292] on div "add delivery fee add discount Sub total $1,150.00 Tax $115.00 Total $1,265.00" at bounding box center [438, 341] width 643 height 136
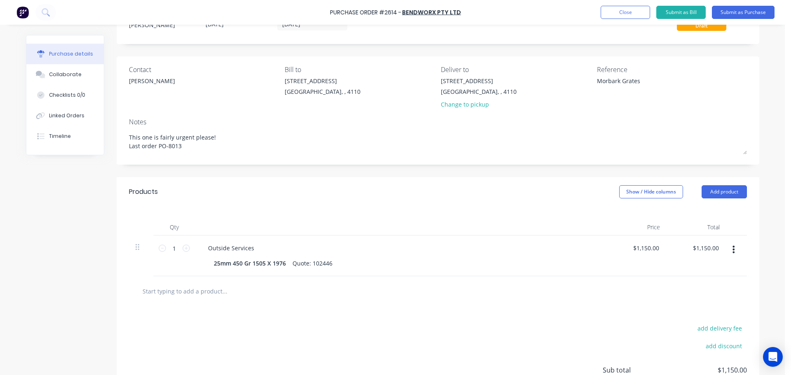
scroll to position [0, 0]
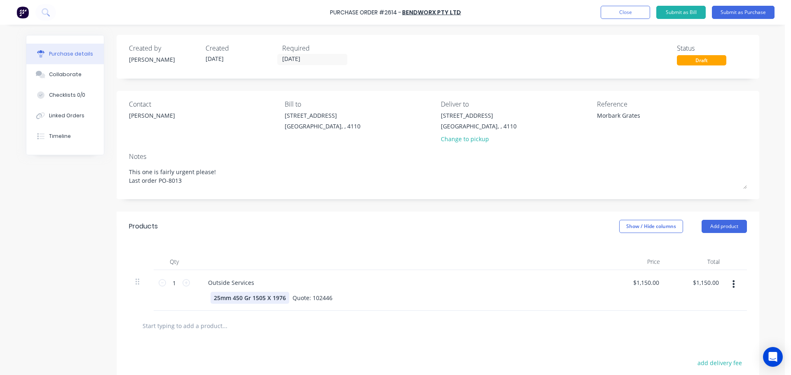
click at [210, 298] on div "25mm 450 Gr 1505 X 1976" at bounding box center [249, 298] width 79 height 12
click at [286, 248] on div "Qty Price Total 1 1 Outside Services 25mm 450 Gr 1505 X 1976 Quote: 102446 $1,1…" at bounding box center [438, 276] width 643 height 70
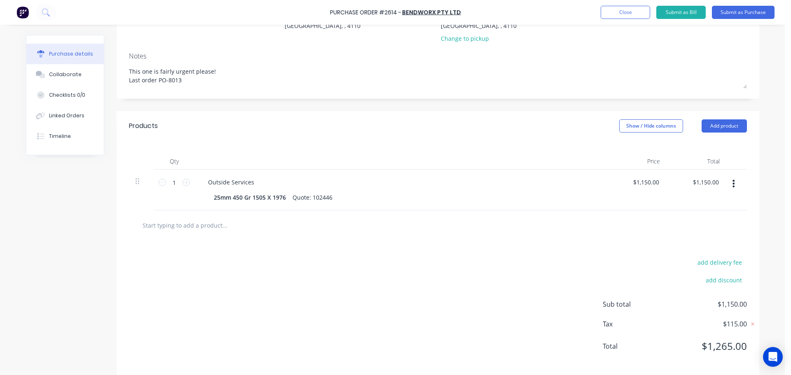
scroll to position [110, 0]
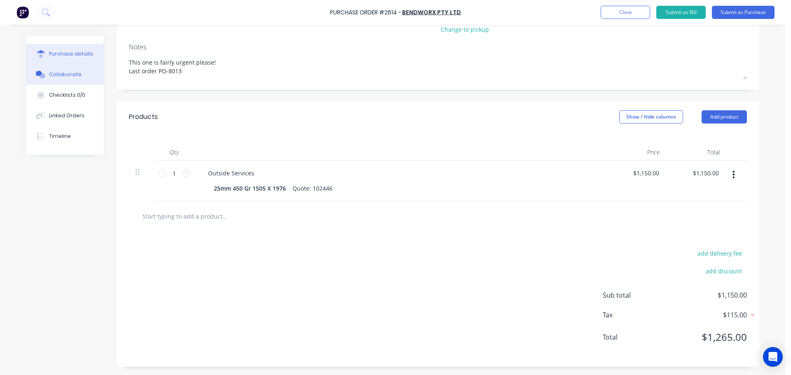
click at [61, 77] on div "Collaborate" at bounding box center [65, 74] width 33 height 7
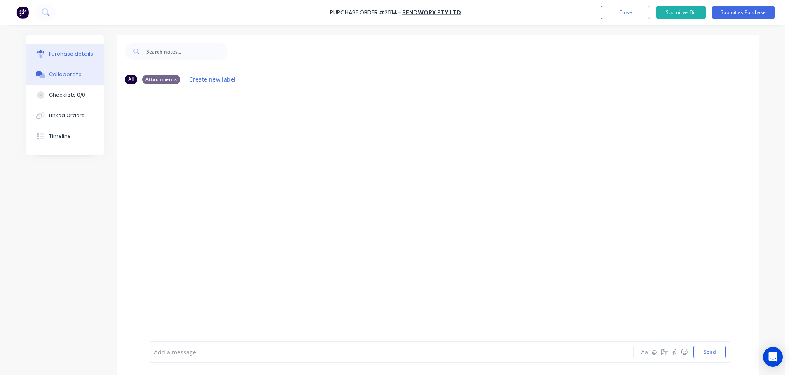
click at [64, 55] on div "Purchase details" at bounding box center [71, 53] width 44 height 7
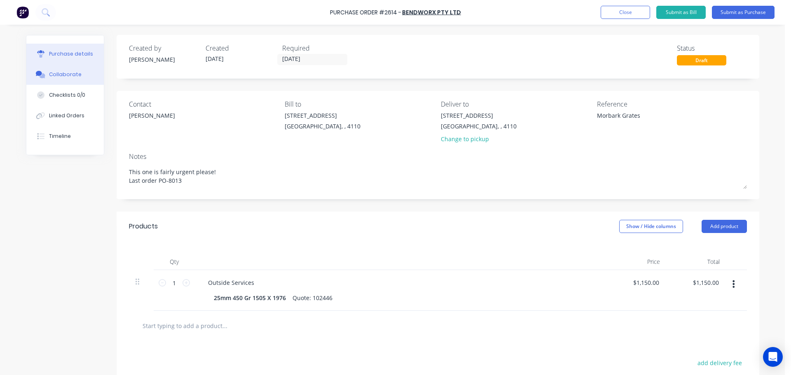
click at [72, 73] on div "Collaborate" at bounding box center [65, 74] width 33 height 7
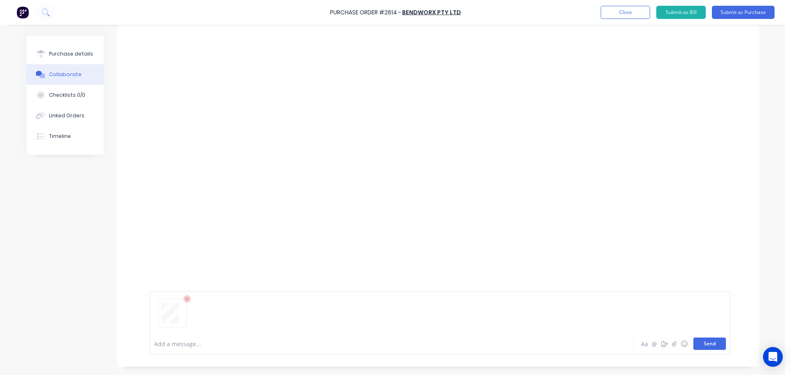
click at [695, 343] on button "Send" at bounding box center [709, 344] width 33 height 12
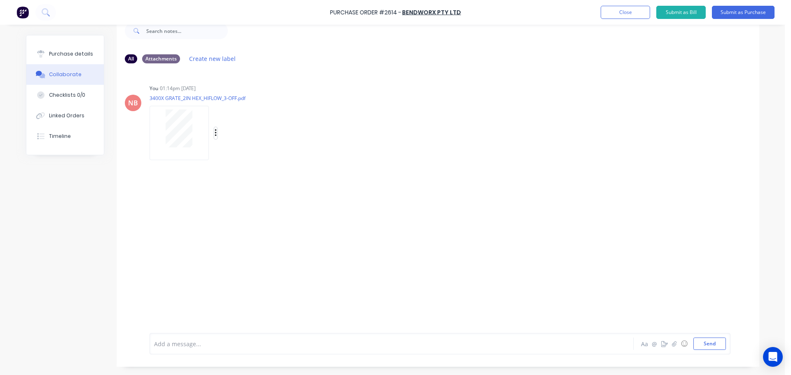
click at [215, 136] on icon "button" at bounding box center [216, 133] width 2 height 9
click at [215, 237] on div "NB You 01:14pm 11/09/25 3400X GRATE_2IN HEX_HIFLOW_3-OFF.pdf Labels Download De…" at bounding box center [438, 195] width 643 height 251
click at [69, 62] on button "Purchase details" at bounding box center [64, 54] width 77 height 21
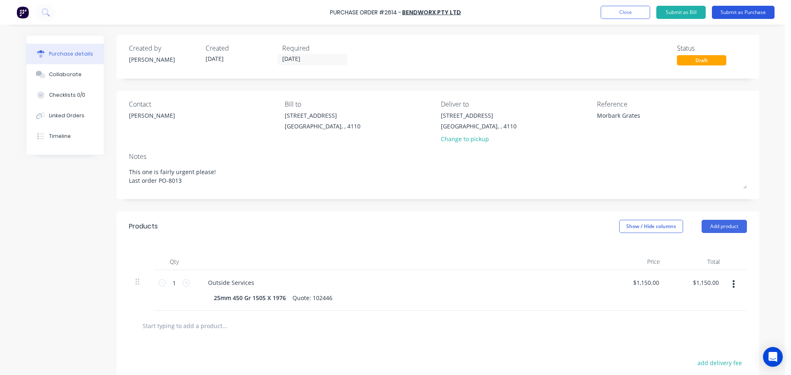
click at [732, 15] on button "Submit as Purchase" at bounding box center [743, 12] width 63 height 13
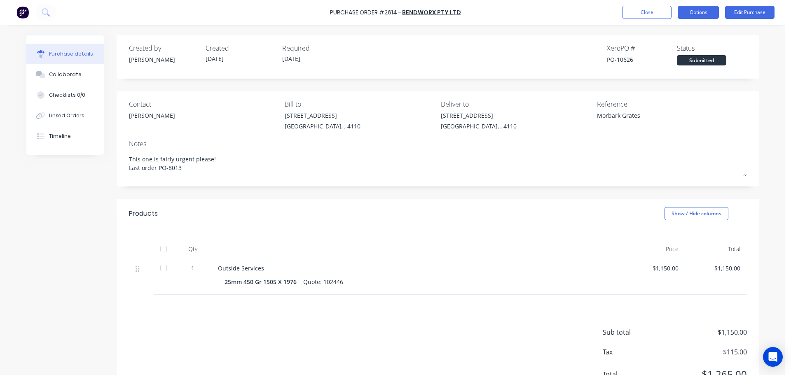
click at [688, 13] on button "Options" at bounding box center [698, 12] width 41 height 13
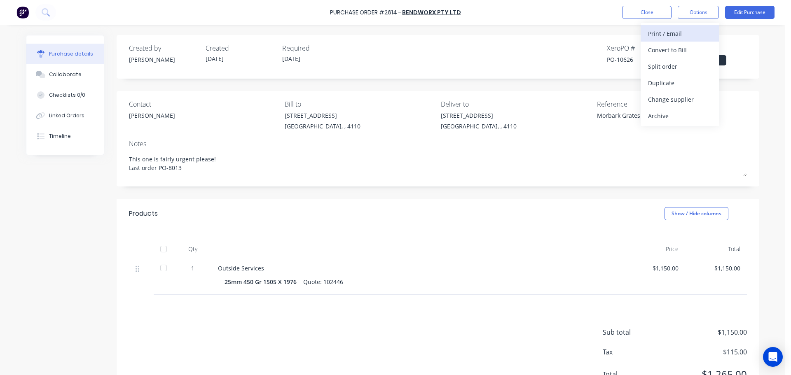
click at [669, 39] on div "Print / Email" at bounding box center [679, 34] width 63 height 12
click at [666, 48] on div "With pricing" at bounding box center [679, 50] width 63 height 12
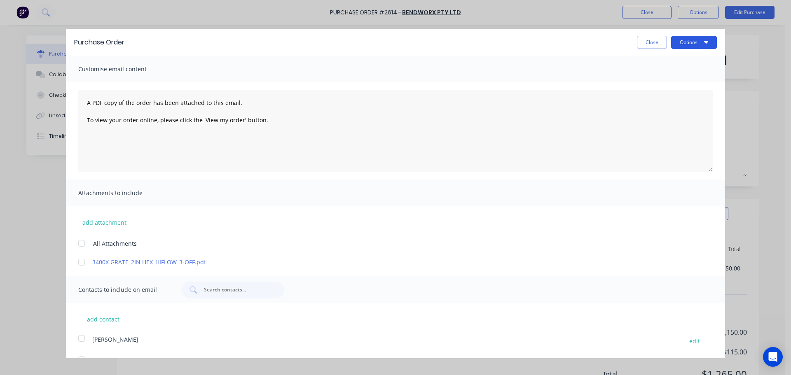
click at [685, 47] on button "Options" at bounding box center [694, 42] width 46 height 13
click at [681, 66] on div "Print" at bounding box center [677, 63] width 63 height 12
click at [86, 261] on div at bounding box center [81, 262] width 16 height 16
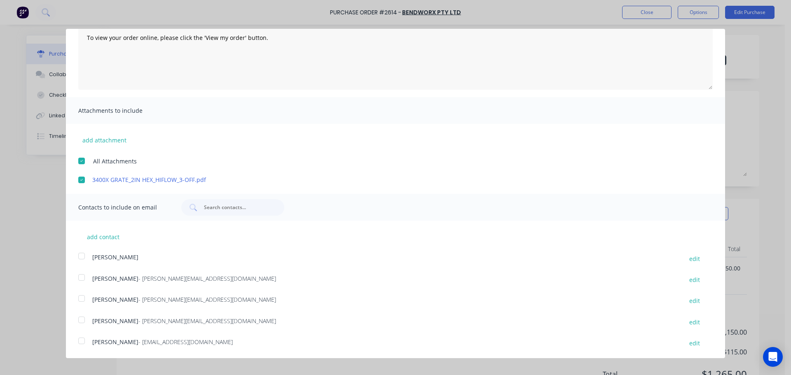
click at [80, 299] on div at bounding box center [81, 298] width 16 height 16
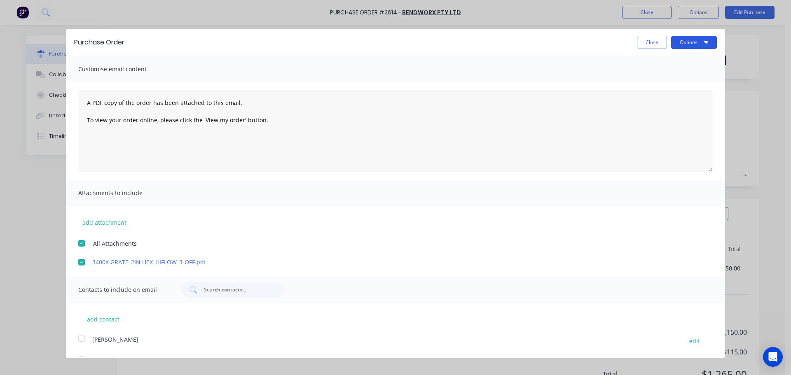
click at [671, 41] on button "Options" at bounding box center [694, 42] width 46 height 13
click at [680, 81] on div "Email" at bounding box center [677, 80] width 63 height 12
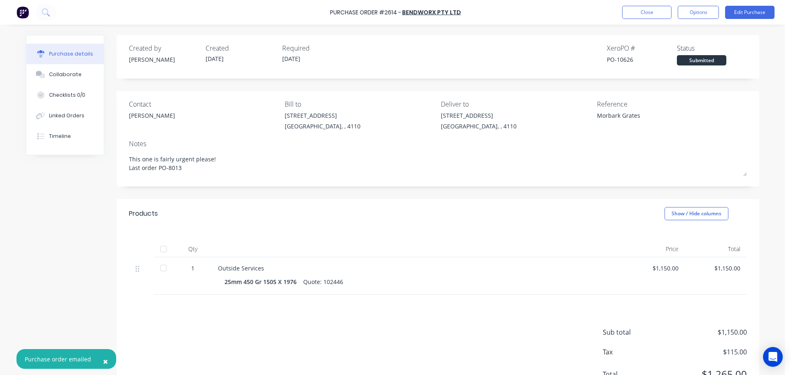
type textarea "x"
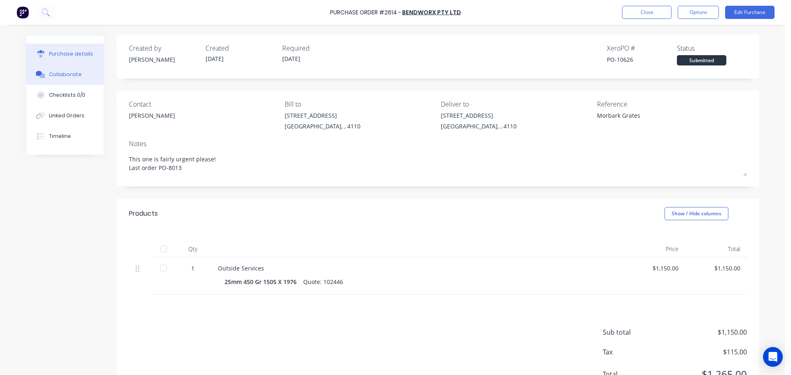
drag, startPoint x: 78, startPoint y: 76, endPoint x: 102, endPoint y: 84, distance: 25.5
click at [78, 76] on button "Collaborate" at bounding box center [64, 74] width 77 height 21
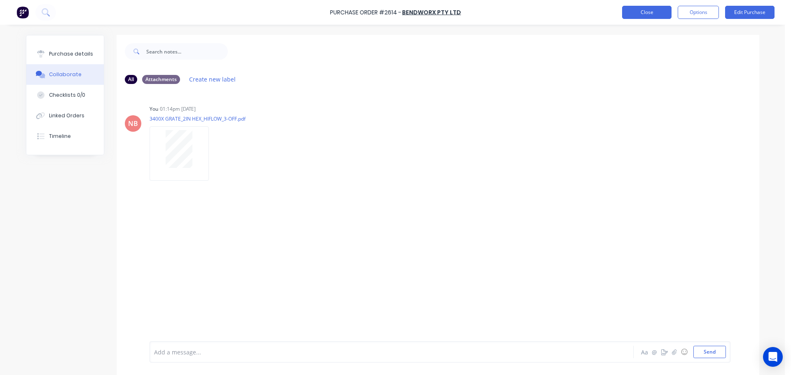
click at [638, 13] on button "Close" at bounding box center [646, 12] width 49 height 13
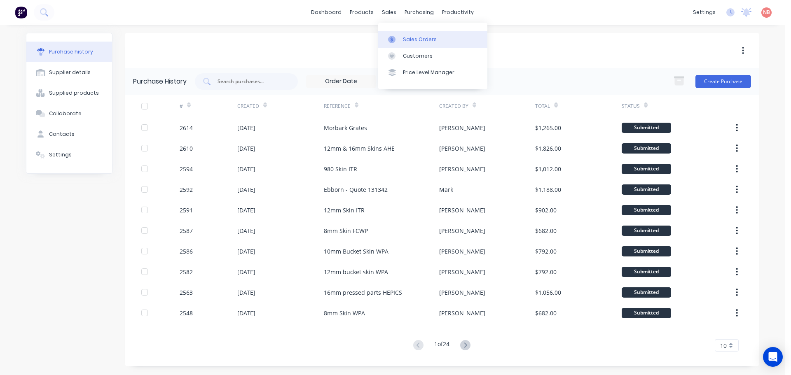
click at [400, 40] on div at bounding box center [394, 39] width 12 height 7
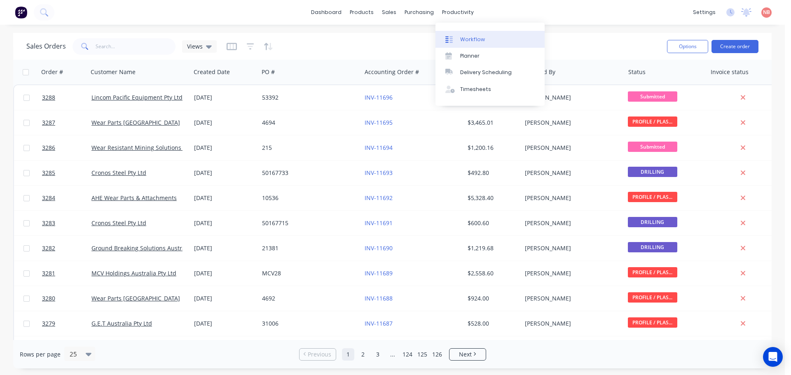
click at [454, 31] on link "Workflow" at bounding box center [489, 39] width 109 height 16
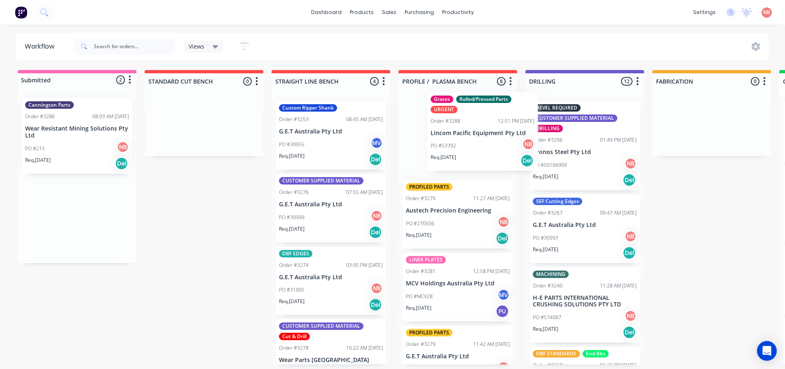
drag, startPoint x: 80, startPoint y: 217, endPoint x: 468, endPoint y: 128, distance: 398.1
click at [468, 127] on div "Submitted 2 Status colour #FF69B4 hex #FF69B4 Save Cancel Summaries Total order…" at bounding box center [681, 217] width 1374 height 295
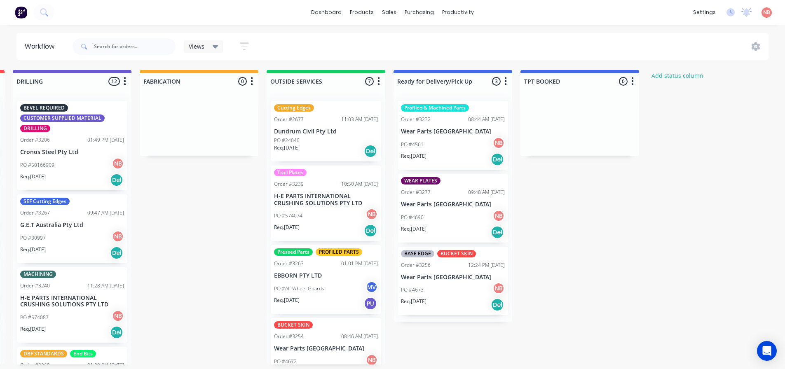
scroll to position [0, 515]
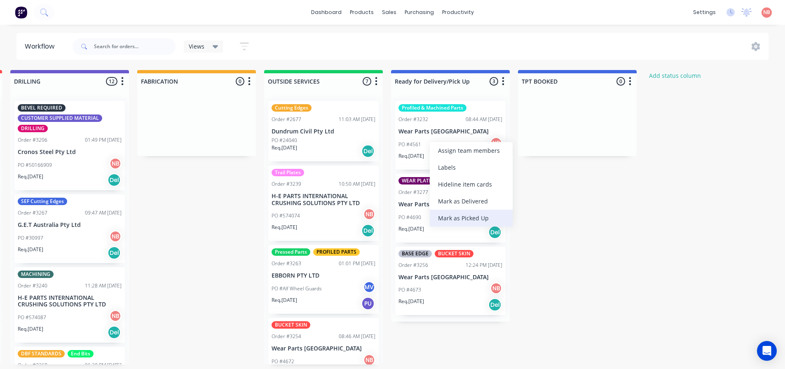
click at [447, 219] on div "Mark as Picked Up" at bounding box center [471, 218] width 83 height 17
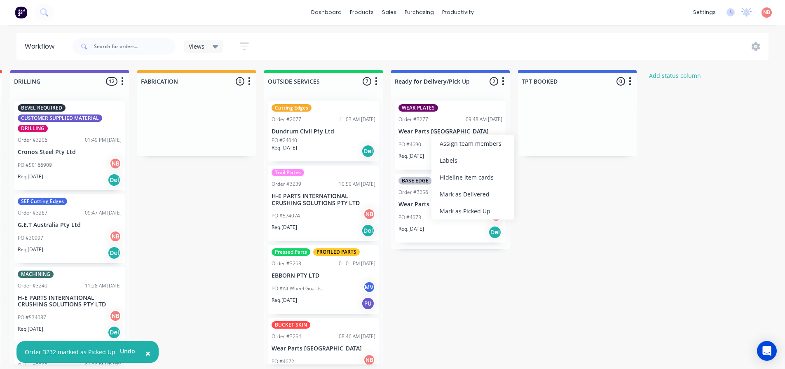
click at [457, 215] on div "Mark as Picked Up" at bounding box center [472, 211] width 83 height 17
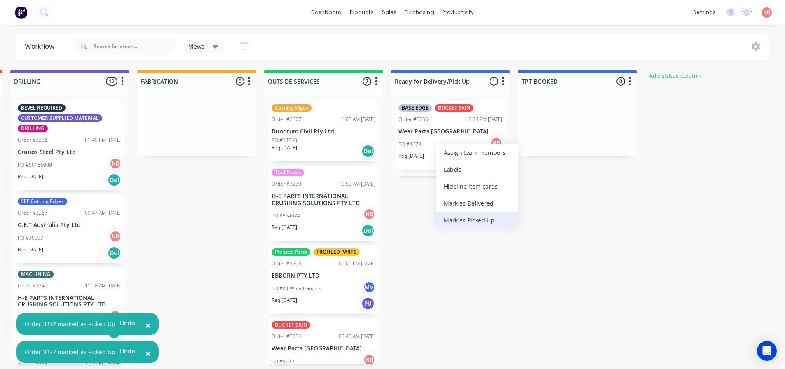
click at [461, 216] on div "Mark as Picked Up" at bounding box center [476, 220] width 83 height 17
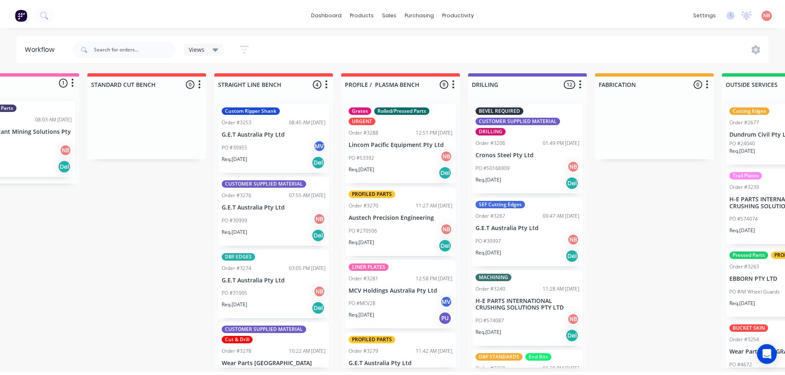
scroll to position [0, 0]
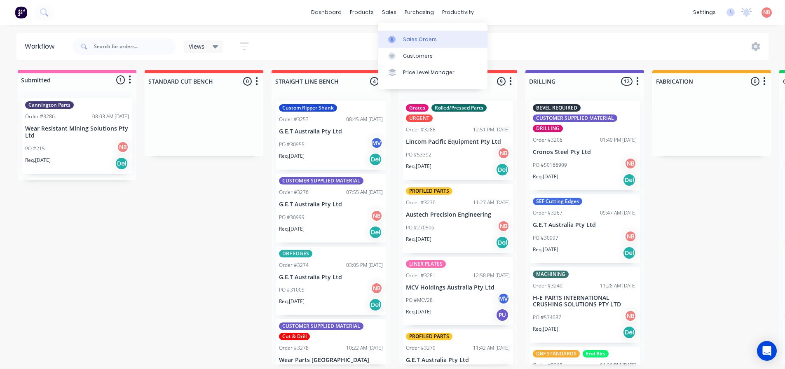
click at [392, 39] on icon at bounding box center [391, 39] width 2 height 5
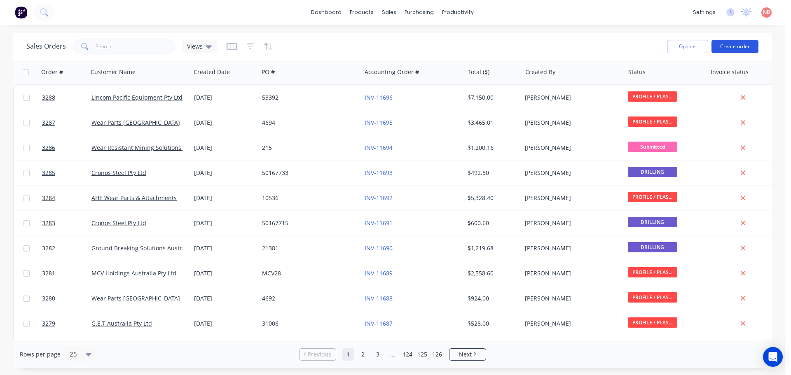
click at [733, 47] on button "Create order" at bounding box center [734, 46] width 47 height 13
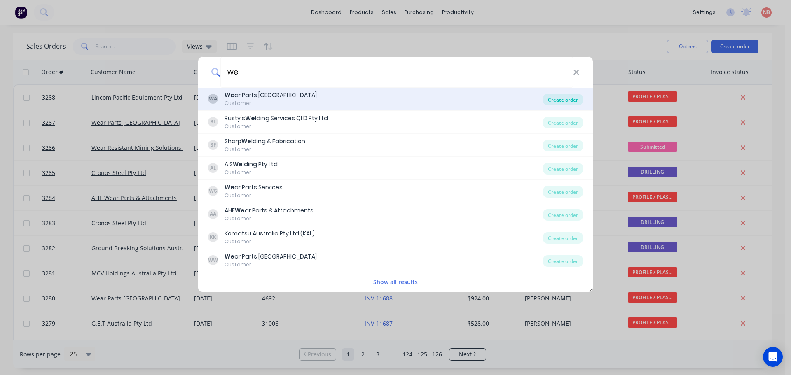
type input "we"
click at [550, 98] on div "Create order" at bounding box center [563, 100] width 40 height 12
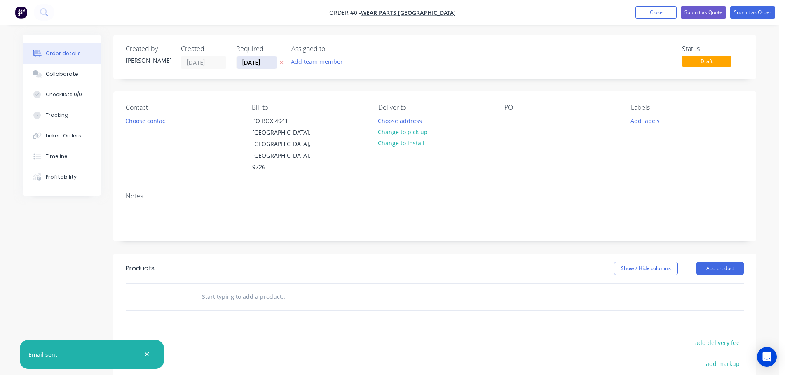
click at [262, 62] on input "[DATE]" at bounding box center [256, 62] width 40 height 12
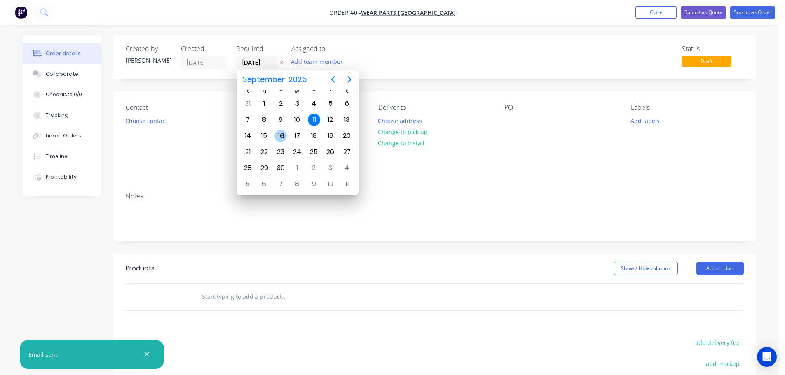
click at [277, 134] on div "16" at bounding box center [280, 136] width 12 height 12
type input "[DATE]"
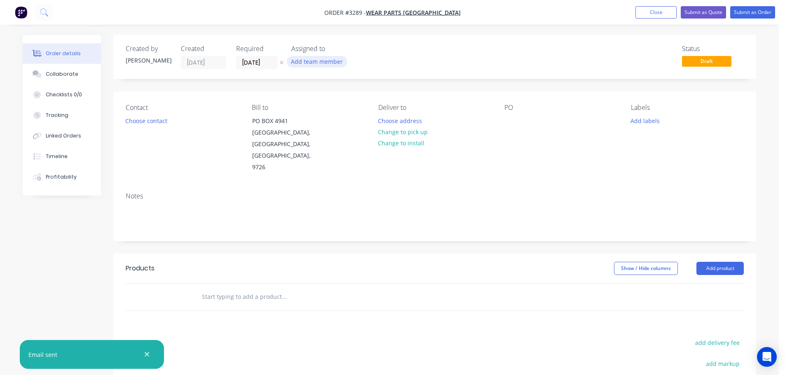
click at [306, 67] on button "Add team member" at bounding box center [317, 61] width 61 height 11
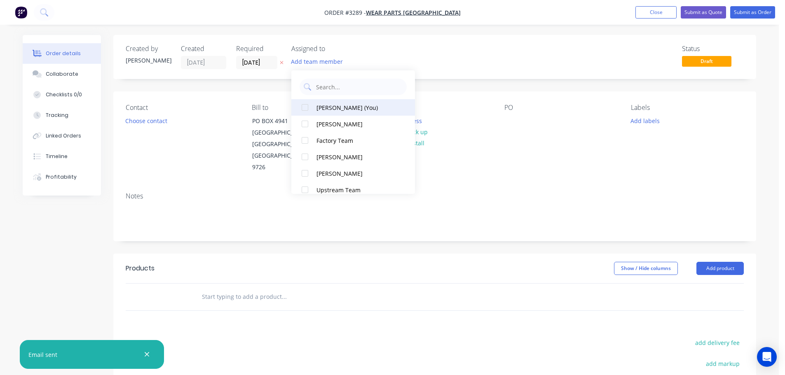
click at [320, 108] on div "[PERSON_NAME] (You)" at bounding box center [357, 107] width 82 height 9
click at [130, 118] on button "Choose contact" at bounding box center [146, 120] width 51 height 11
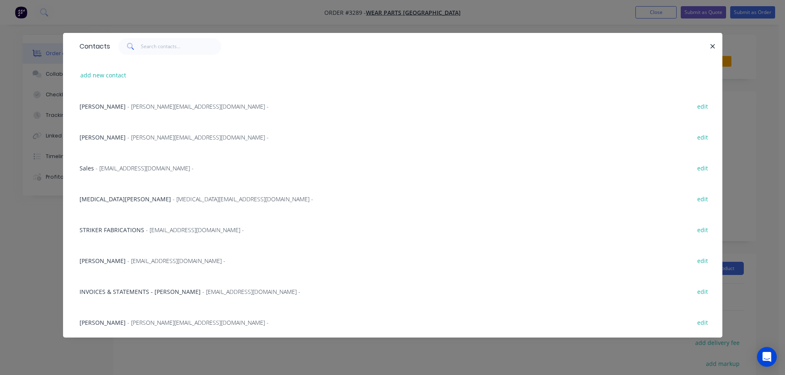
click at [173, 200] on span "- wera@wpa.com.au -" at bounding box center [243, 199] width 140 height 8
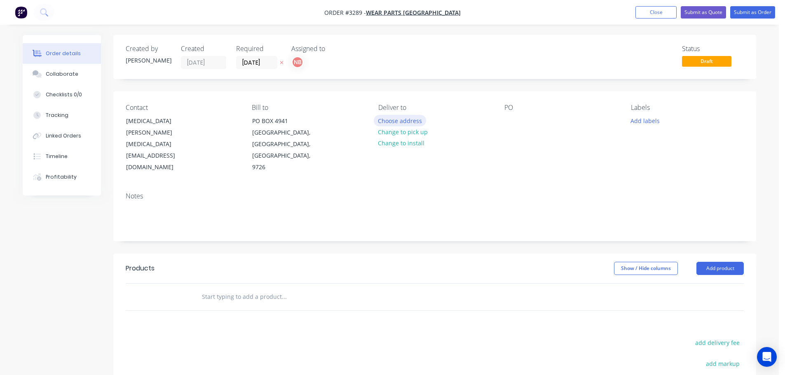
click at [411, 124] on button "Choose address" at bounding box center [400, 120] width 53 height 11
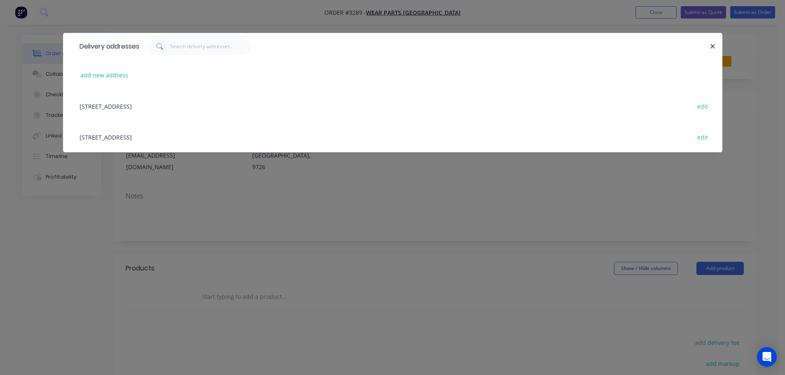
click at [143, 140] on div "32 MANUFACTURER DRIVE, MOLENDINAR, Queensland, Australia, 4214 edit" at bounding box center [392, 137] width 634 height 31
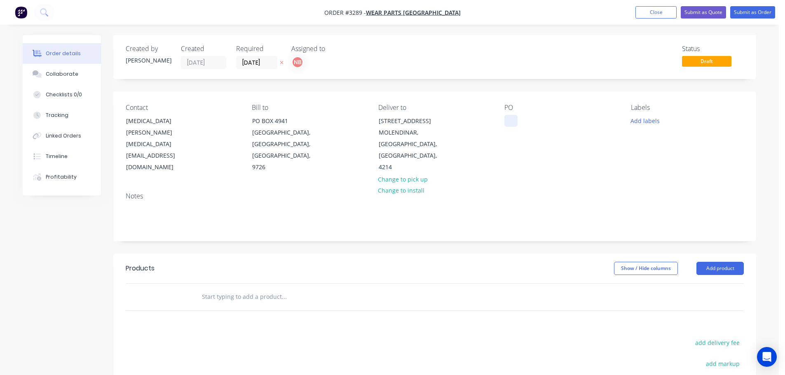
click at [505, 120] on div "Contact Wera Stafford wera@wpa.com.au Bill to PO BOX 4941 Gold Coast Mc, Queens…" at bounding box center [434, 138] width 643 height 94
click at [508, 120] on div at bounding box center [510, 121] width 13 height 12
